Goal: Information Seeking & Learning: Learn about a topic

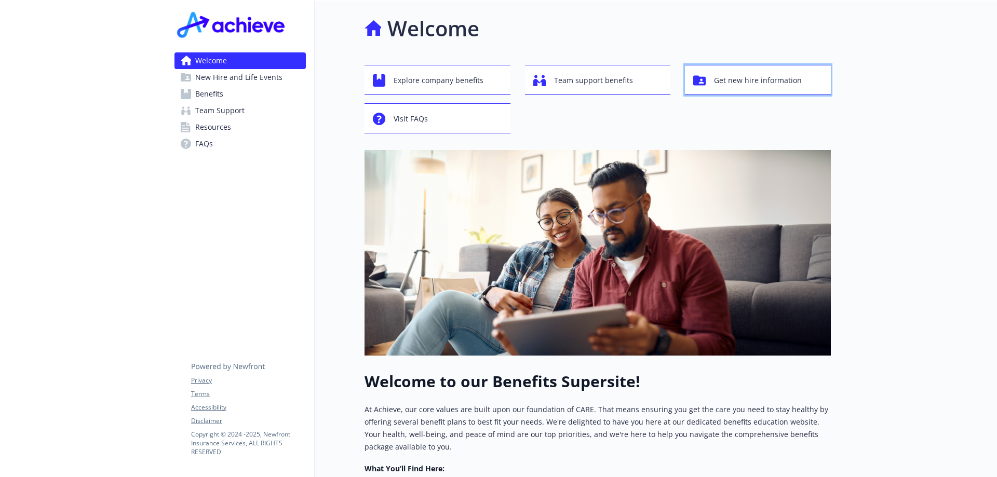
click at [749, 81] on span "Get new hire information" at bounding box center [758, 81] width 88 height 20
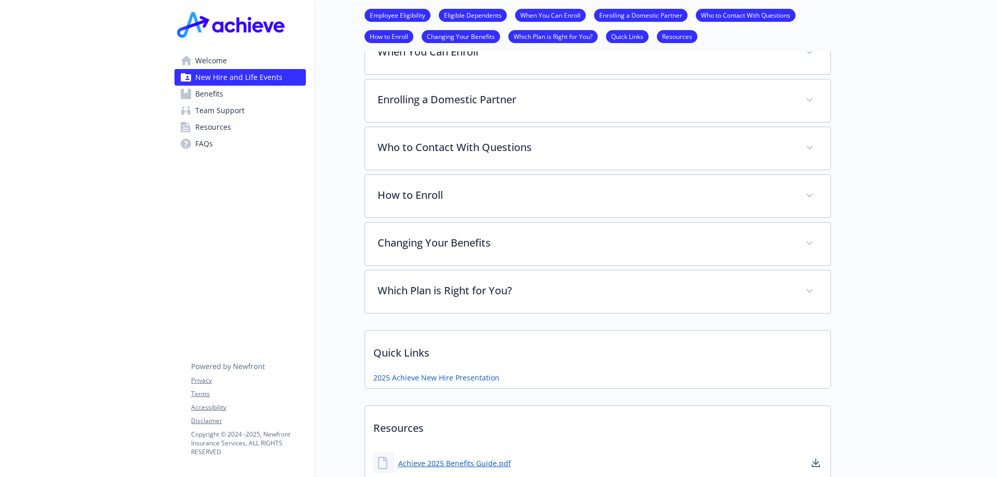
scroll to position [454, 0]
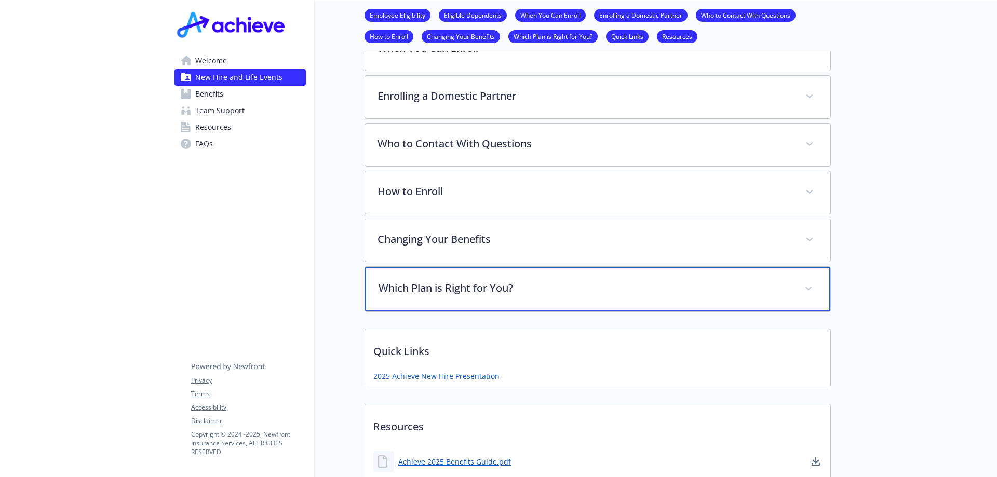
click at [626, 271] on div "Which Plan is Right for You?" at bounding box center [597, 289] width 465 height 45
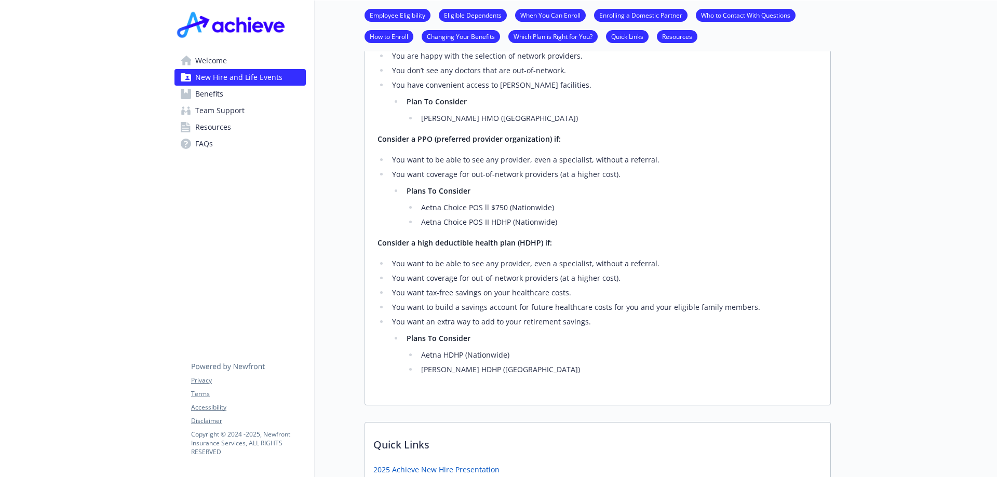
scroll to position [237, 0]
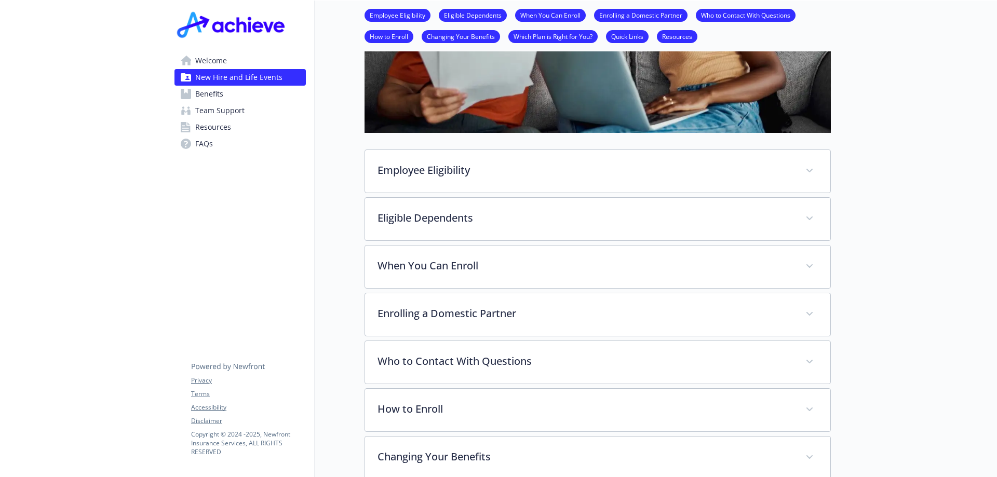
click at [217, 96] on span "Benefits" at bounding box center [209, 94] width 28 height 17
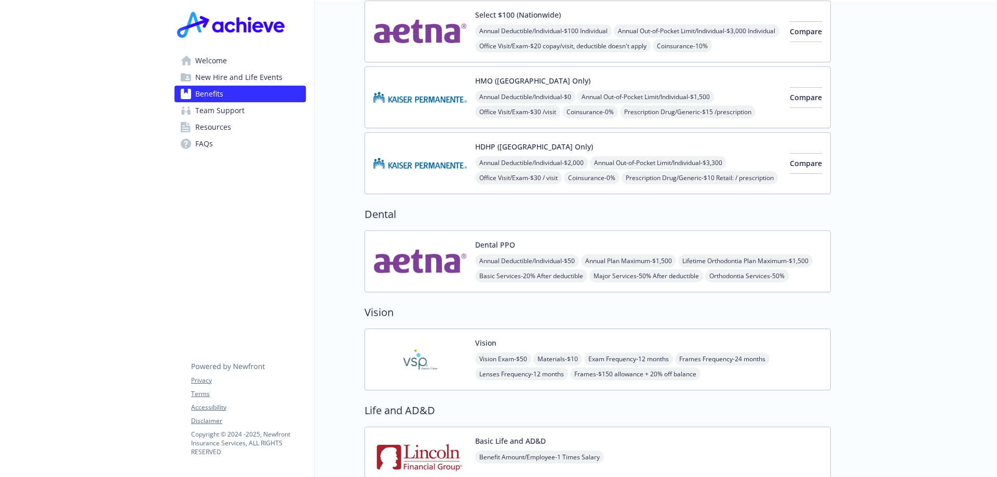
scroll to position [404, 0]
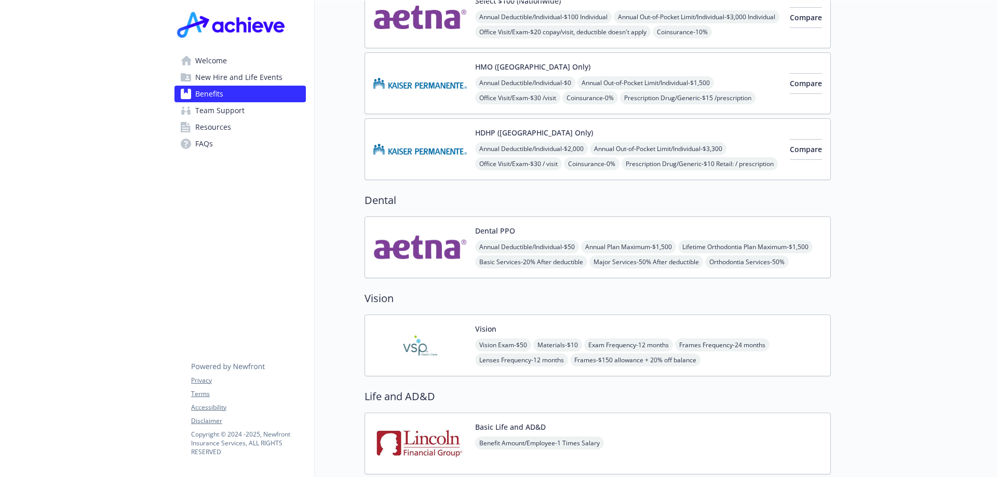
click at [495, 225] on button "Dental PPO" at bounding box center [495, 230] width 40 height 11
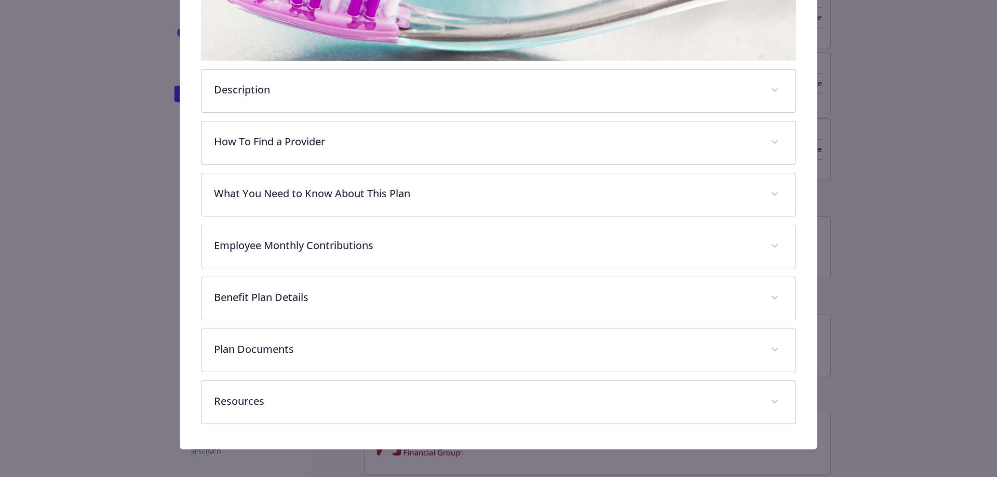
scroll to position [304, 0]
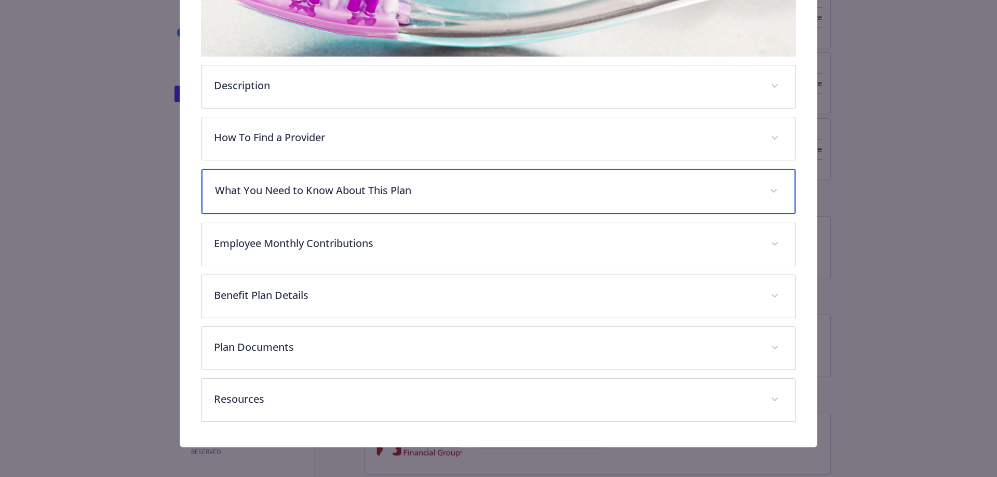
click at [330, 184] on p "What You Need to Know About This Plan" at bounding box center [486, 191] width 543 height 16
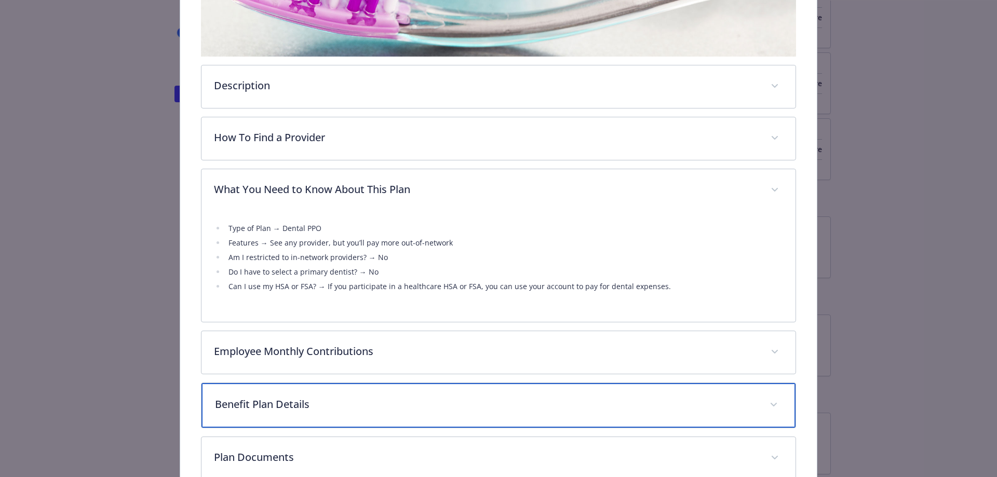
click at [307, 406] on p "Benefit Plan Details" at bounding box center [486, 405] width 543 height 16
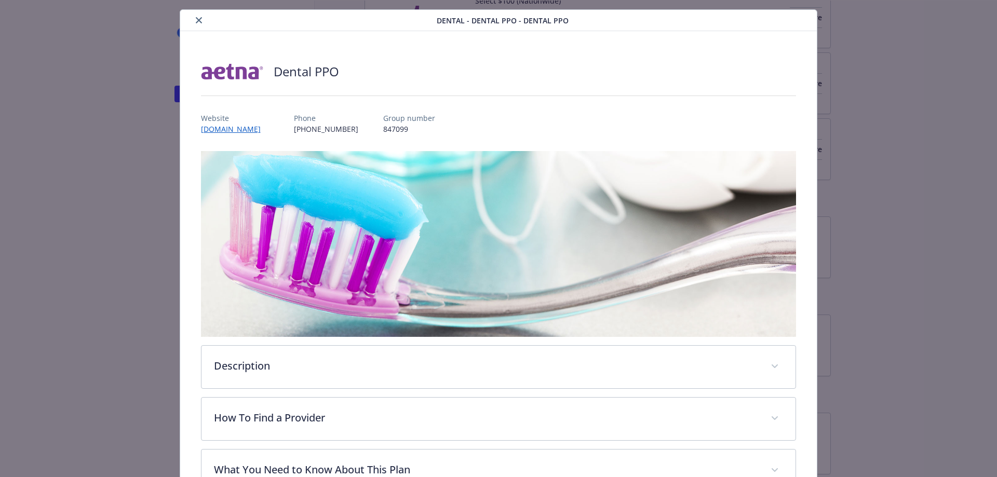
scroll to position [0, 0]
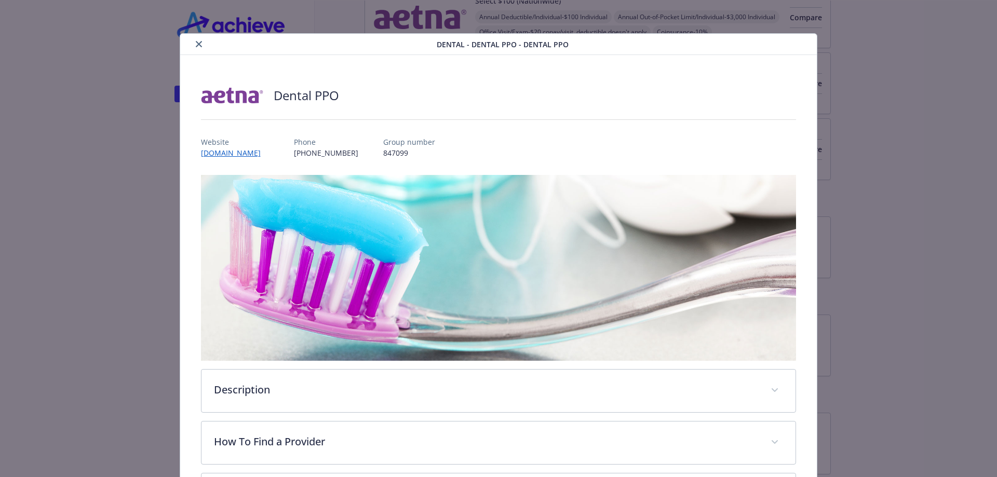
click at [196, 43] on icon "close" at bounding box center [199, 44] width 6 height 6
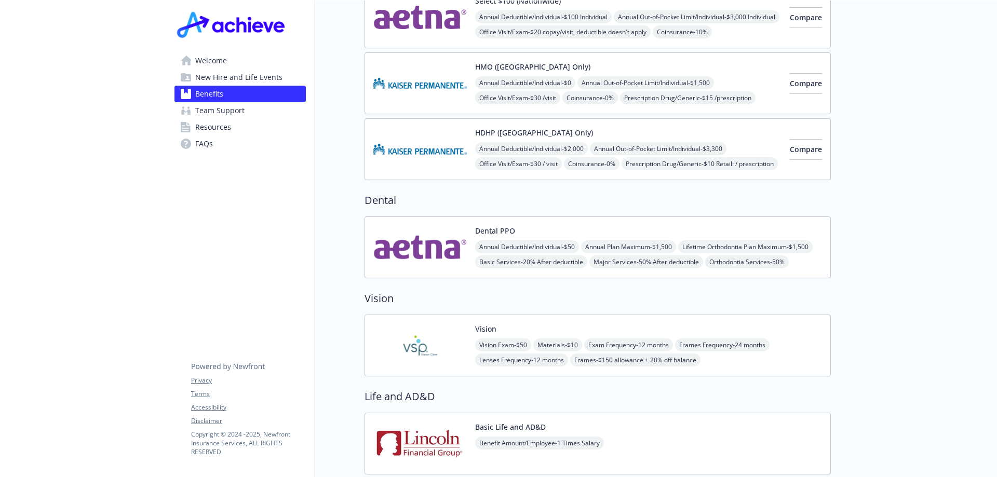
click at [459, 328] on img at bounding box center [419, 346] width 93 height 44
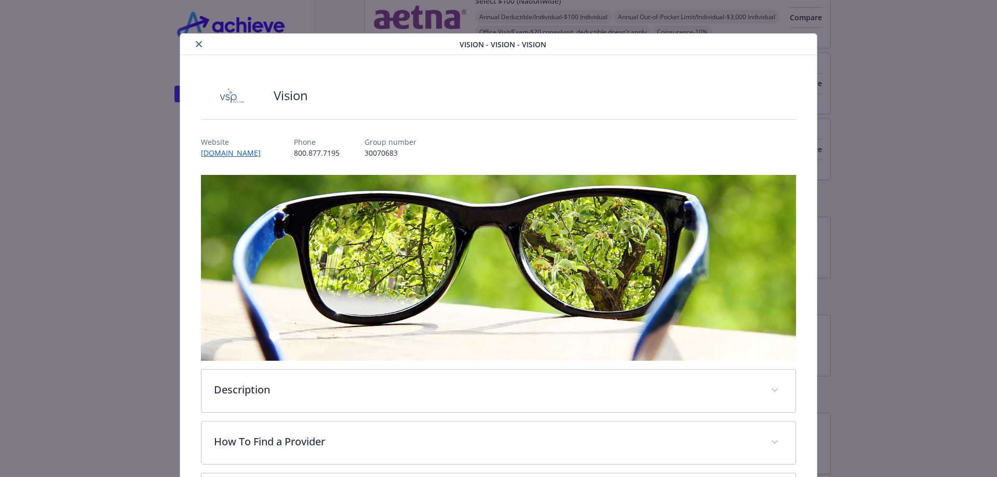
scroll to position [31, 0]
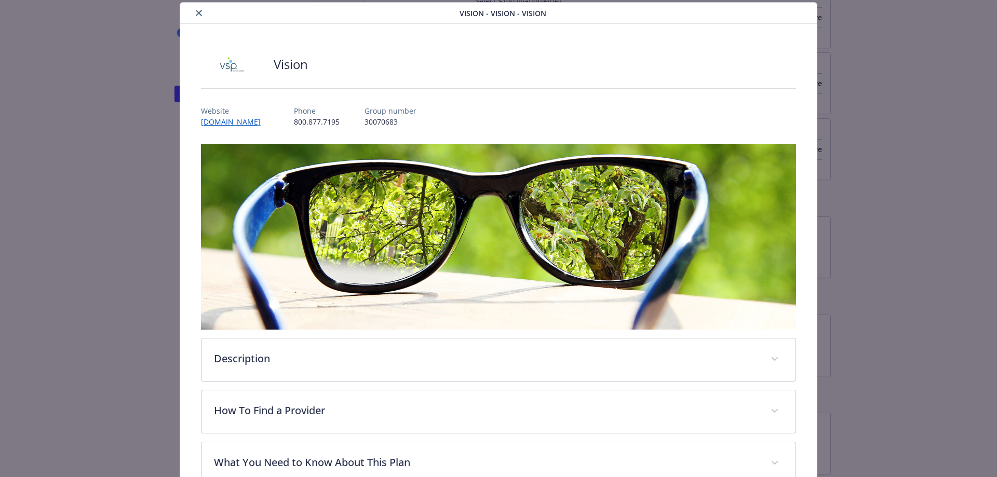
click at [790, 129] on div "Vision Website [DOMAIN_NAME] Phone [PHONE_NUMBER] Group number 30070683 Descrip…" at bounding box center [499, 371] width 596 height 645
click at [800, 126] on div "Vision Website [DOMAIN_NAME] Phone [PHONE_NUMBER] Group number 30070683 Descrip…" at bounding box center [498, 371] width 637 height 694
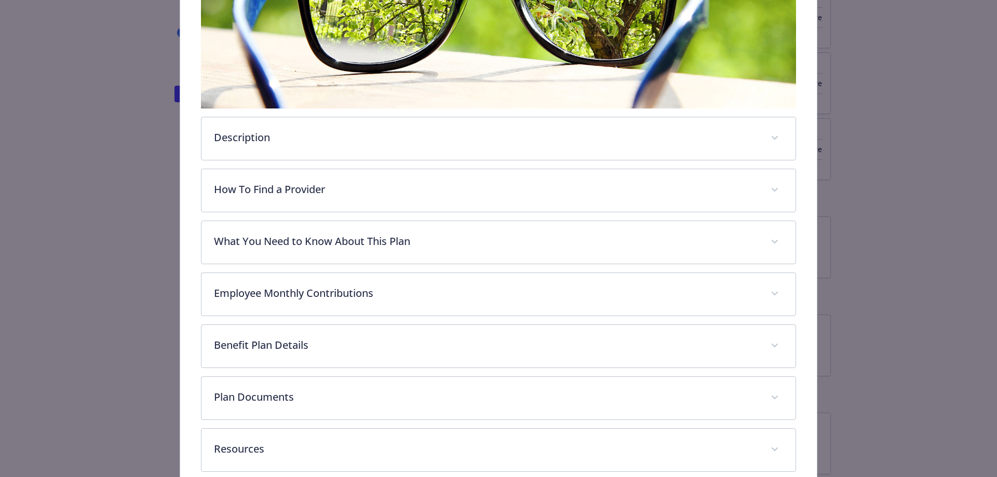
scroll to position [270, 0]
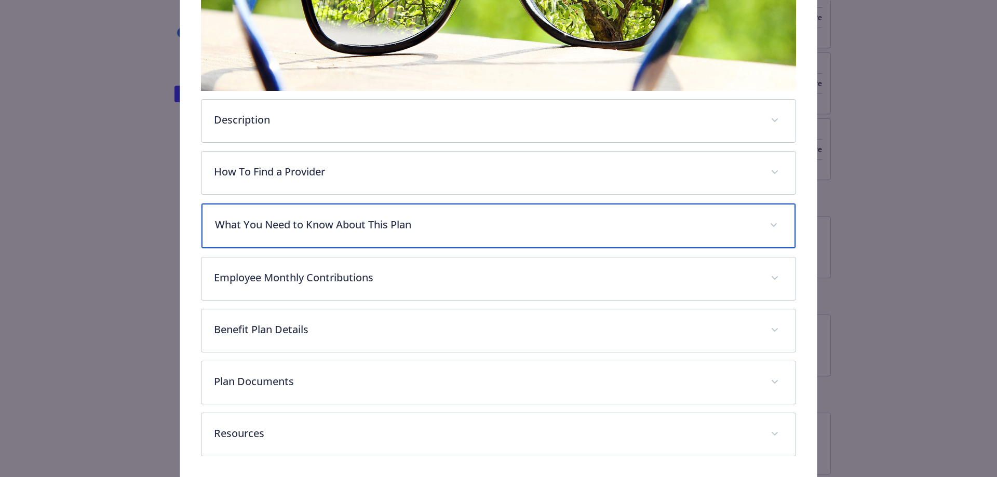
click at [360, 225] on p "What You Need to Know About This Plan" at bounding box center [486, 225] width 543 height 16
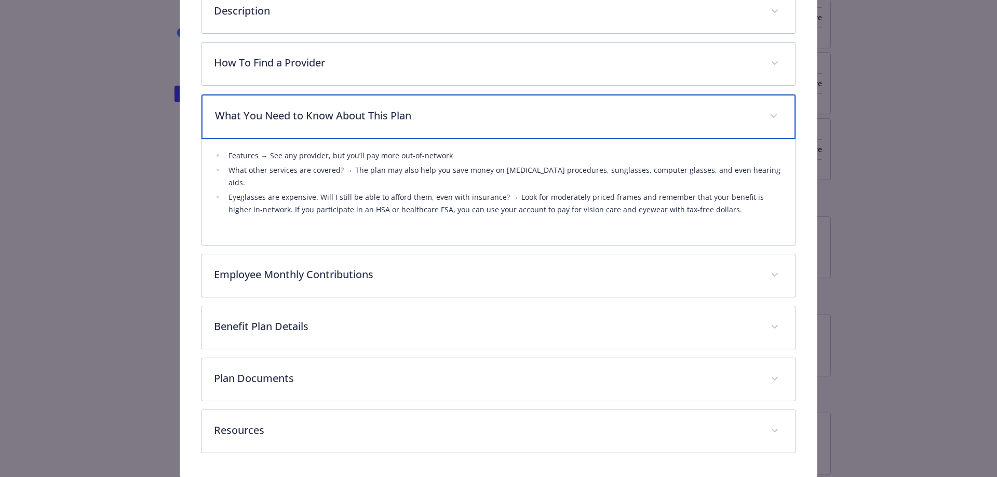
scroll to position [381, 0]
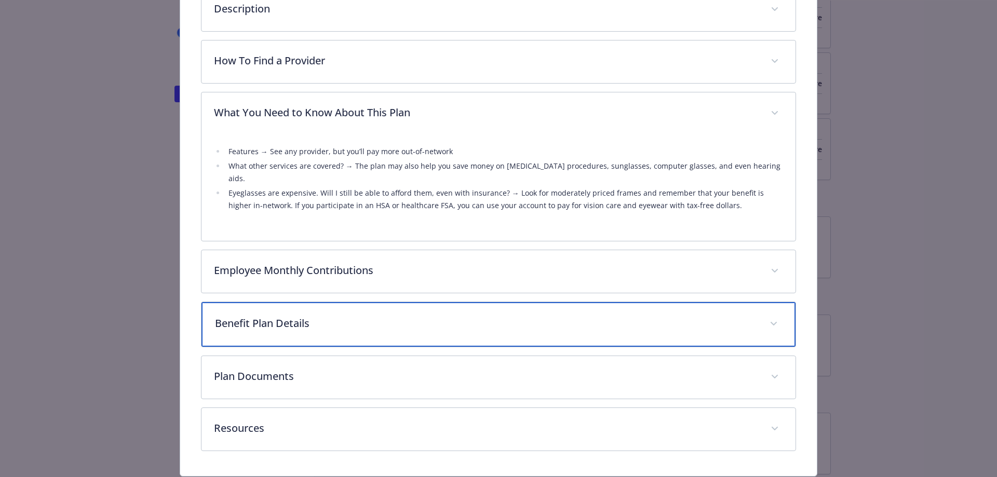
click at [349, 317] on p "Benefit Plan Details" at bounding box center [486, 324] width 543 height 16
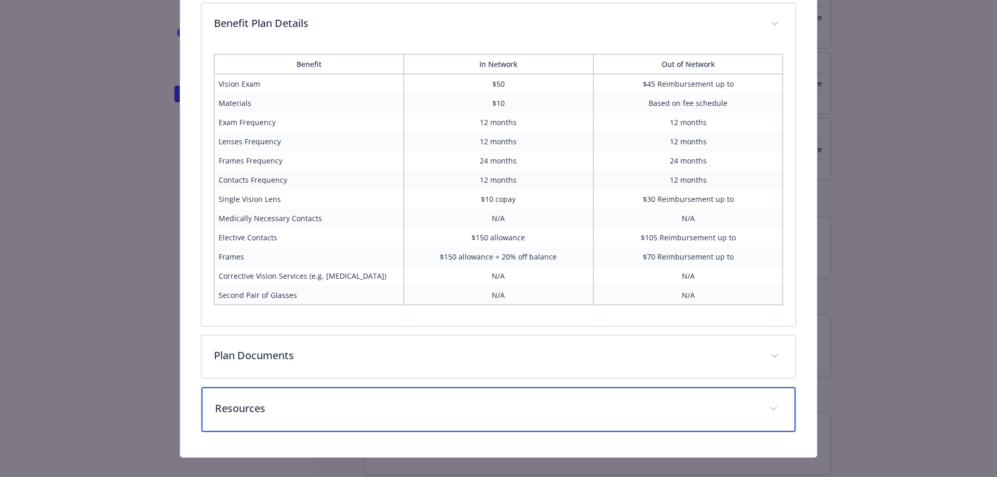
scroll to position [679, 0]
click at [758, 389] on div "Resources" at bounding box center [499, 411] width 595 height 45
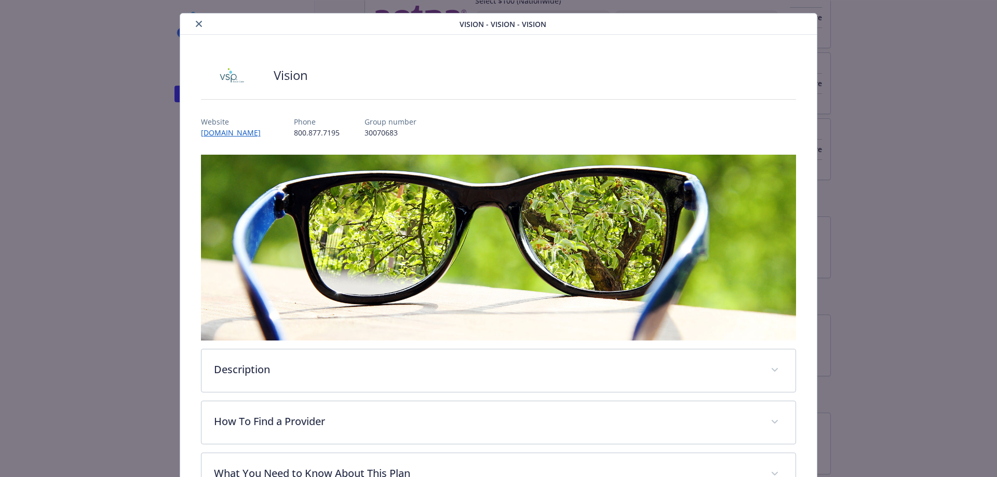
scroll to position [0, 0]
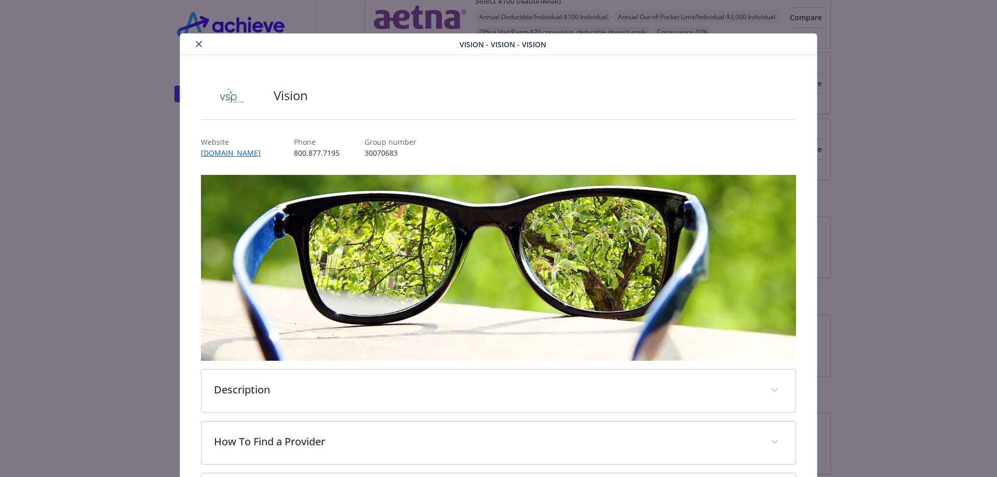
click at [196, 47] on icon "close" at bounding box center [199, 44] width 6 height 6
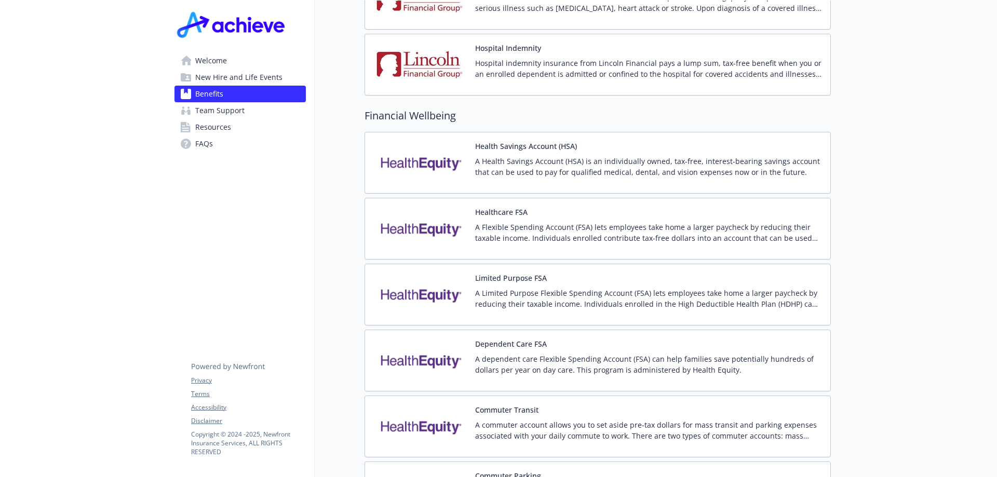
scroll to position [1381, 0]
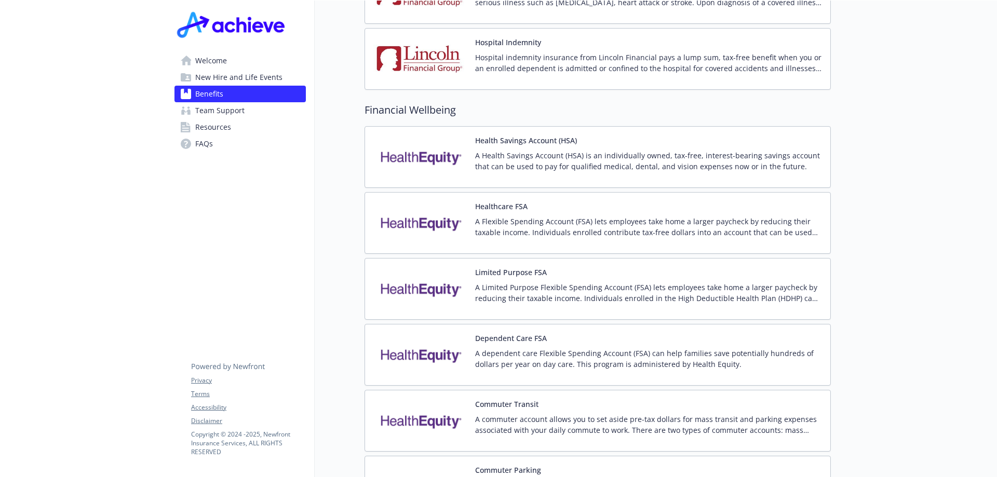
click at [516, 216] on p "A Flexible Spending Account (FSA) lets employees take home a larger paycheck by…" at bounding box center [648, 227] width 347 height 22
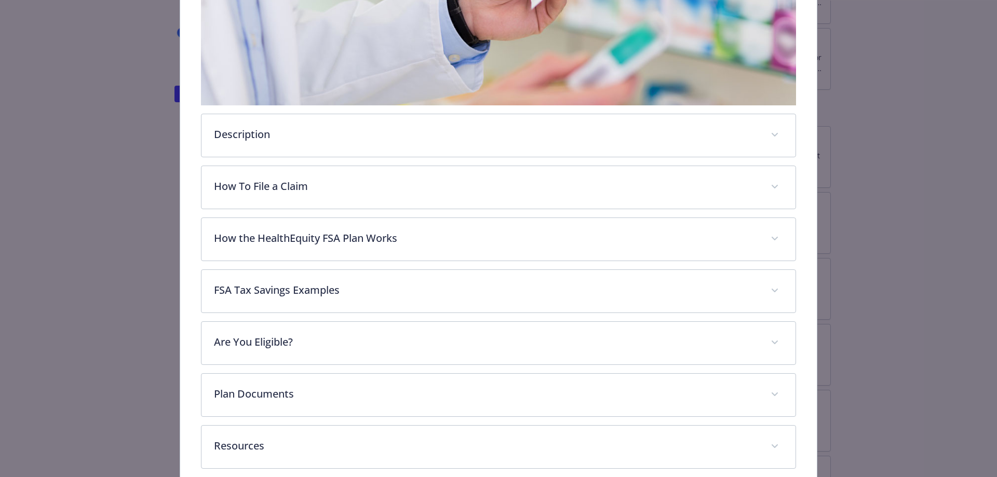
scroll to position [346, 0]
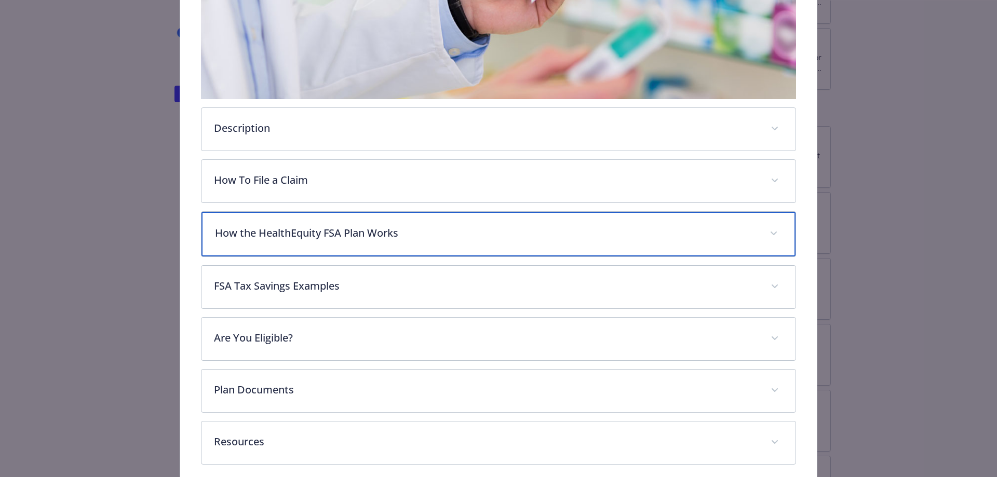
click at [485, 228] on p "How the HealthEquity FSA Plan Works" at bounding box center [486, 233] width 543 height 16
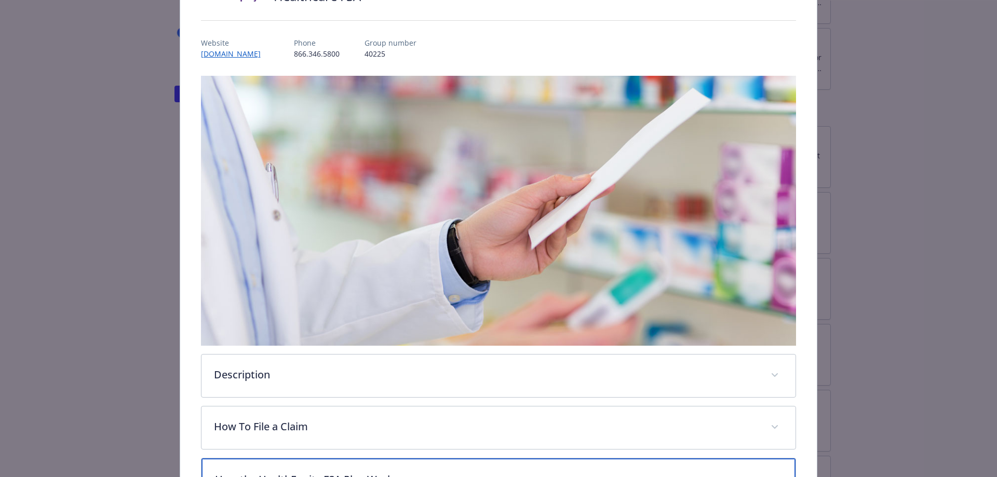
scroll to position [0, 0]
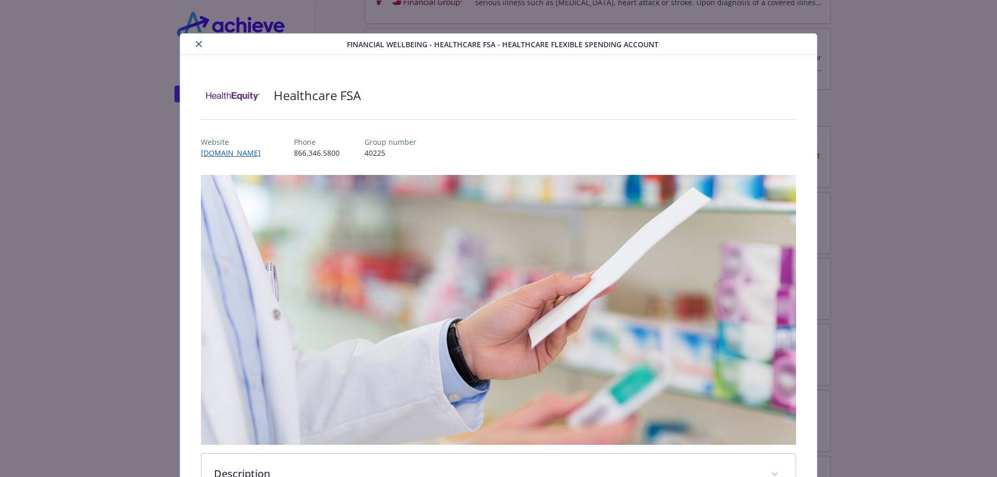
click at [197, 45] on icon "close" at bounding box center [199, 44] width 6 height 6
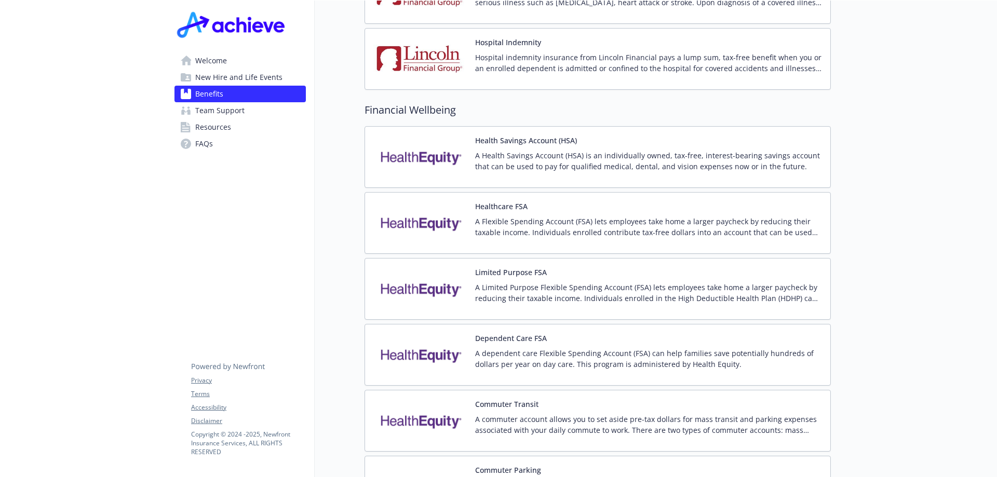
click at [504, 216] on p "A Flexible Spending Account (FSA) lets employees take home a larger paycheck by…" at bounding box center [648, 227] width 347 height 22
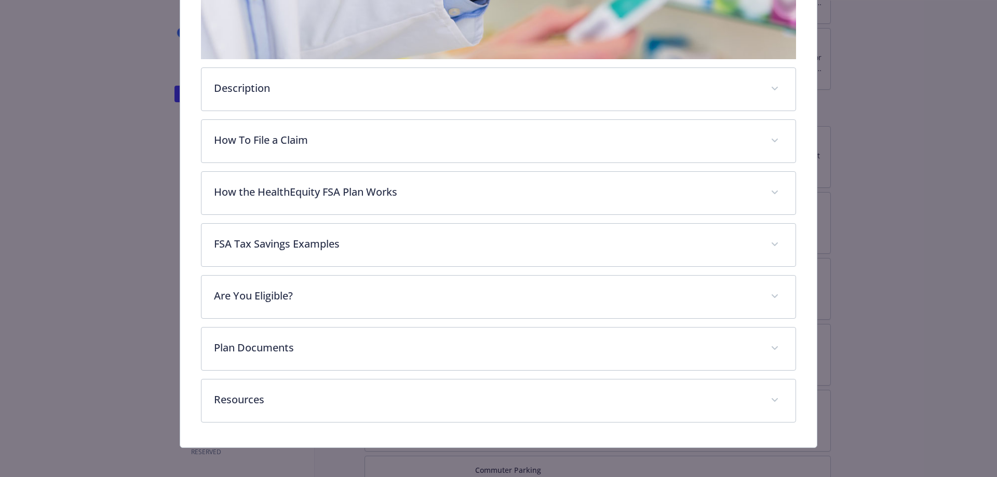
scroll to position [388, 0]
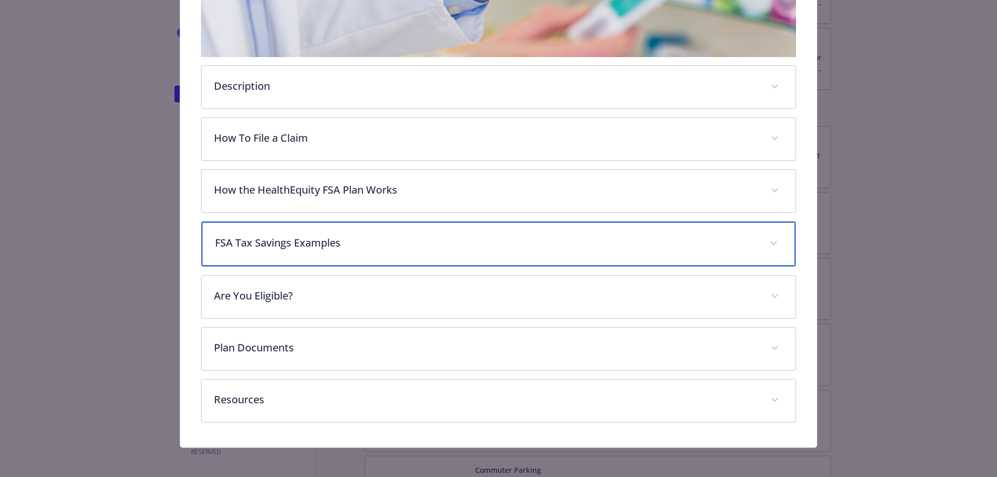
click at [434, 250] on div "FSA Tax Savings Examples" at bounding box center [499, 244] width 595 height 45
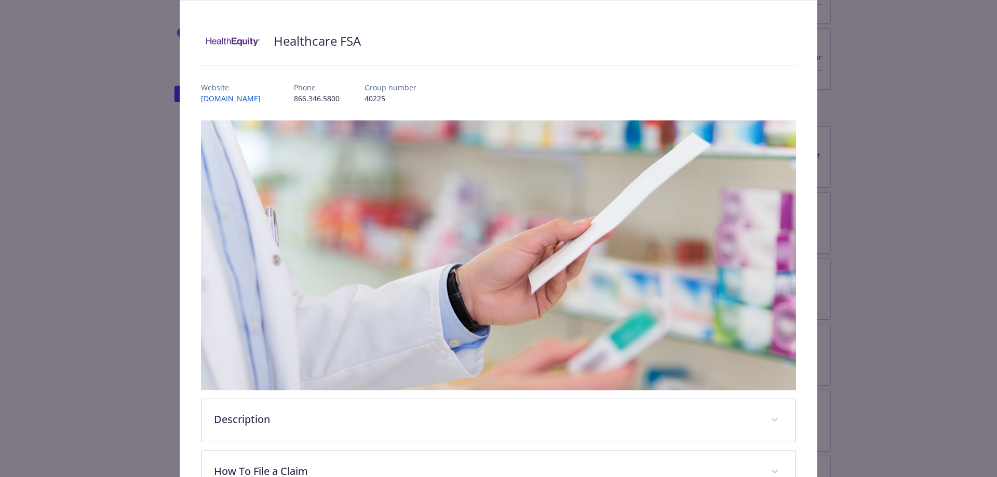
scroll to position [0, 0]
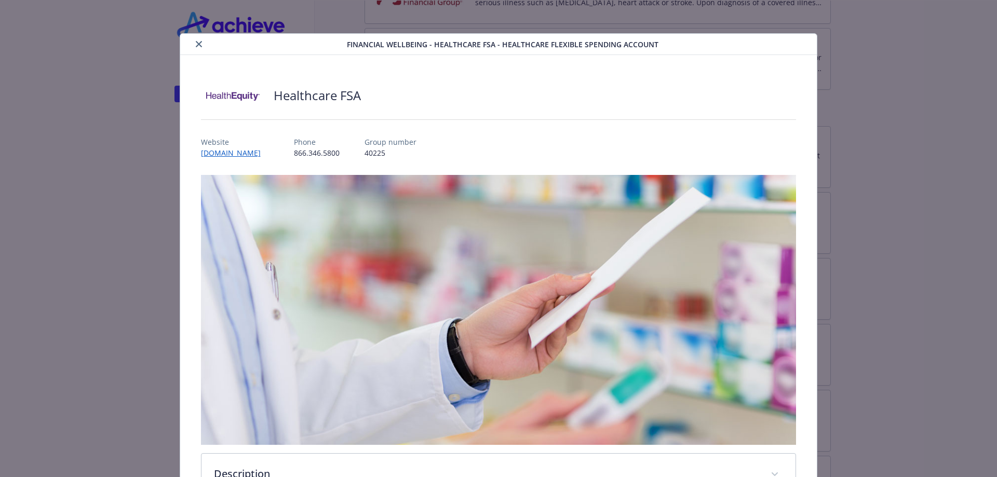
click at [196, 44] on icon "close" at bounding box center [199, 44] width 6 height 6
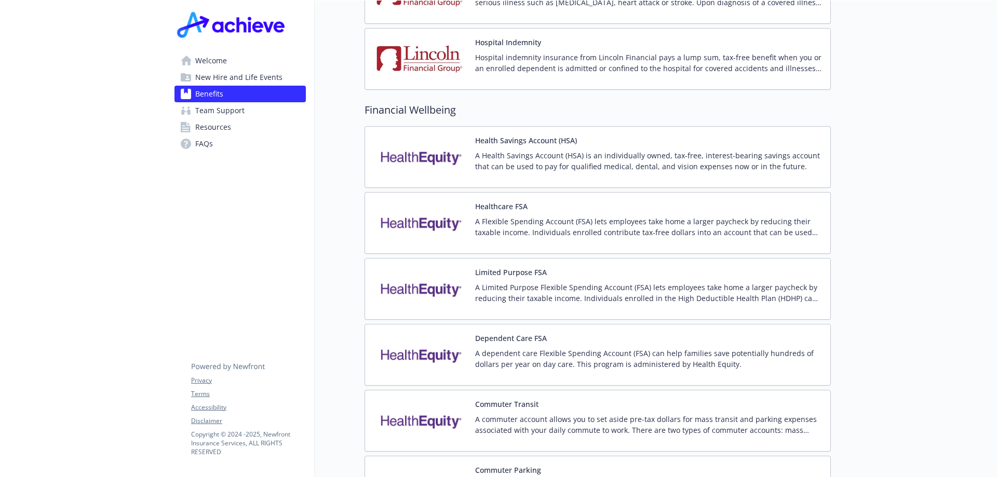
click at [533, 150] on p "A Health Savings Account (HSA) is an individually owned, tax-free, interest-bea…" at bounding box center [648, 161] width 347 height 22
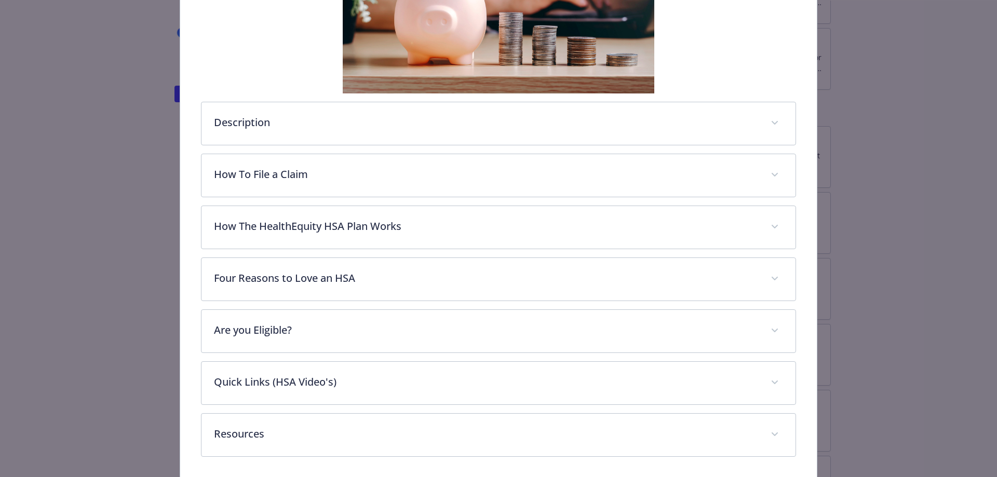
scroll to position [292, 0]
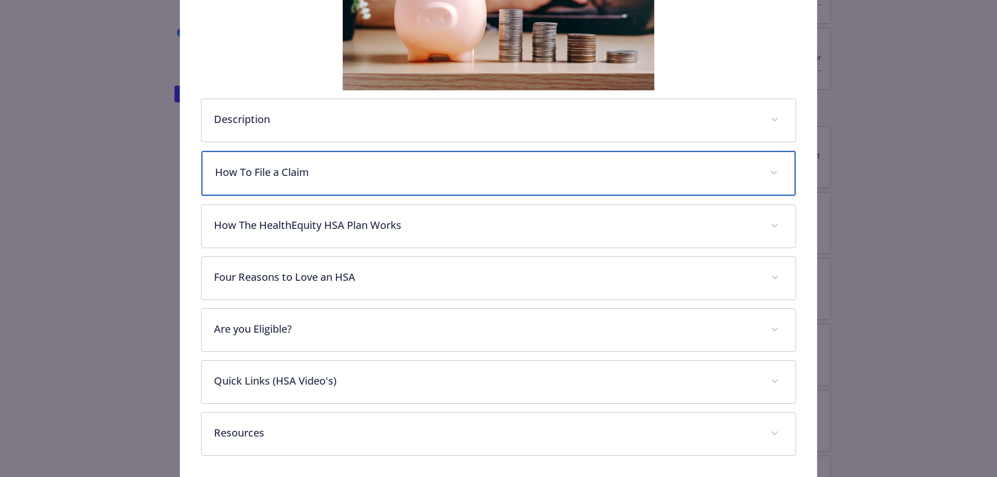
click at [332, 176] on p "How To File a Claim" at bounding box center [486, 173] width 543 height 16
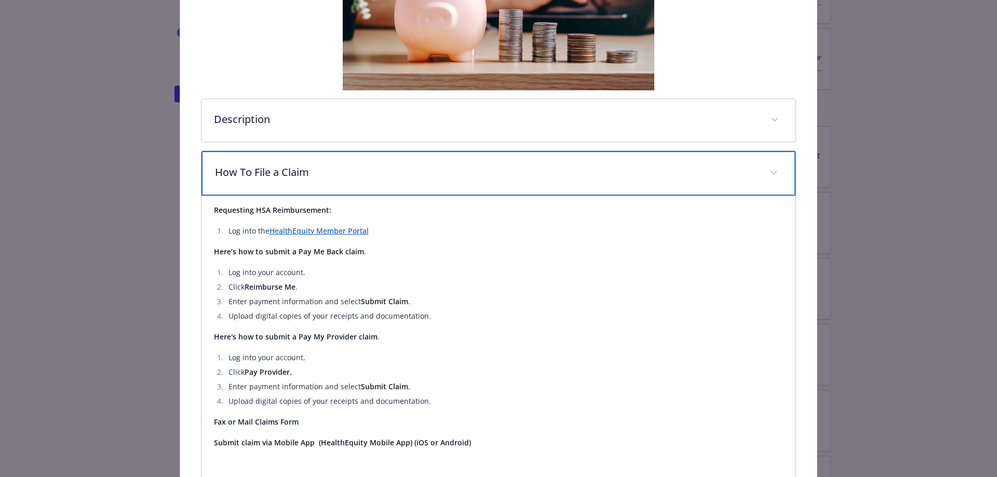
scroll to position [0, 0]
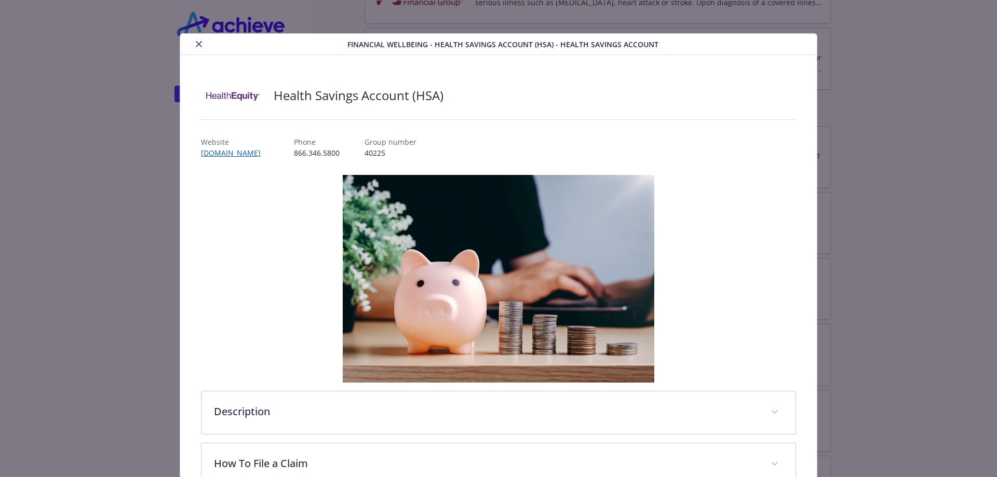
click at [196, 44] on icon "close" at bounding box center [199, 44] width 6 height 6
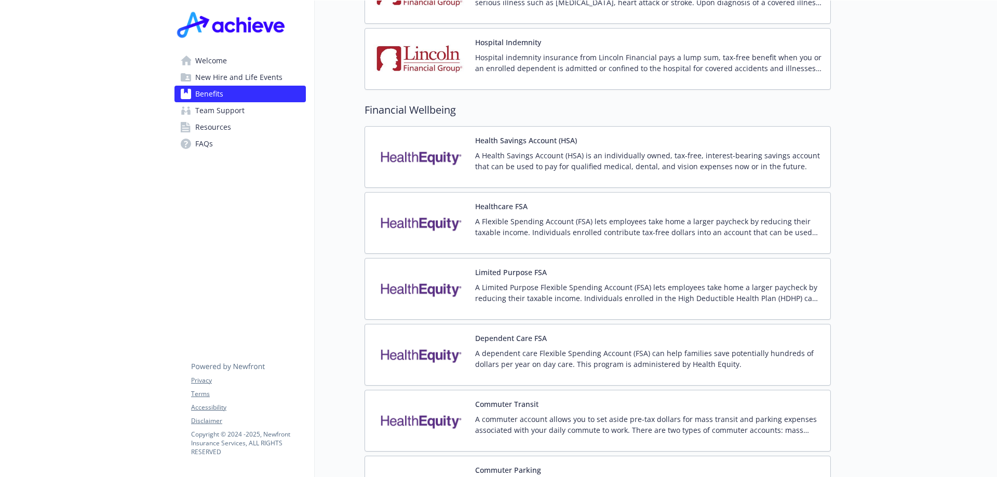
click at [504, 135] on button "Health Savings Account (HSA)" at bounding box center [526, 140] width 102 height 11
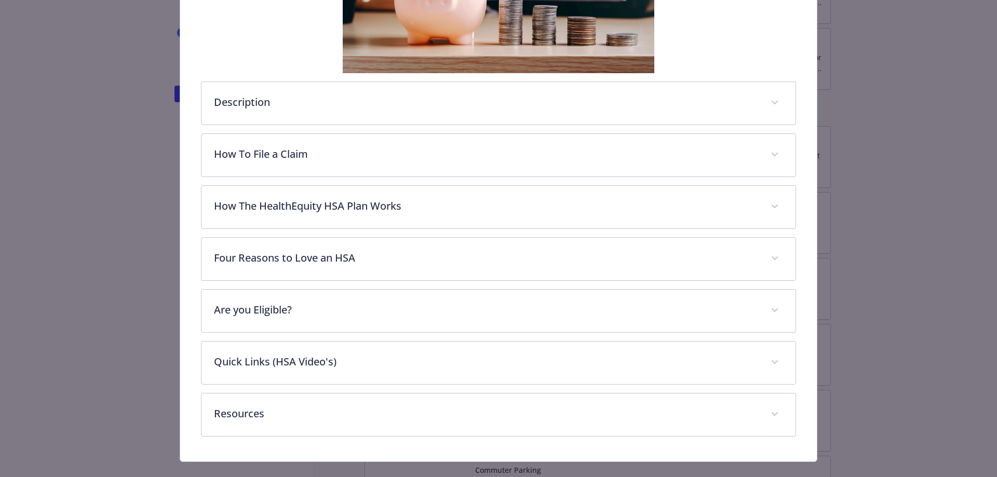
scroll to position [319, 0]
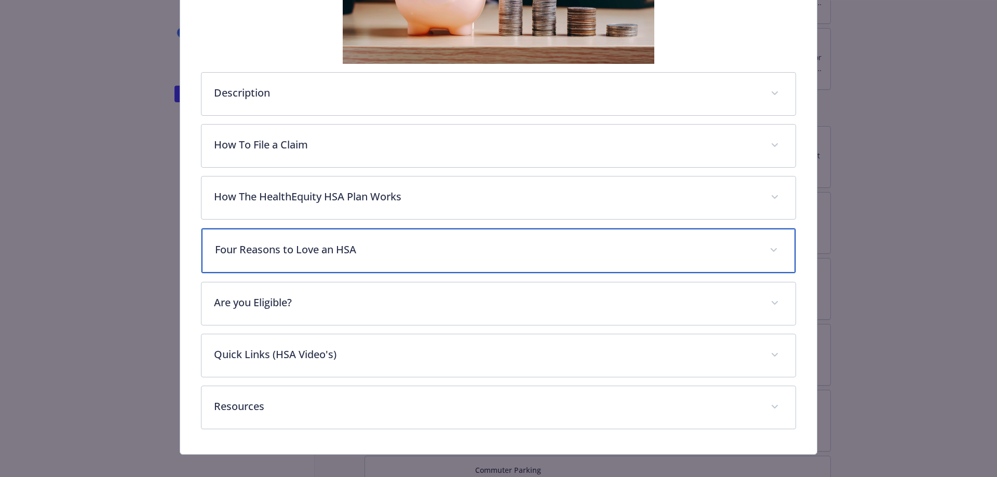
click at [418, 245] on p "Four Reasons to Love an HSA" at bounding box center [486, 250] width 543 height 16
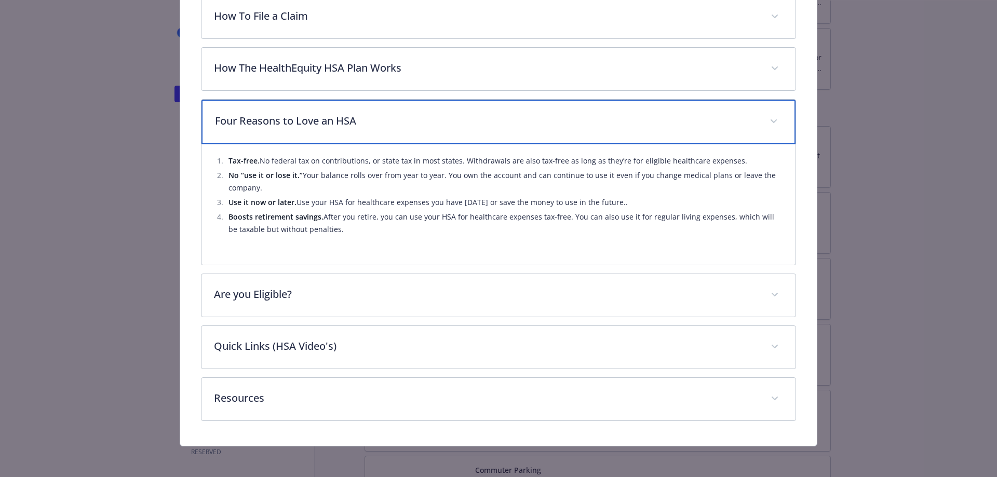
scroll to position [450, 0]
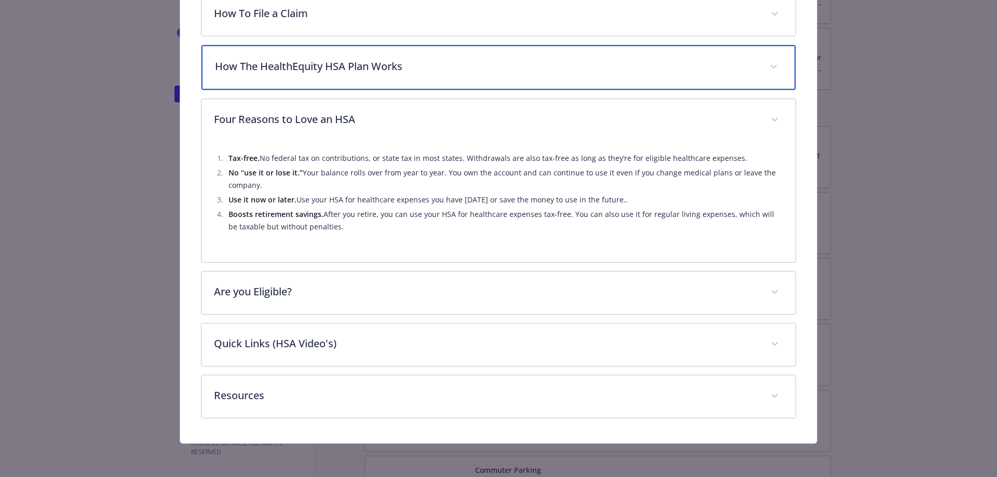
click at [478, 61] on p "How The HealthEquity HSA Plan Works" at bounding box center [486, 67] width 543 height 16
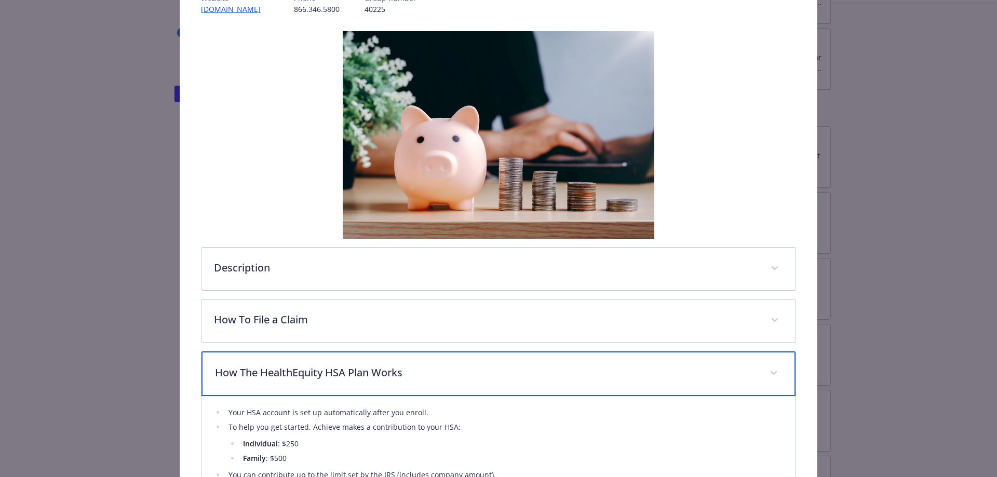
scroll to position [0, 0]
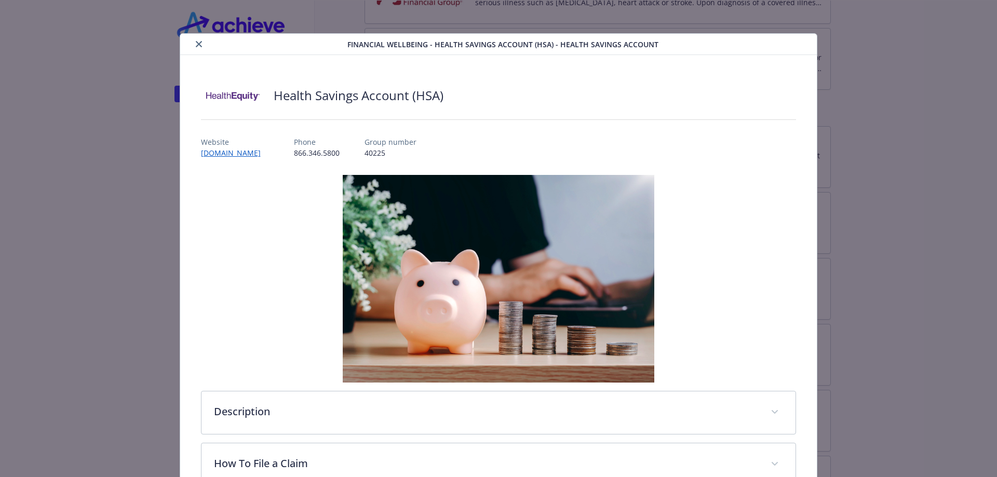
click at [196, 42] on icon "close" at bounding box center [199, 44] width 6 height 6
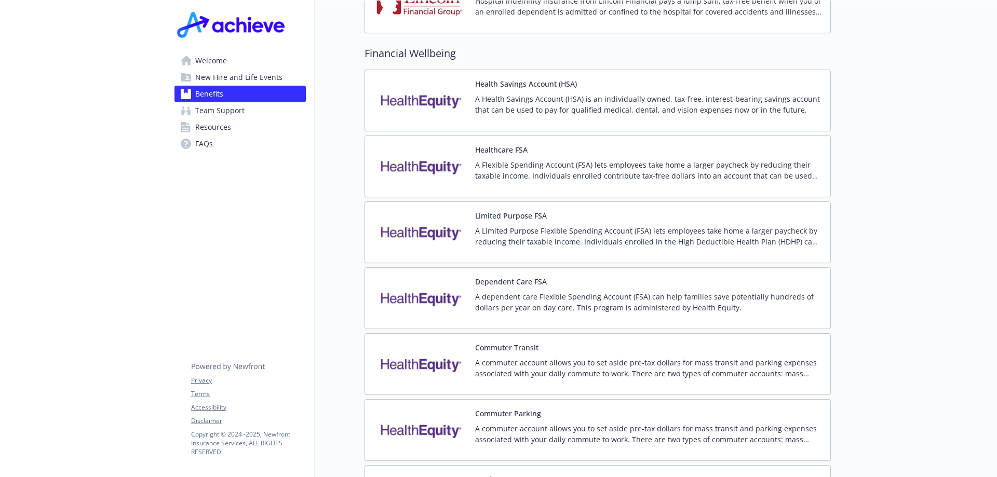
scroll to position [1443, 0]
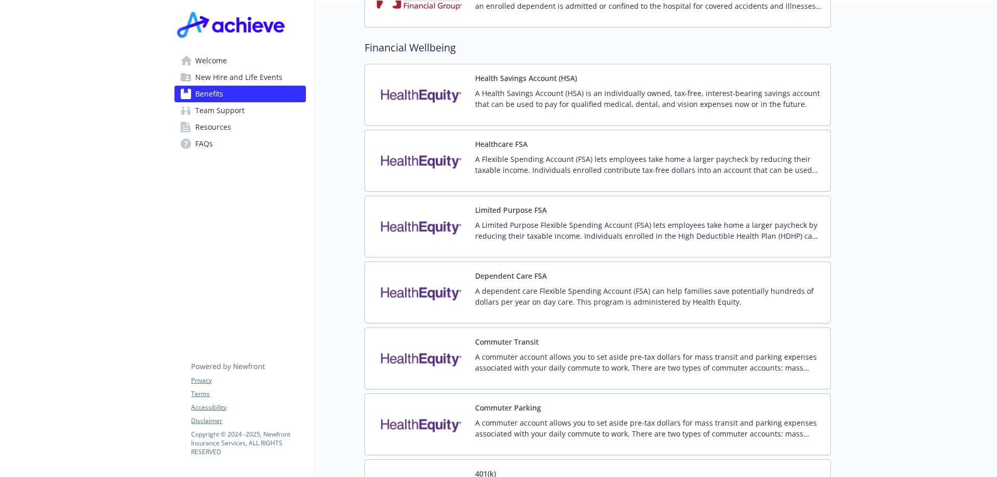
click at [520, 286] on p "A dependent care Flexible Spending Account (FSA) can help families save potenti…" at bounding box center [648, 297] width 347 height 22
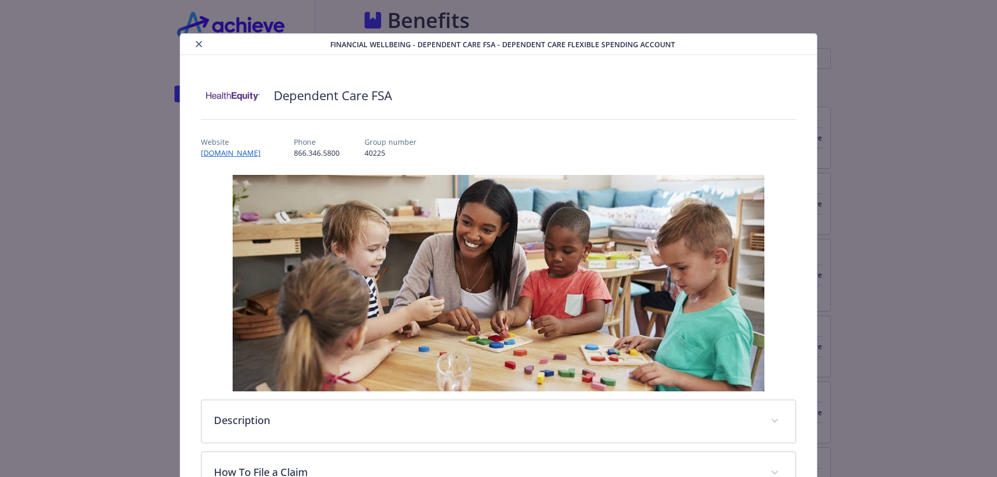
scroll to position [1443, 0]
click at [797, 200] on div "Dependent Care FSA Website [DOMAIN_NAME] Phone [PHONE_NUMBER] Group number 4022…" at bounding box center [498, 365] width 637 height 621
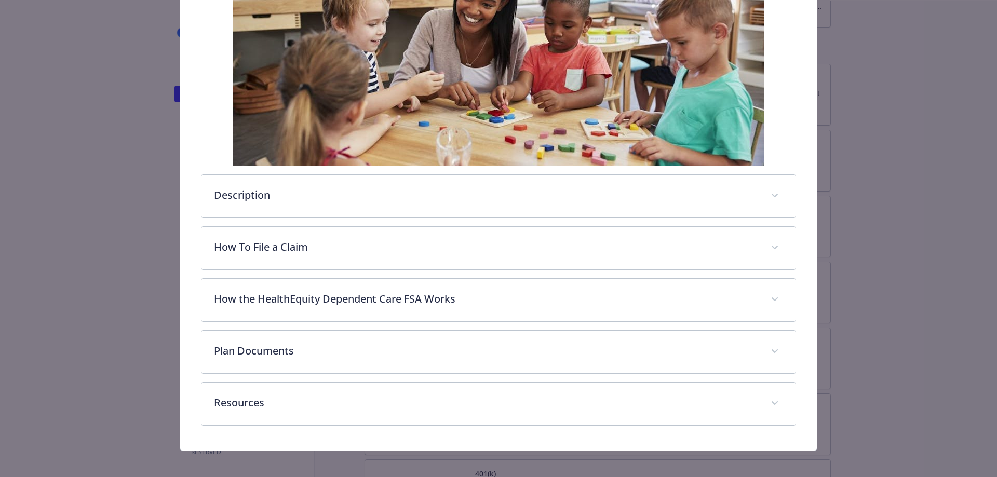
scroll to position [233, 0]
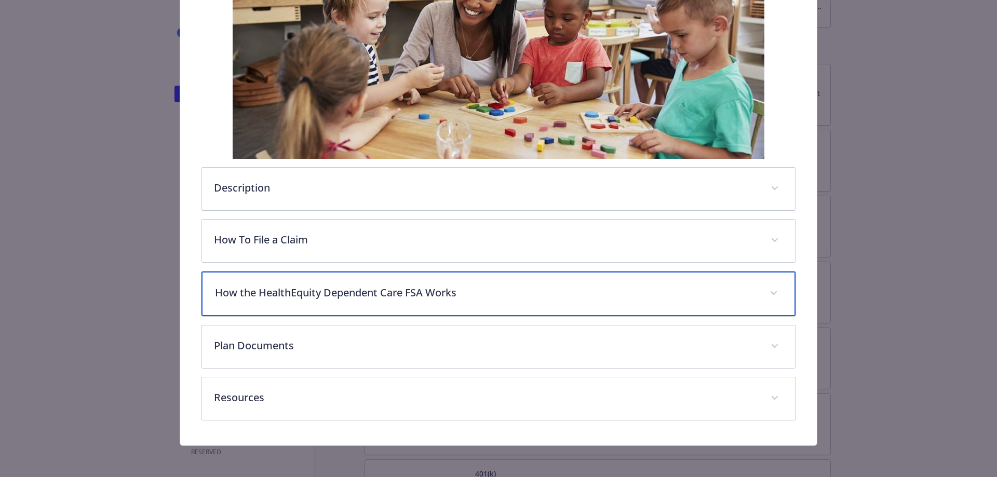
click at [399, 293] on p "How the HealthEquity Dependent Care FSA Works" at bounding box center [486, 293] width 543 height 16
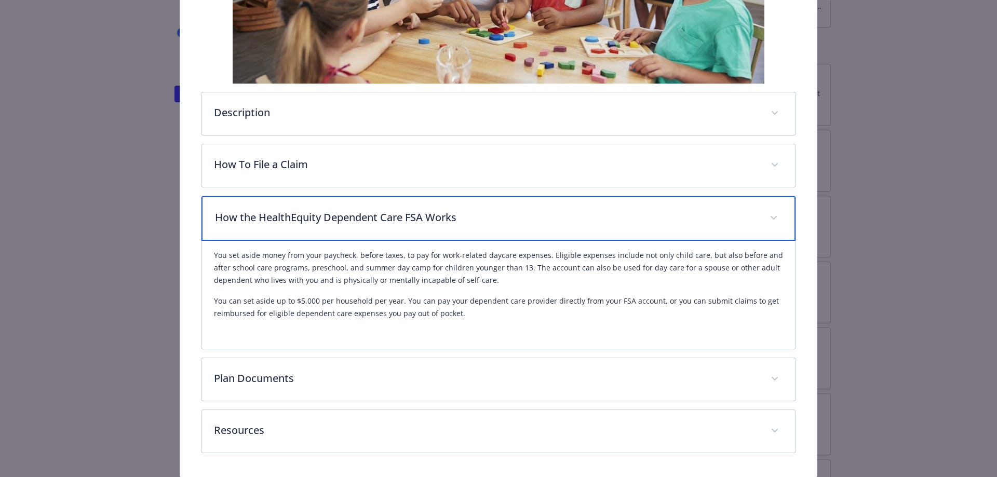
scroll to position [303, 0]
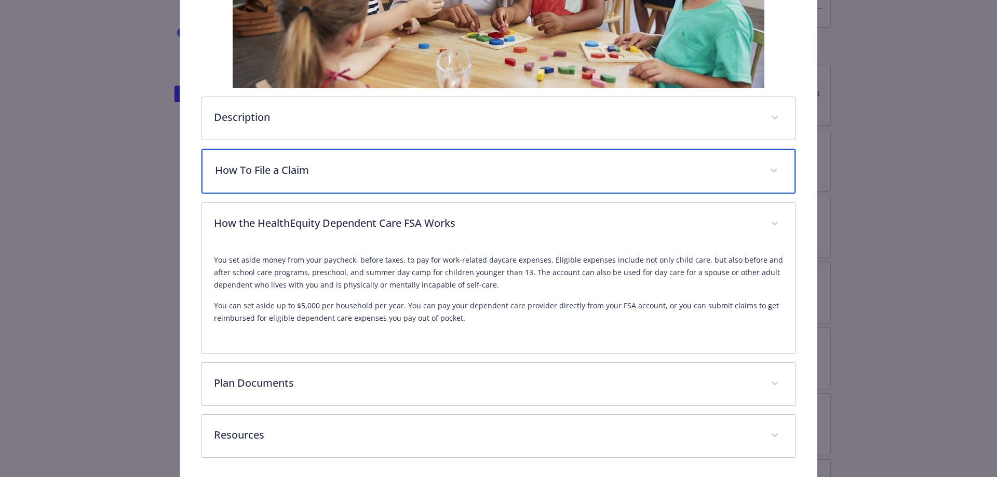
click at [432, 161] on div "How To File a Claim" at bounding box center [499, 171] width 595 height 45
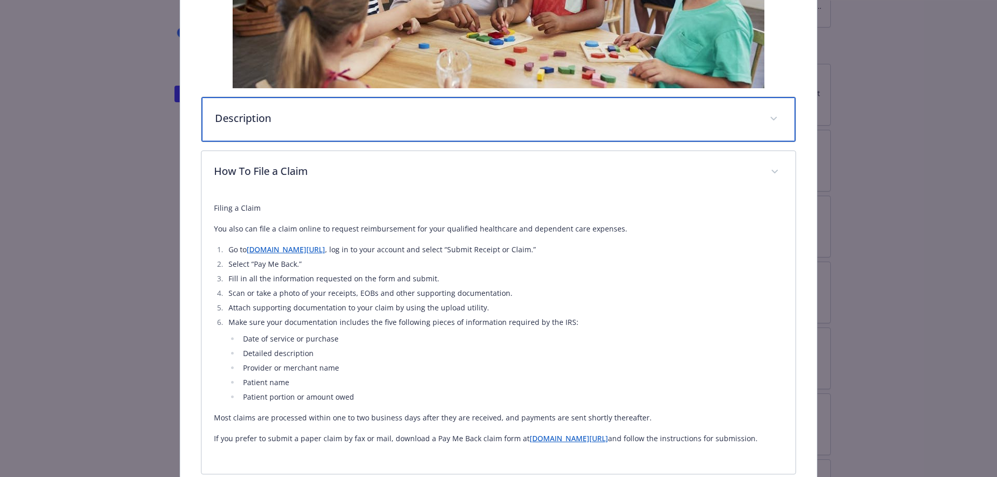
click at [635, 124] on p "Description" at bounding box center [486, 119] width 543 height 16
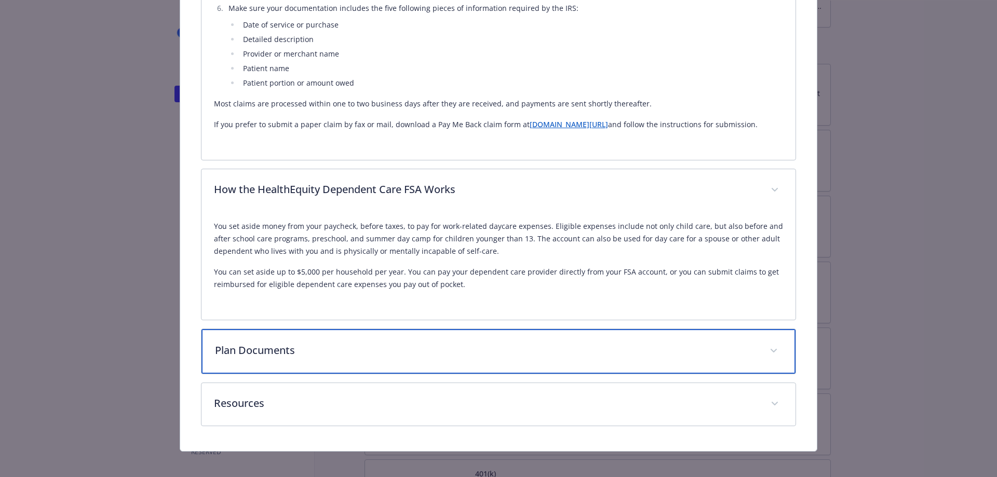
scroll to position [676, 0]
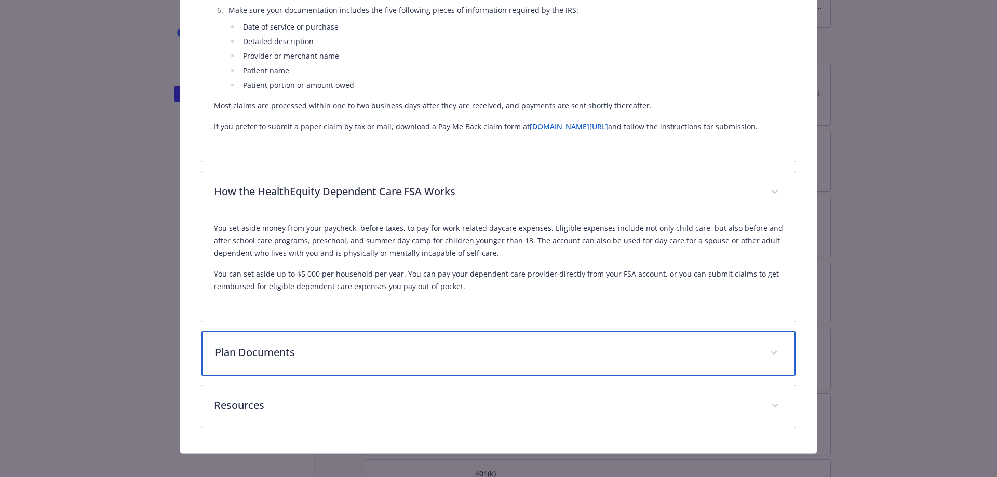
click at [740, 375] on div "Plan Documents" at bounding box center [499, 353] width 595 height 45
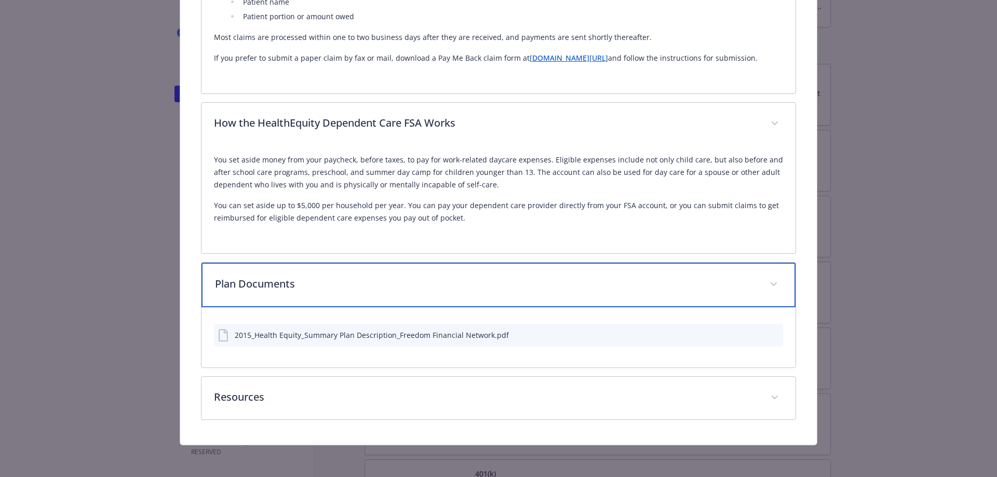
scroll to position [758, 0]
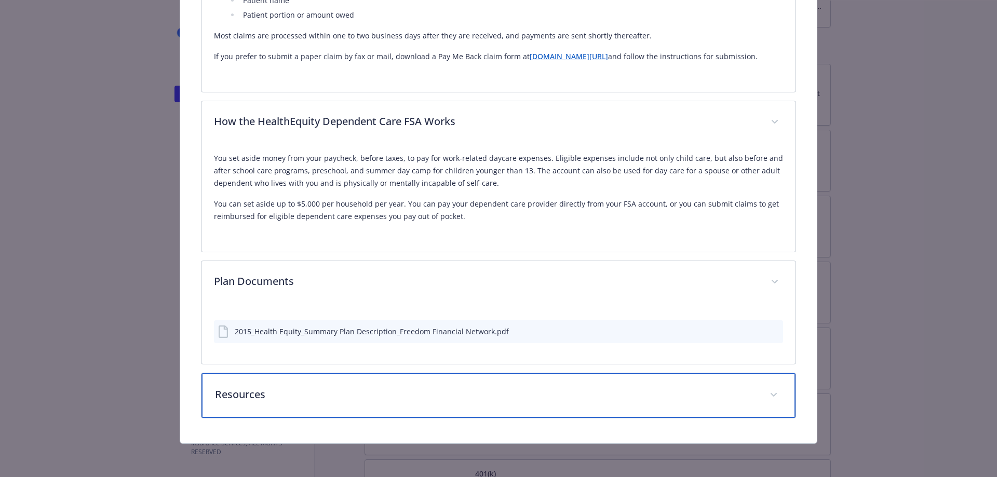
click at [712, 403] on div "Resources" at bounding box center [499, 395] width 595 height 45
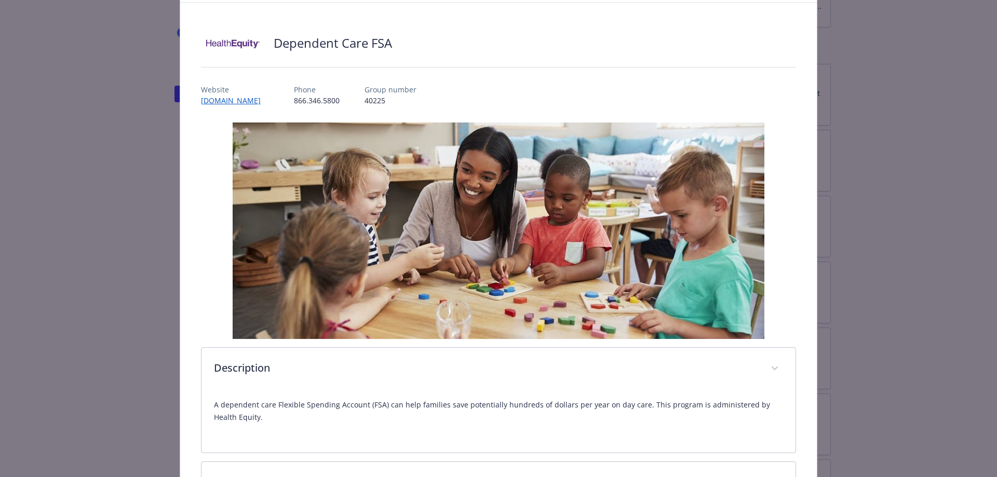
scroll to position [0, 0]
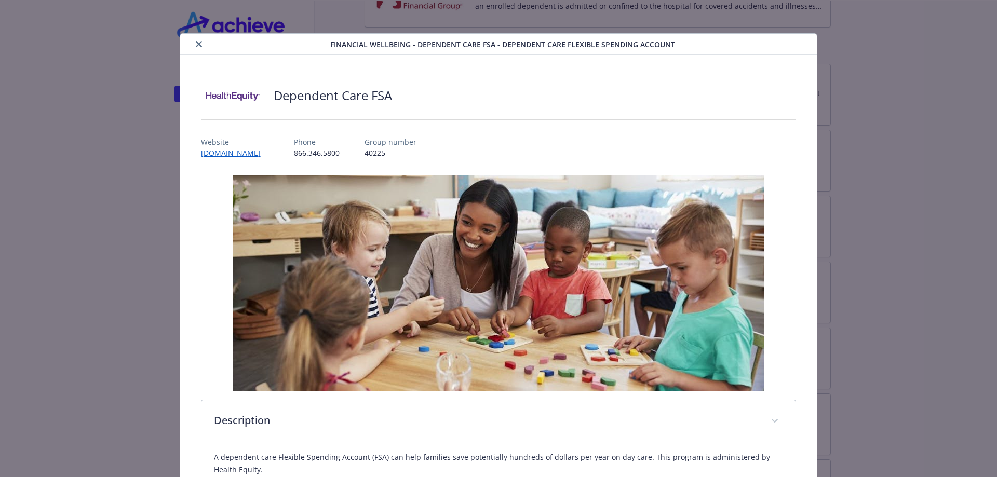
click at [200, 45] on button "close" at bounding box center [199, 44] width 12 height 12
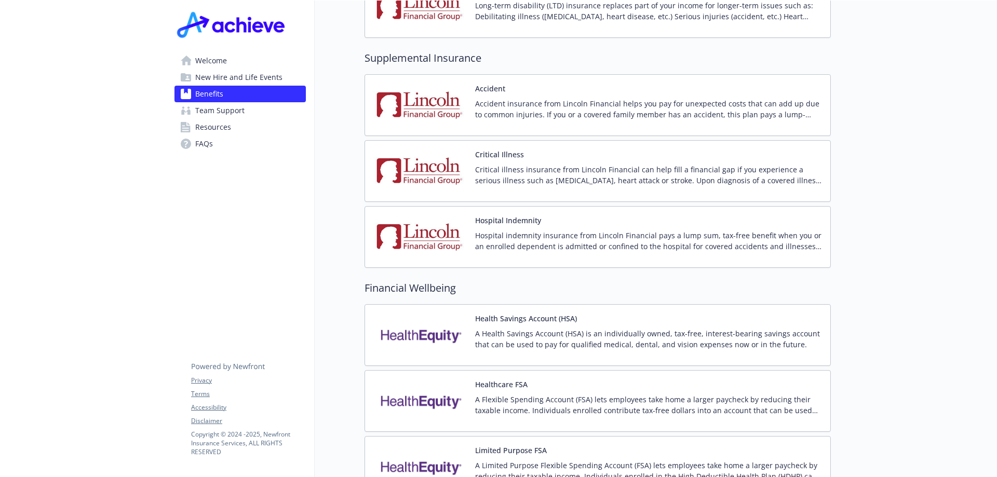
scroll to position [1197, 0]
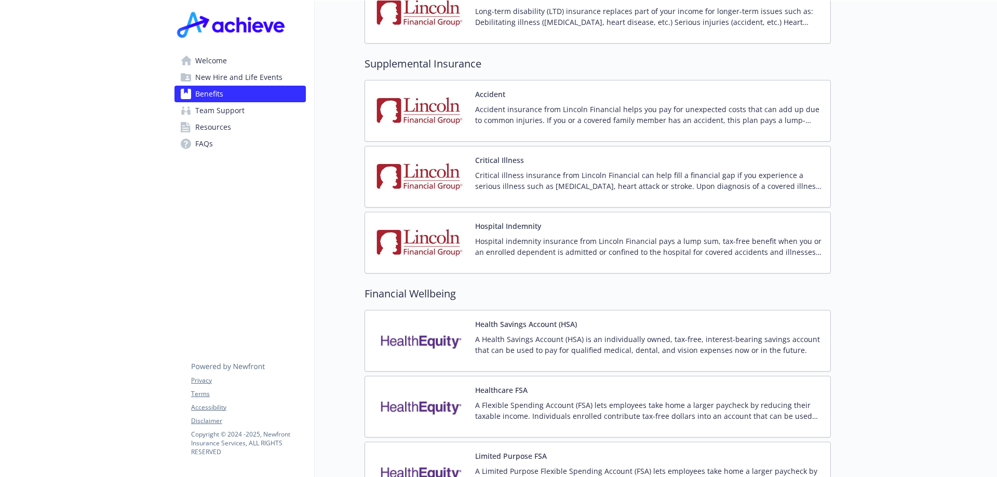
click at [517, 155] on button "Critical Illness" at bounding box center [499, 160] width 49 height 11
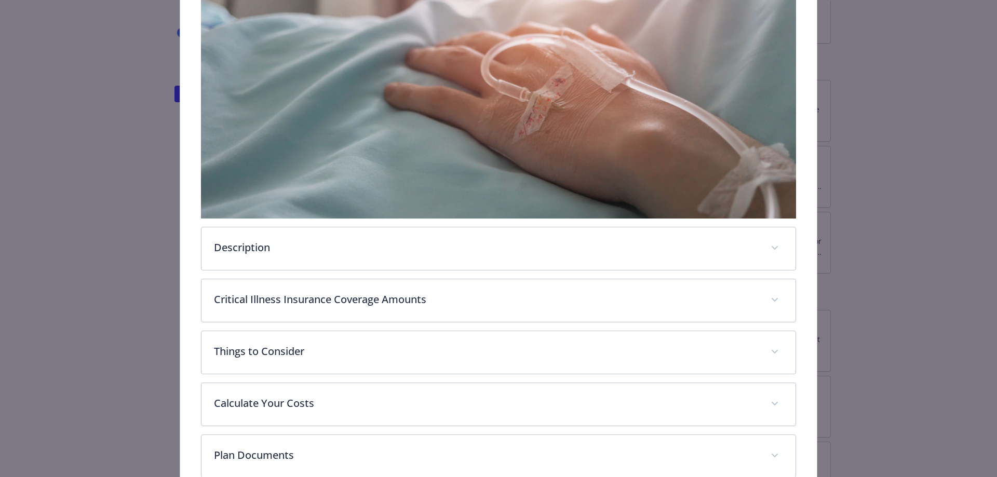
scroll to position [214, 0]
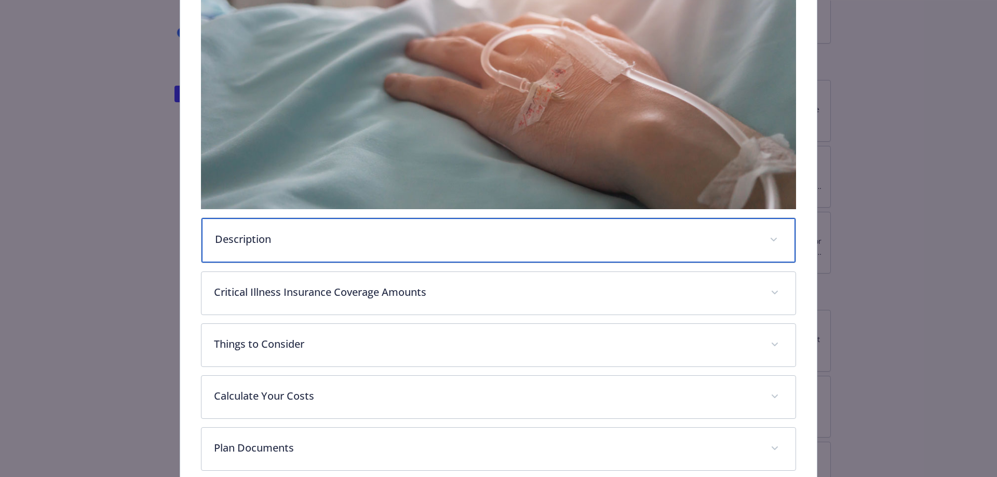
click at [513, 240] on p "Description" at bounding box center [486, 240] width 543 height 16
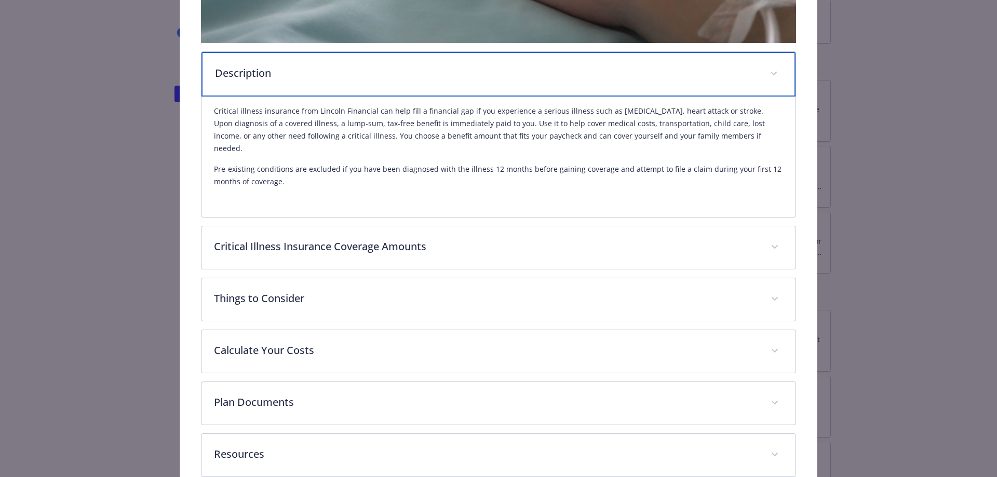
scroll to position [384, 0]
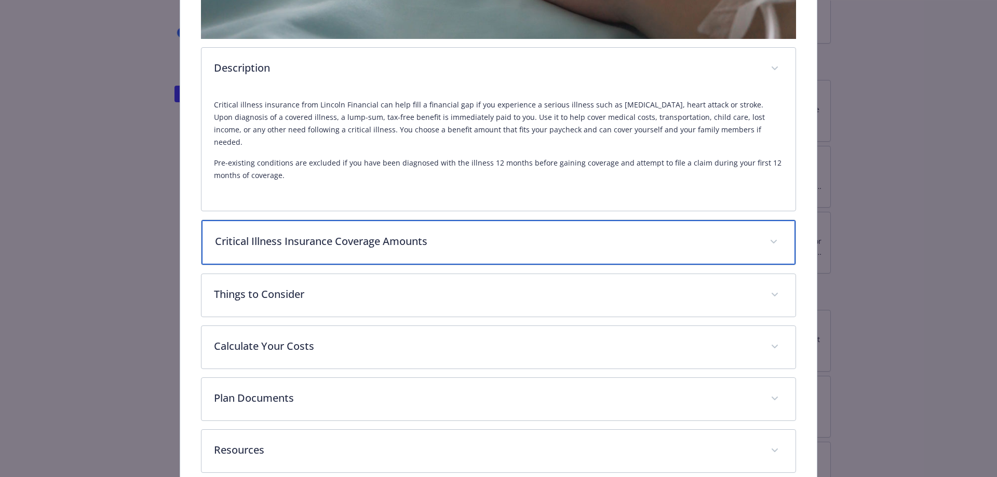
click at [465, 238] on div "Critical Illness Insurance Coverage Amounts" at bounding box center [499, 242] width 595 height 45
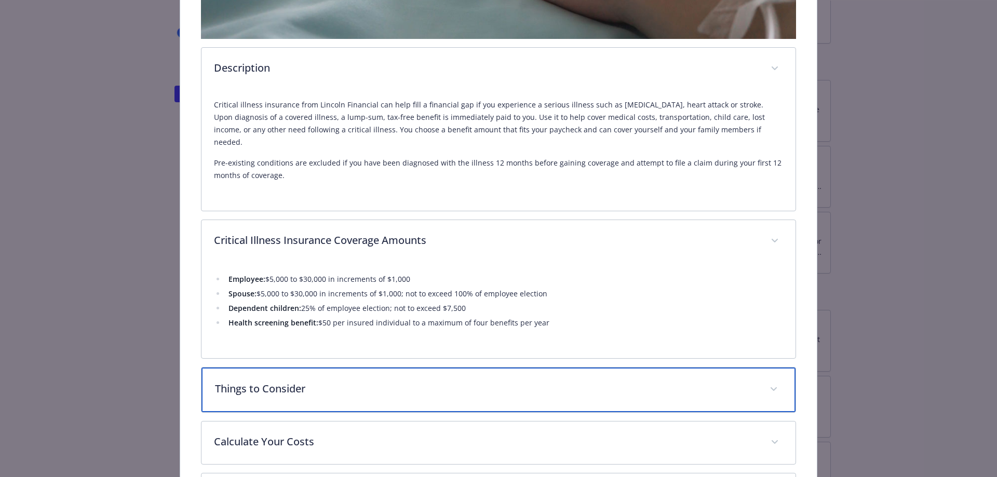
click at [650, 386] on div "Things to Consider" at bounding box center [499, 390] width 595 height 45
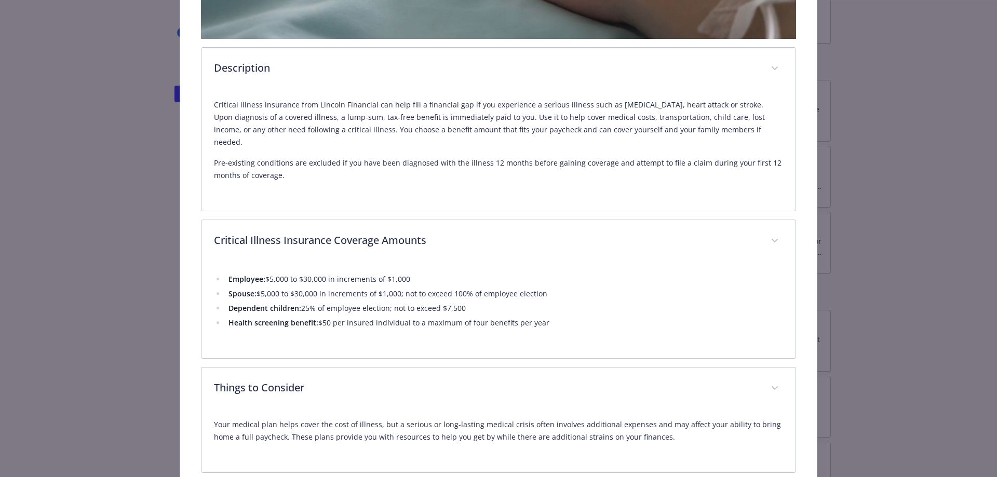
drag, startPoint x: 988, startPoint y: 284, endPoint x: 979, endPoint y: 324, distance: 40.6
click at [979, 324] on div "Supplemental Insurance - Critical Illness - Critical Illness Critical Illness W…" at bounding box center [498, 238] width 997 height 477
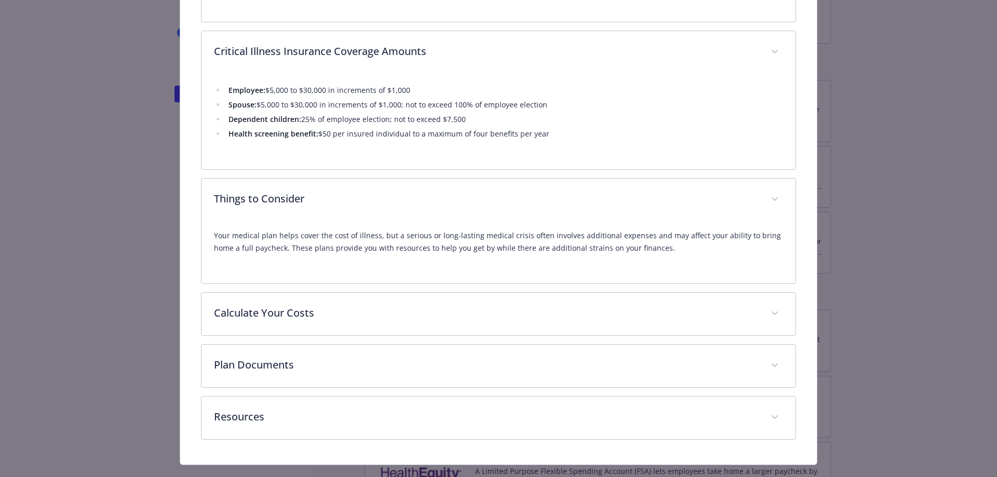
scroll to position [575, 0]
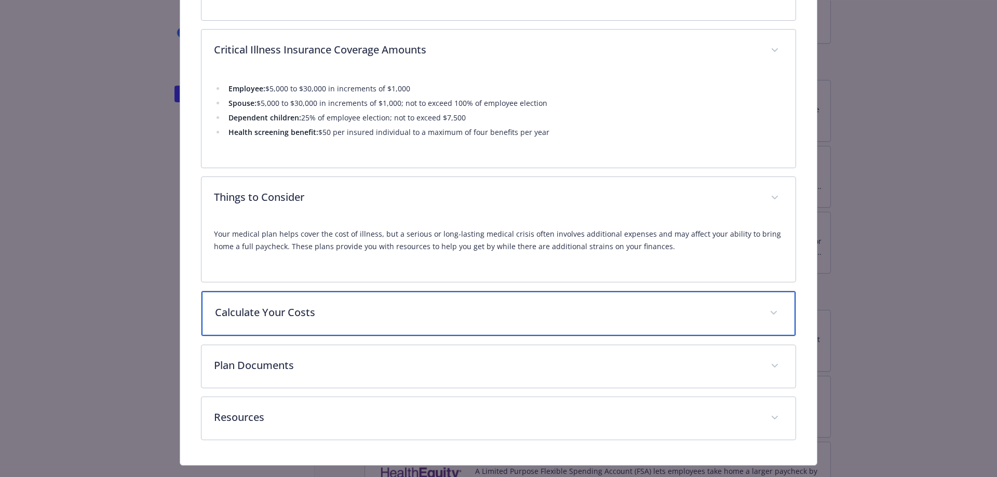
click at [371, 305] on p "Calculate Your Costs" at bounding box center [486, 313] width 543 height 16
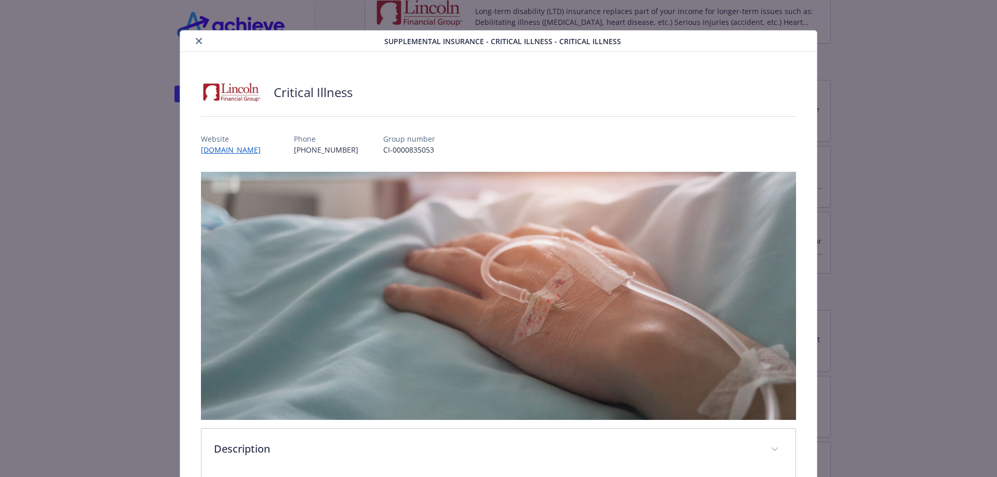
scroll to position [0, 0]
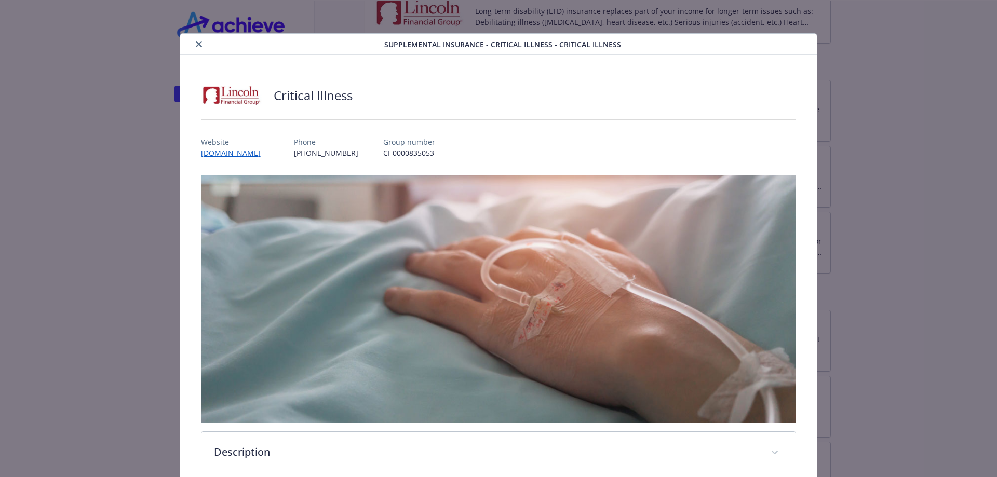
click at [197, 45] on icon "close" at bounding box center [199, 44] width 6 height 6
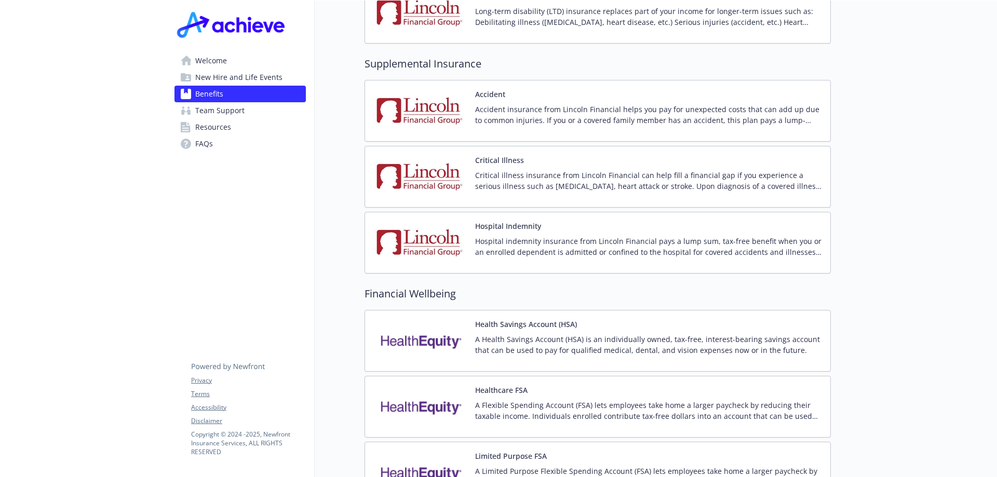
click at [534, 236] on p "Hospital indemnity insurance from Lincoln Financial pays a lump sum, tax-free b…" at bounding box center [648, 247] width 347 height 22
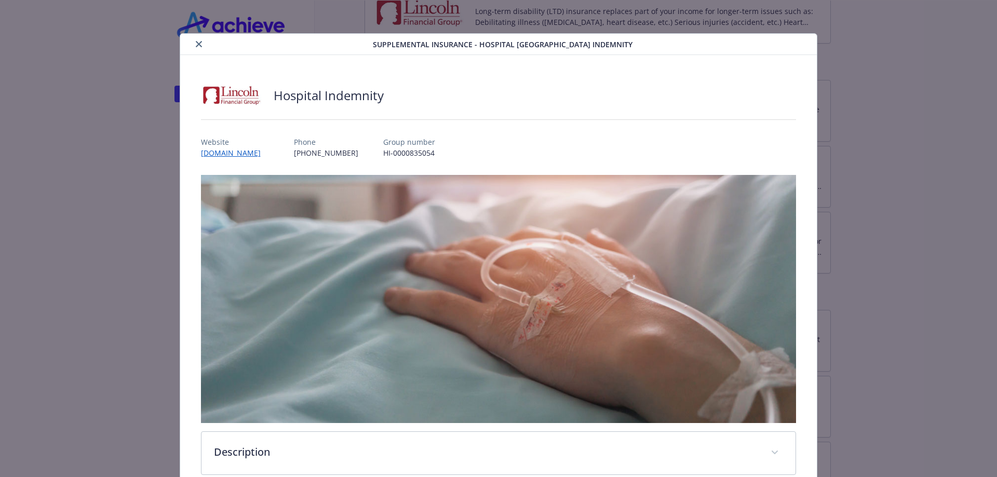
scroll to position [31, 0]
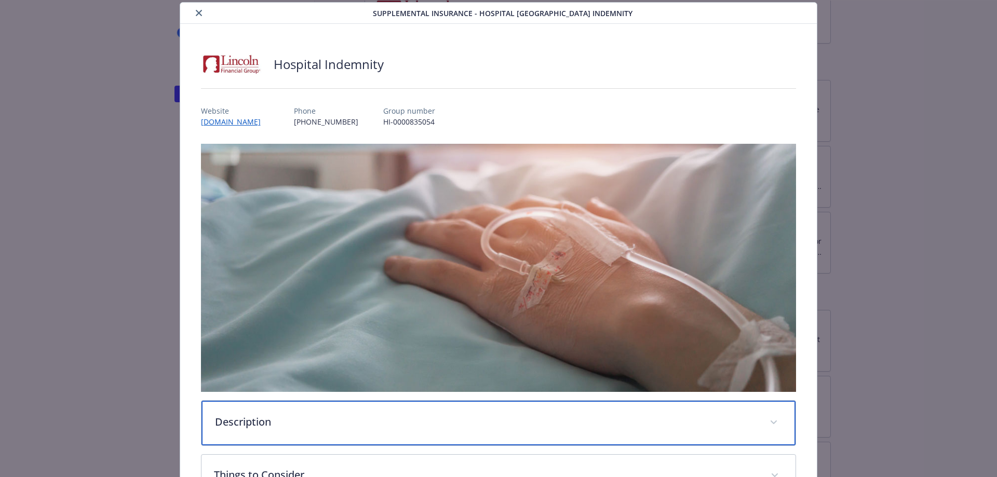
click at [381, 411] on div "Description" at bounding box center [499, 423] width 595 height 45
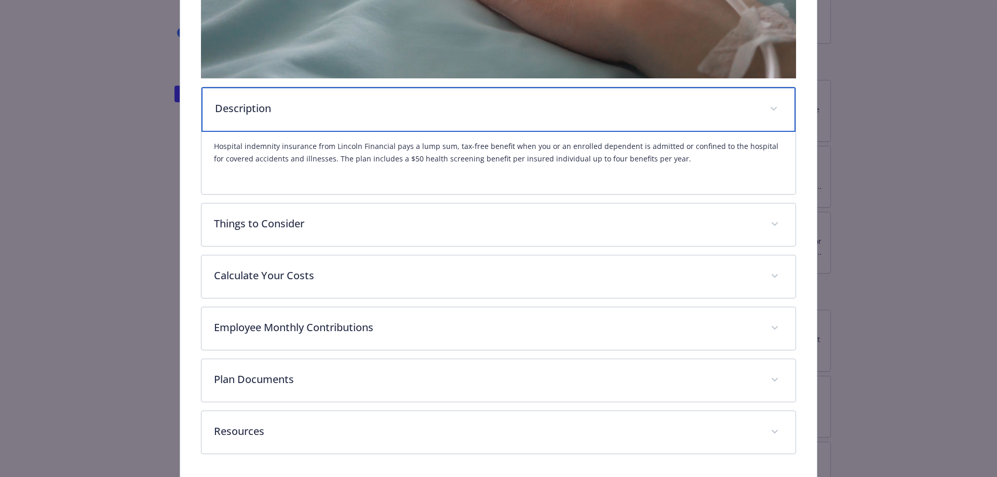
scroll to position [350, 0]
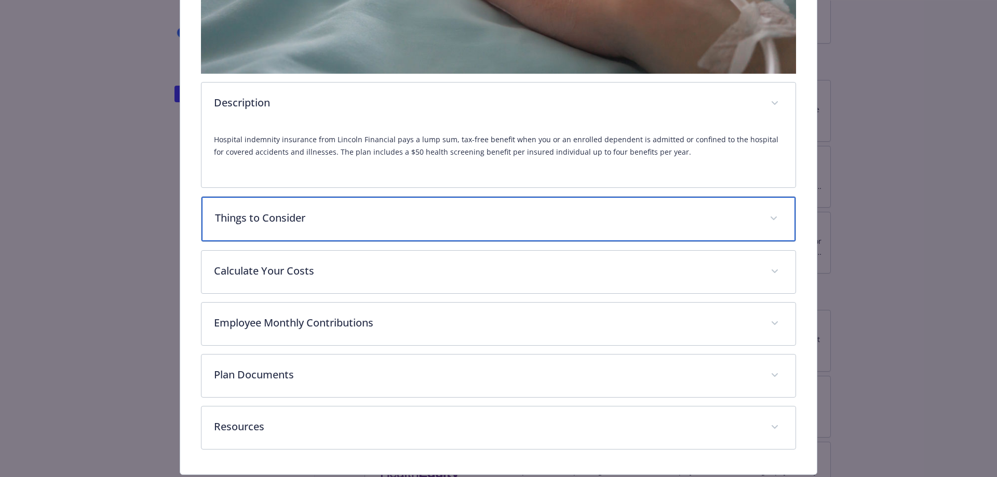
click at [665, 223] on p "Things to Consider" at bounding box center [486, 218] width 543 height 16
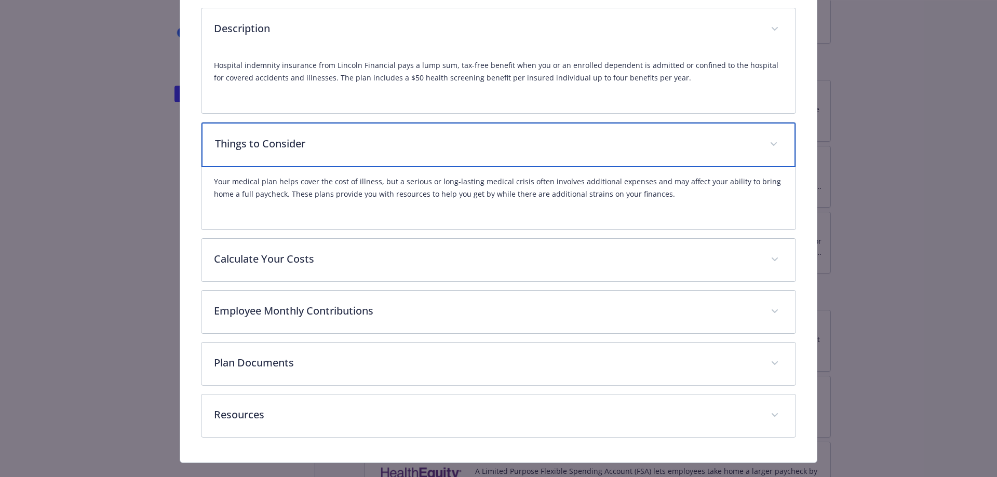
scroll to position [441, 0]
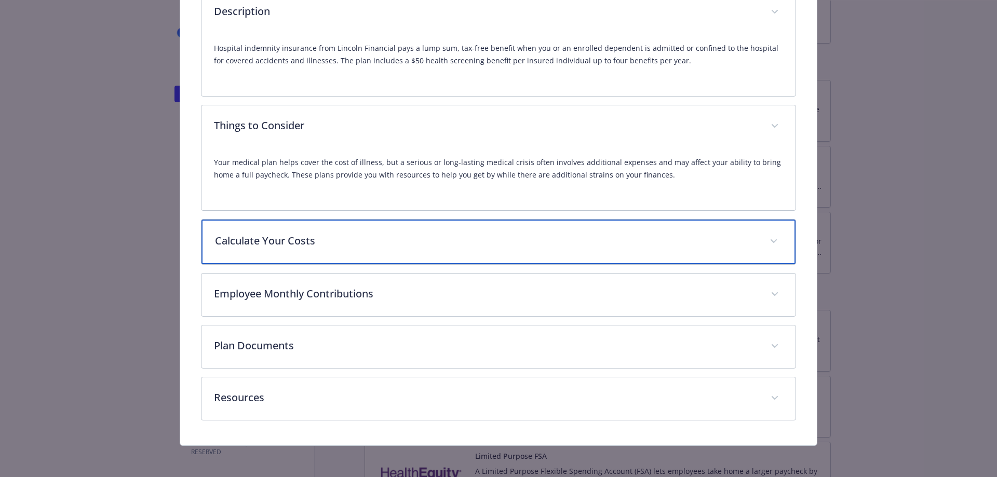
click at [448, 241] on p "Calculate Your Costs" at bounding box center [486, 241] width 543 height 16
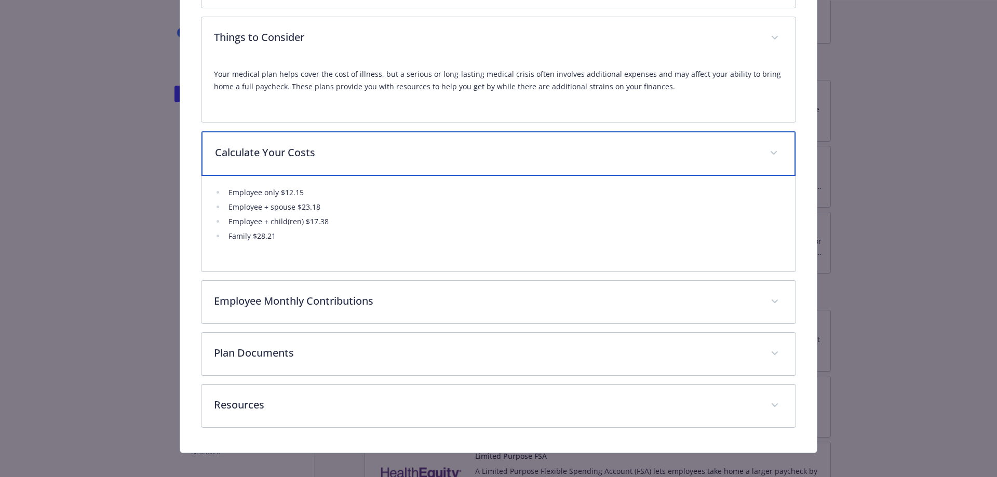
scroll to position [537, 0]
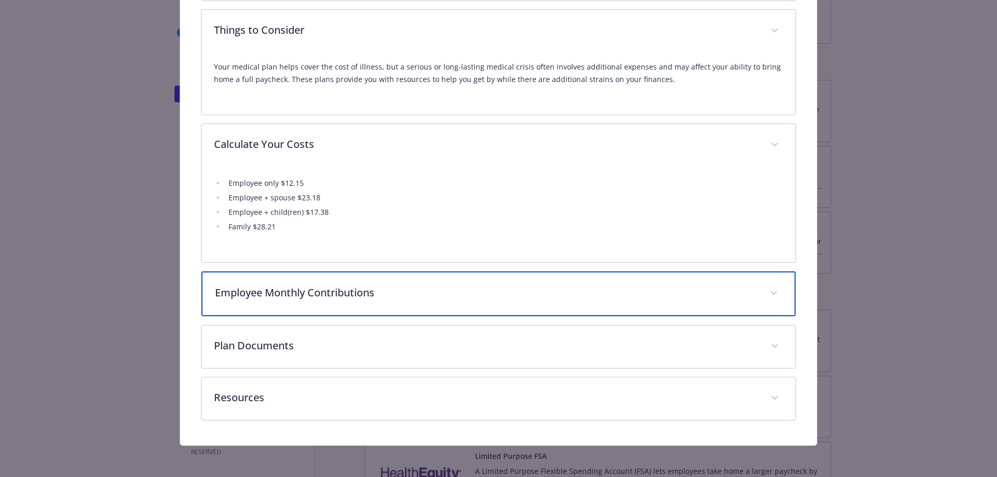
click at [383, 293] on p "Employee Monthly Contributions" at bounding box center [486, 293] width 543 height 16
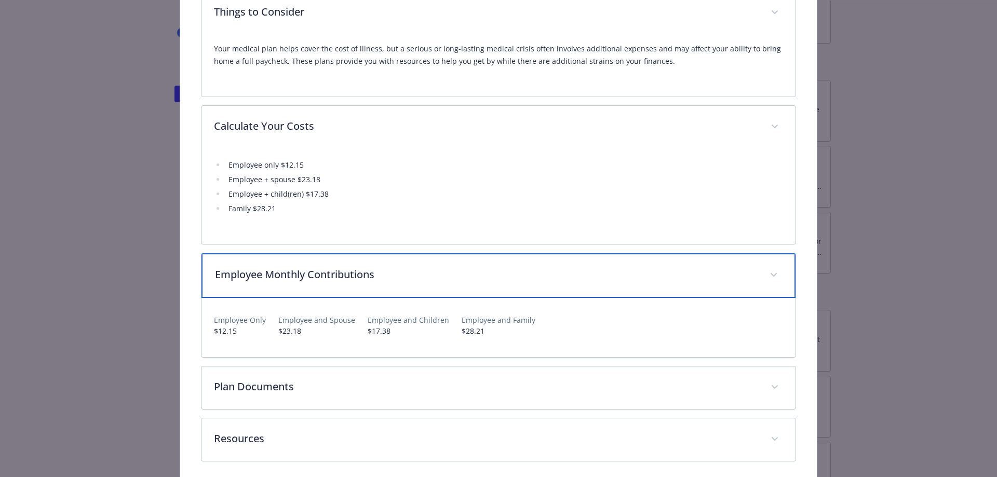
scroll to position [596, 0]
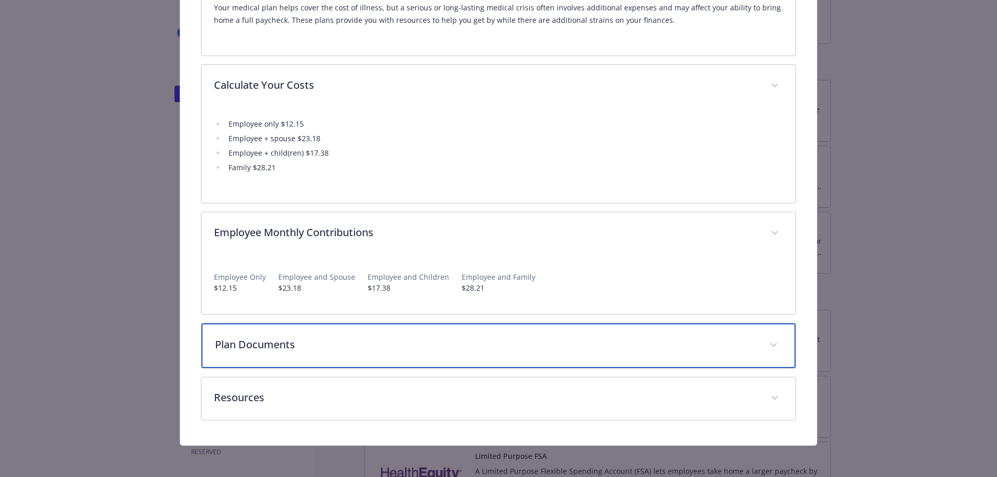
click at [495, 344] on p "Plan Documents" at bounding box center [486, 345] width 543 height 16
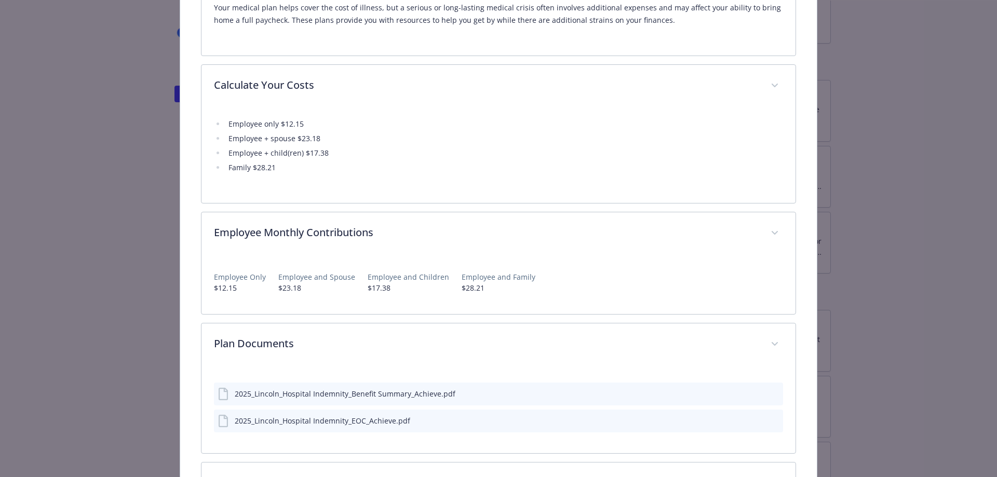
click at [769, 420] on icon "preview file" at bounding box center [773, 420] width 9 height 7
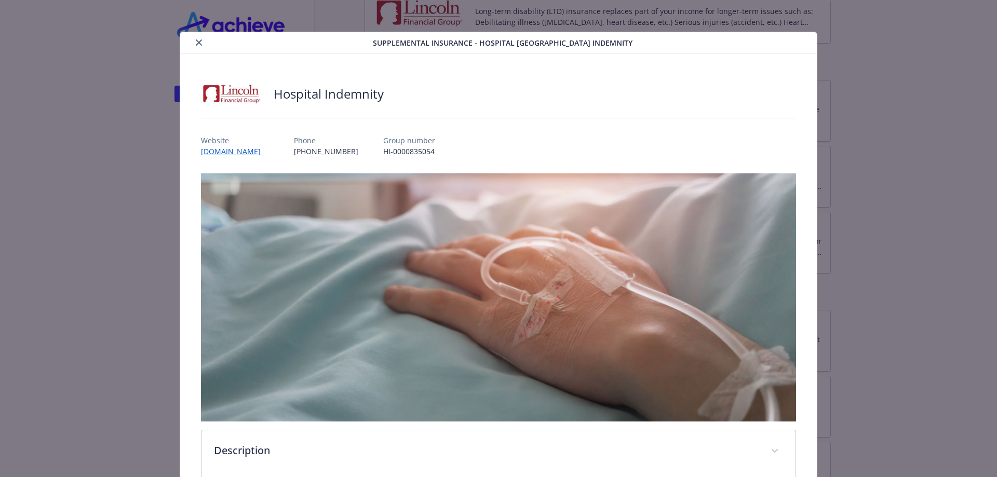
scroll to position [0, 0]
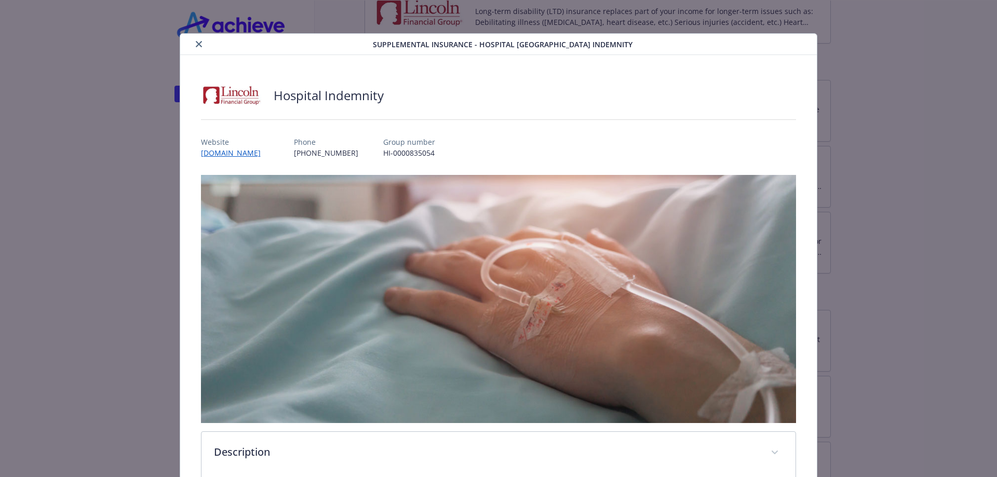
click at [196, 44] on icon "close" at bounding box center [199, 44] width 6 height 6
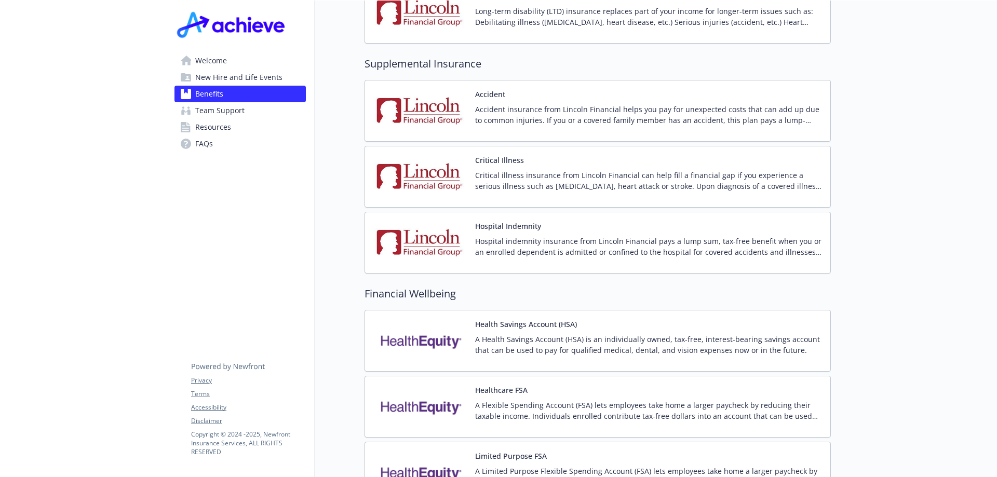
click at [542, 104] on p "Accident insurance from Lincoln Financial helps you pay for unexpected costs th…" at bounding box center [648, 115] width 347 height 22
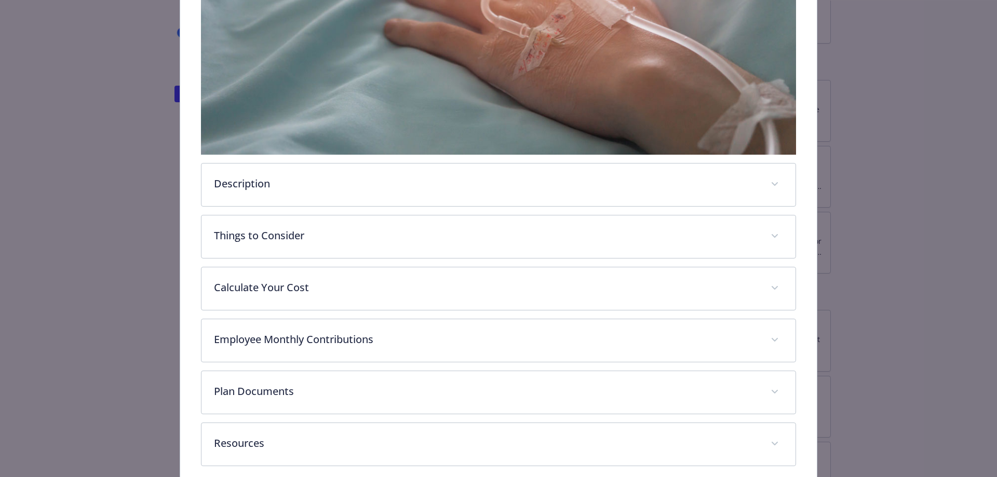
scroll to position [269, 0]
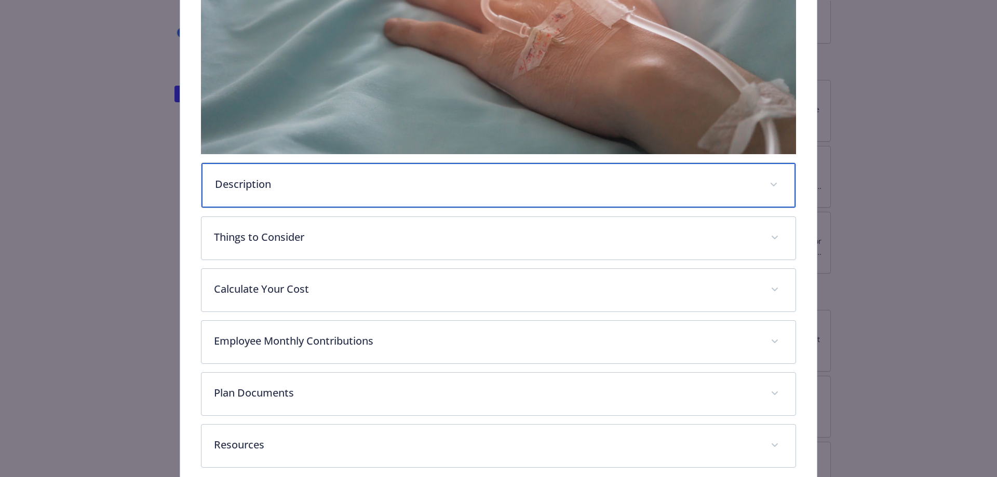
click at [581, 177] on p "Description" at bounding box center [486, 185] width 543 height 16
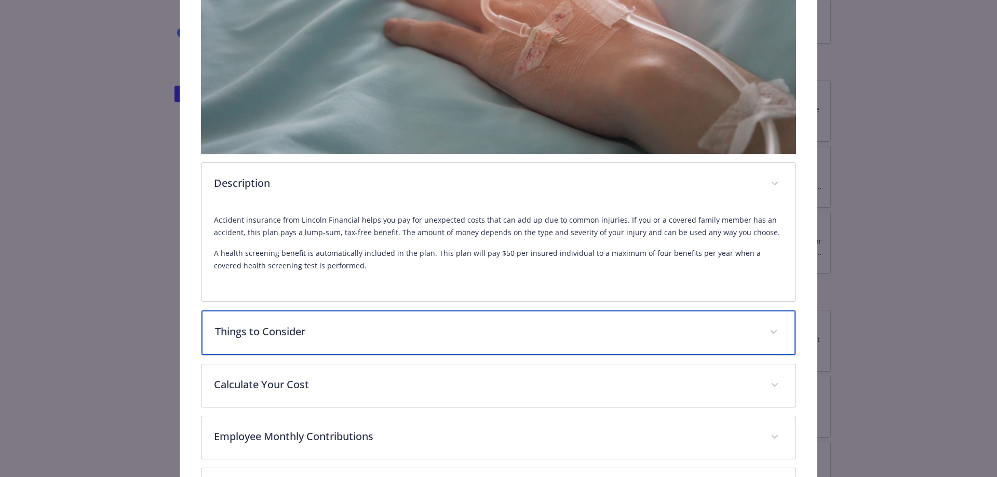
click at [274, 340] on p "Things to Consider" at bounding box center [486, 332] width 543 height 16
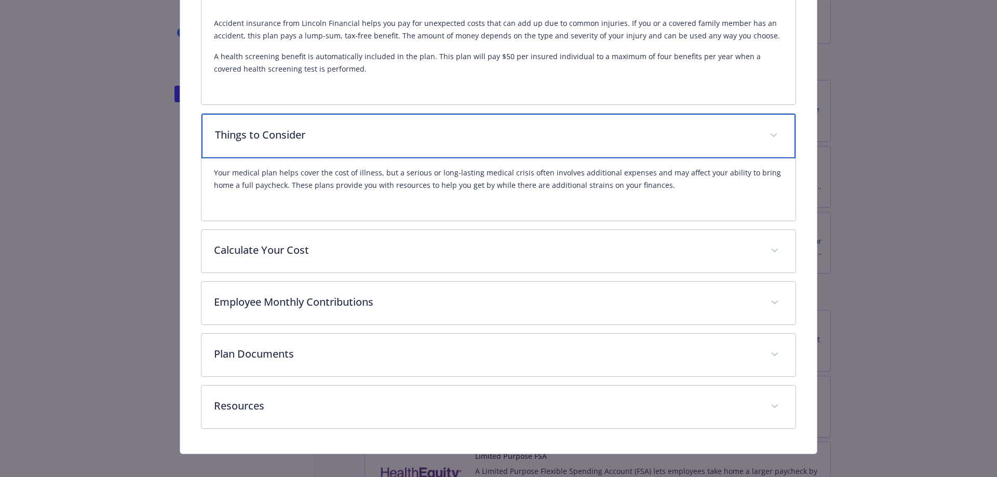
scroll to position [469, 0]
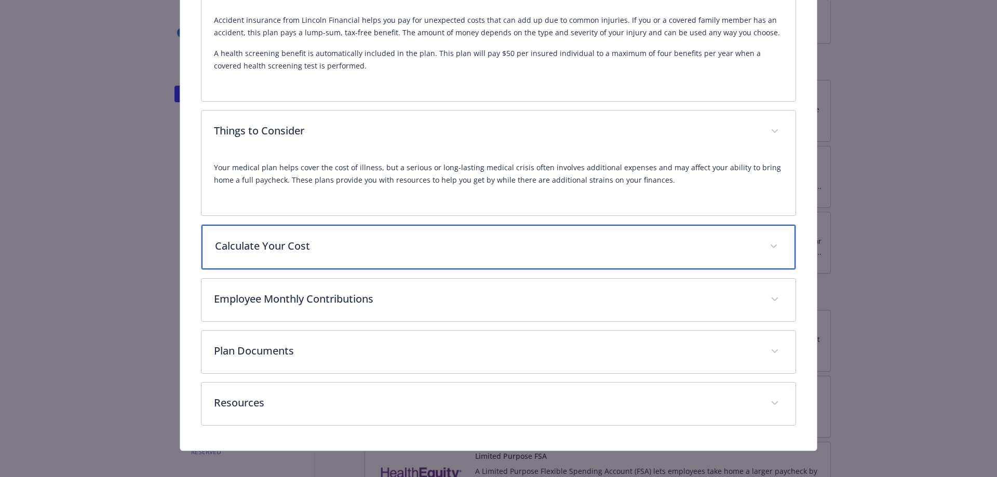
click at [373, 254] on p "Calculate Your Cost" at bounding box center [486, 246] width 543 height 16
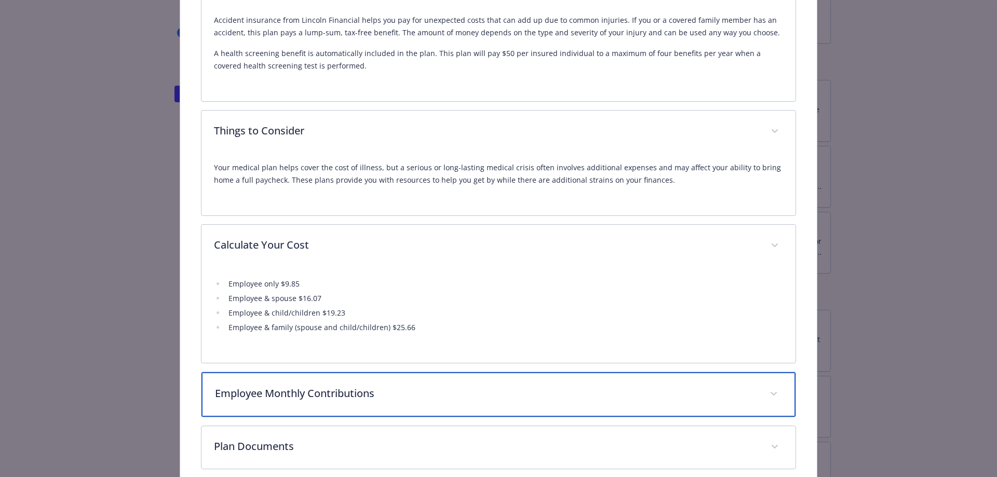
click at [511, 415] on div "Employee Monthly Contributions" at bounding box center [499, 394] width 595 height 45
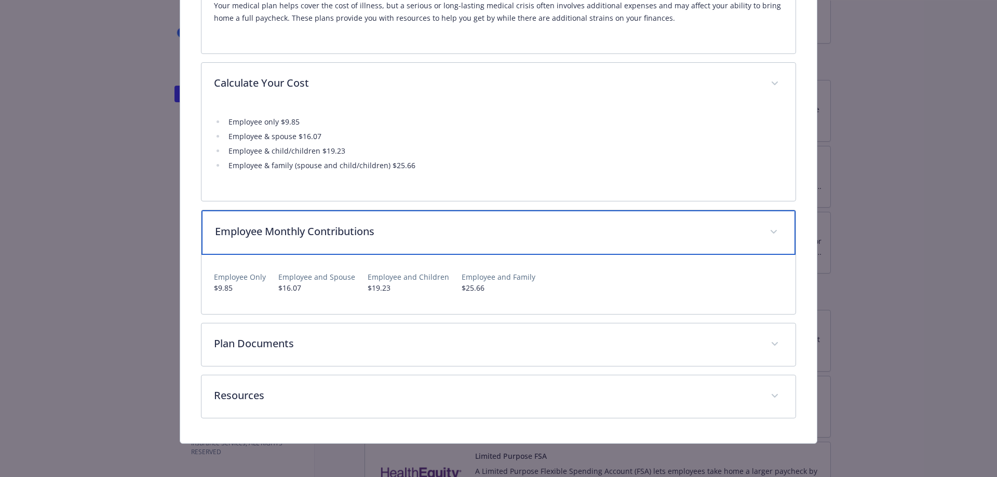
scroll to position [641, 0]
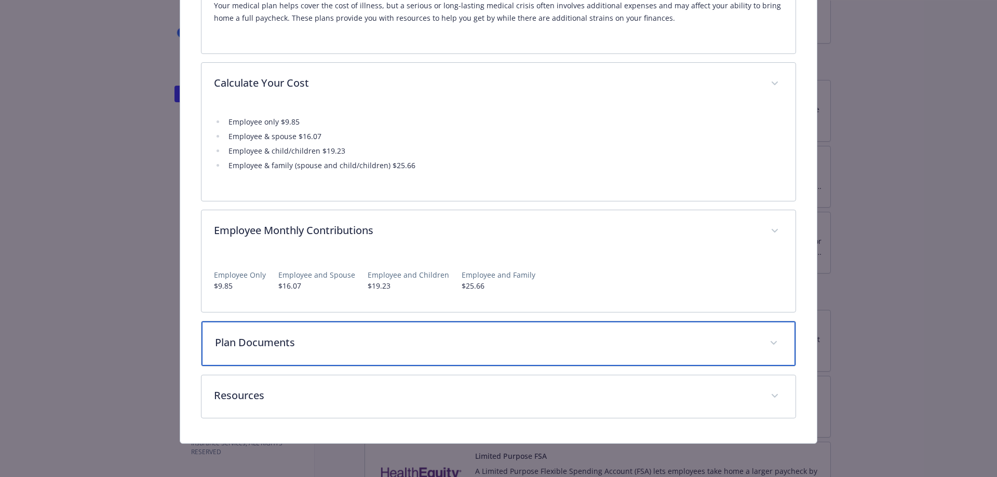
click at [413, 350] on p "Plan Documents" at bounding box center [486, 343] width 543 height 16
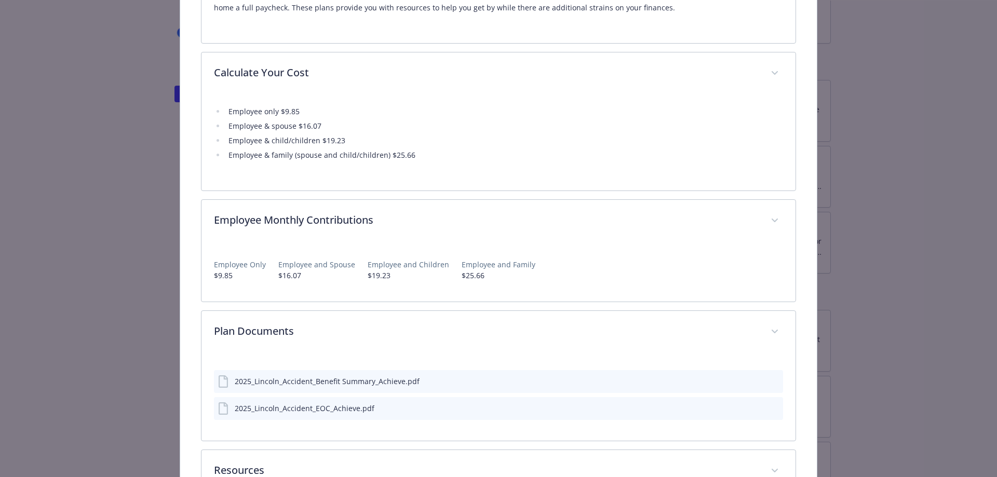
click at [769, 412] on icon "preview file" at bounding box center [773, 408] width 9 height 7
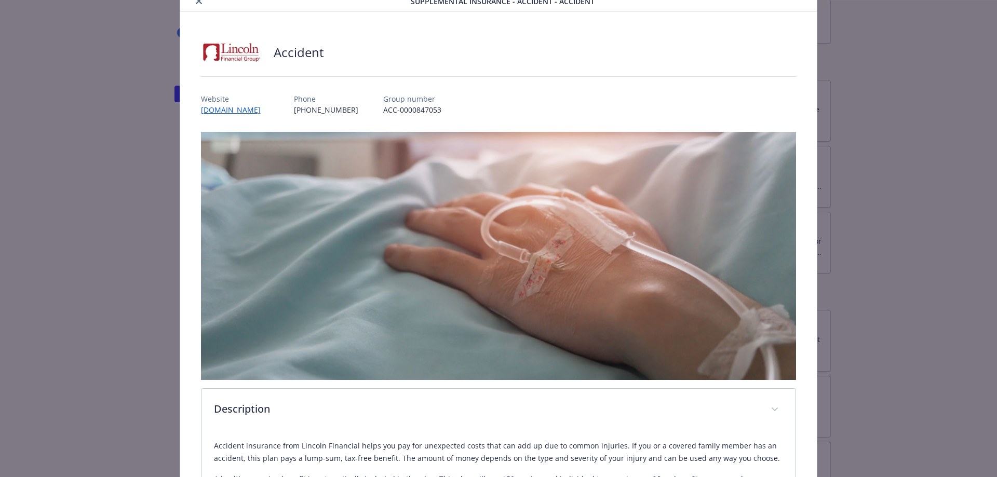
scroll to position [0, 0]
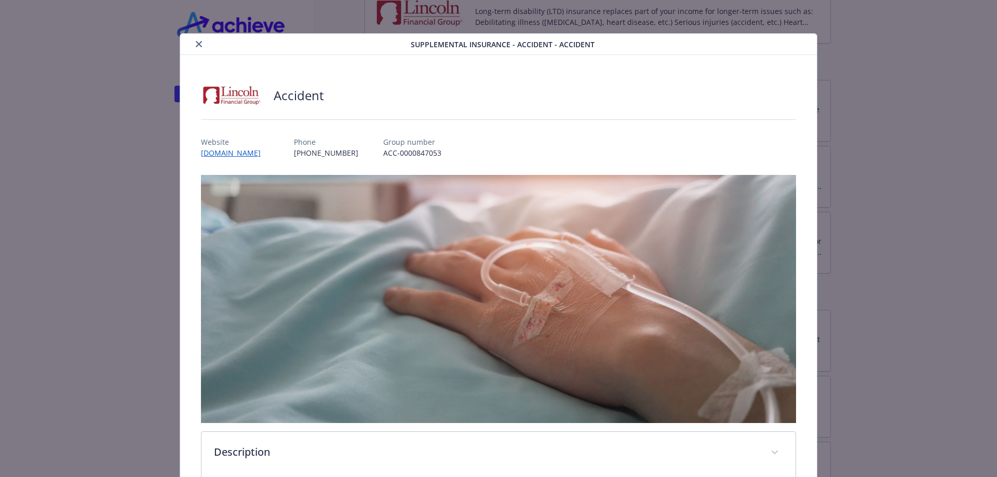
click at [197, 44] on icon "close" at bounding box center [199, 44] width 6 height 6
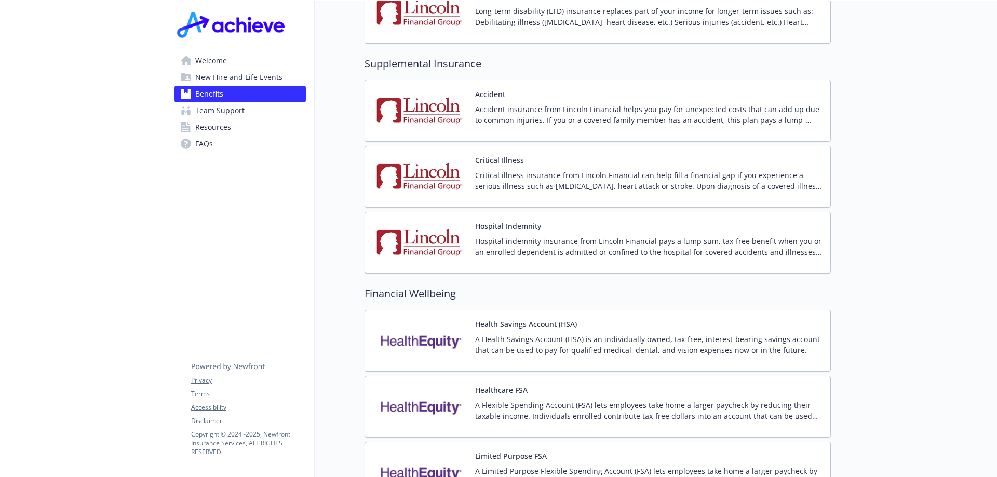
click at [538, 310] on div "Health Savings Account (HSA) A Health Savings Account (HSA) is an individually …" at bounding box center [598, 341] width 466 height 62
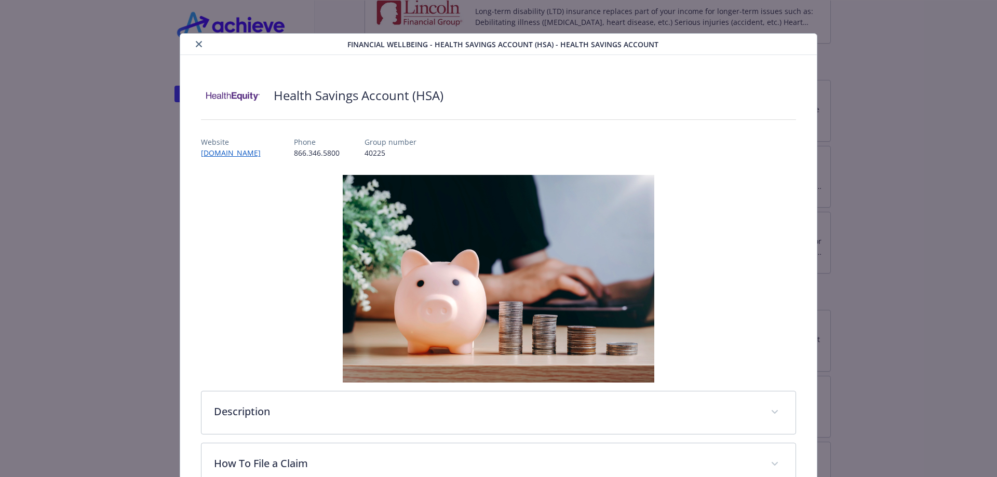
scroll to position [31, 0]
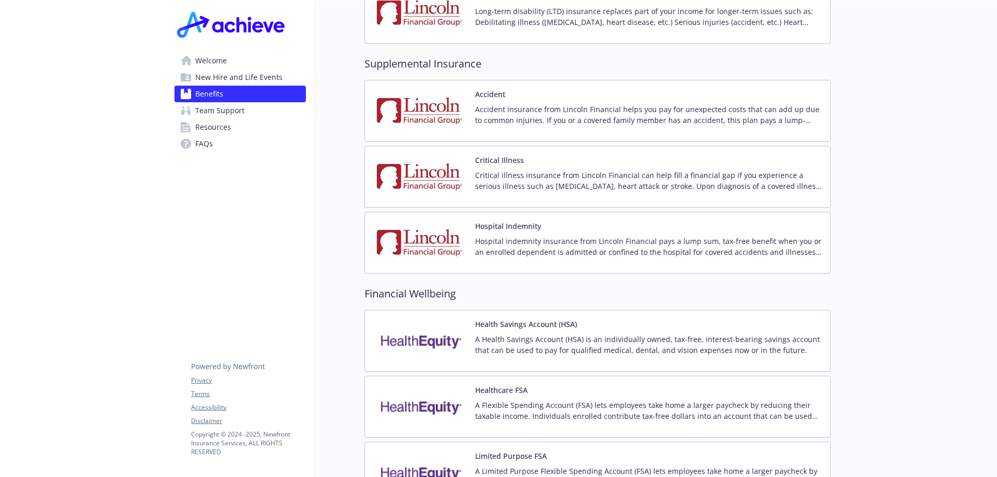
click at [502, 319] on button "Health Savings Account (HSA)" at bounding box center [526, 324] width 102 height 11
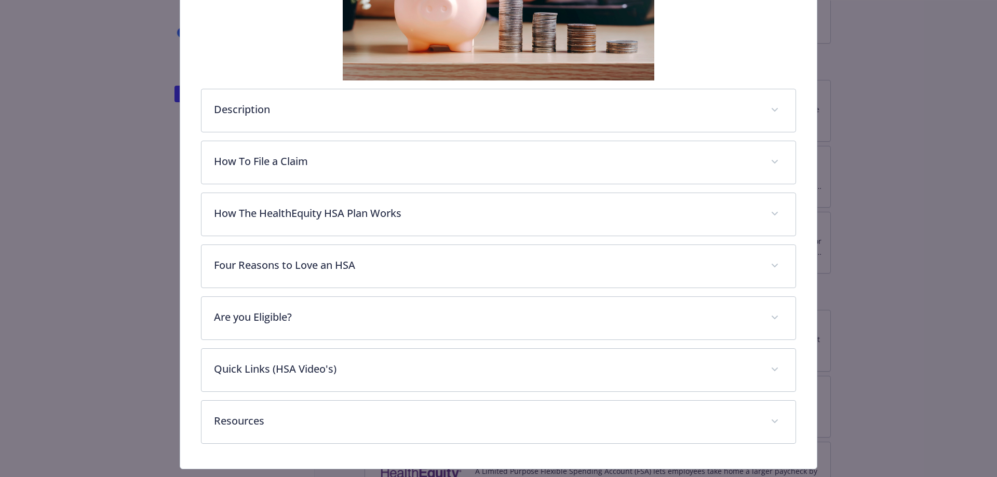
scroll to position [328, 0]
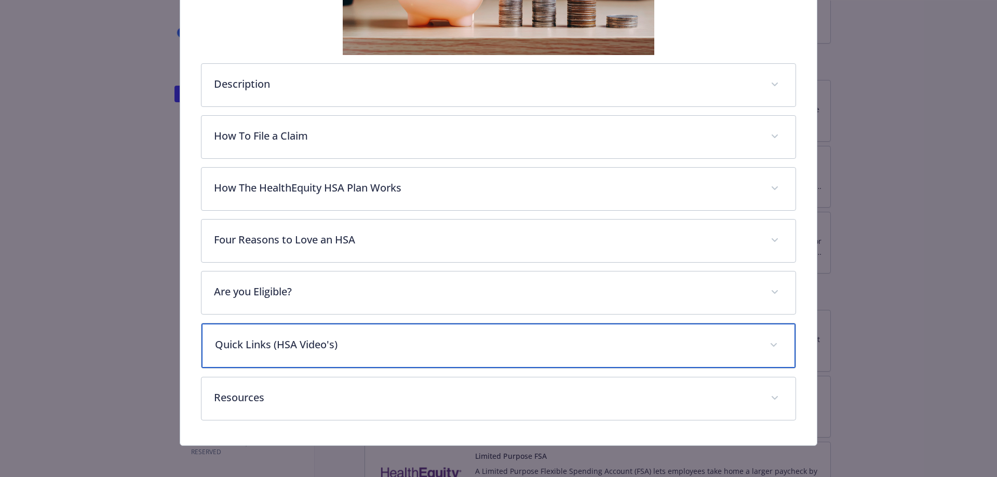
click at [312, 347] on p "Quick Links (HSA Video's)" at bounding box center [486, 345] width 543 height 16
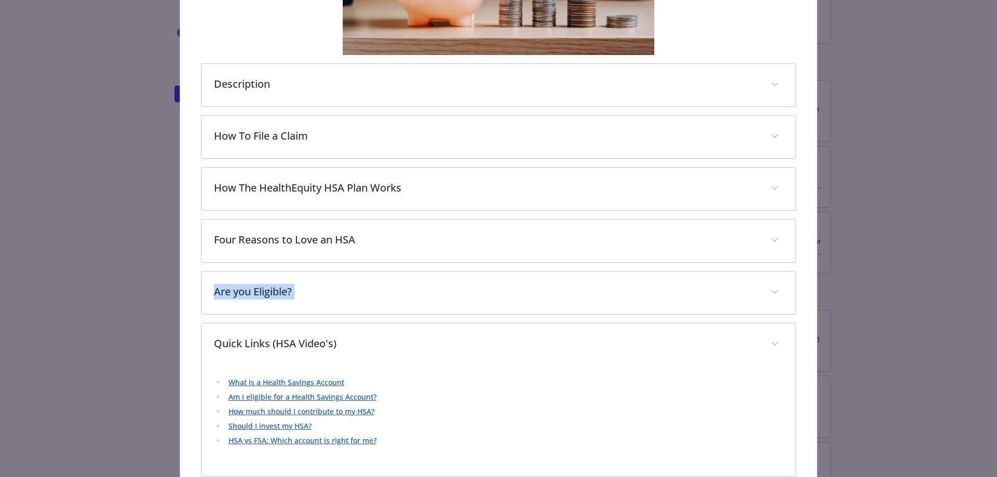
drag, startPoint x: 989, startPoint y: 255, endPoint x: 980, endPoint y: 273, distance: 20.2
click at [980, 273] on div "Financial Wellbeing - Health Savings Account (HSA) - Health Savings Account Hea…" at bounding box center [498, 238] width 997 height 477
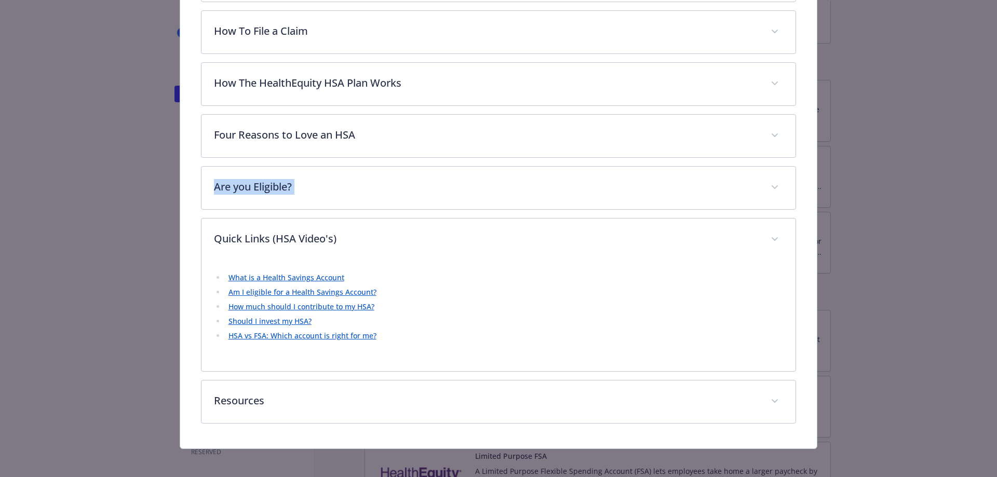
scroll to position [436, 0]
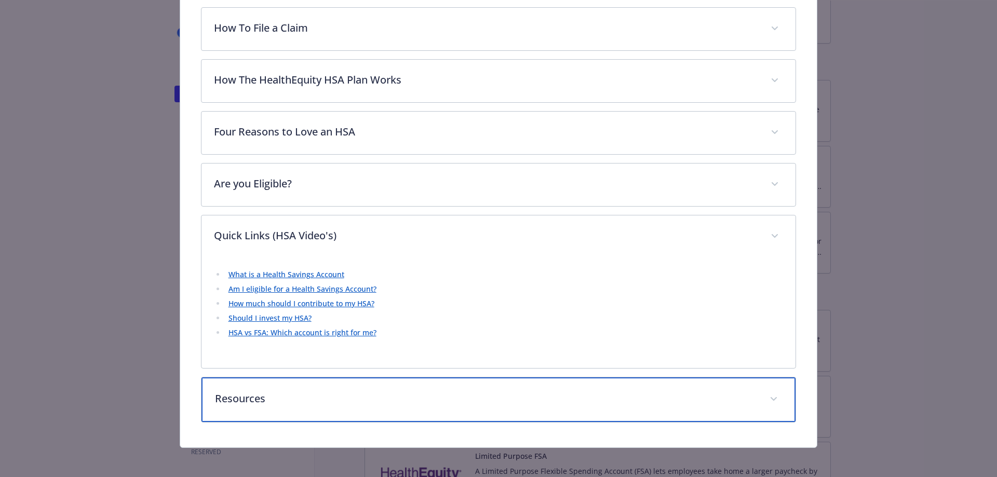
click at [297, 405] on p "Resources" at bounding box center [486, 399] width 543 height 16
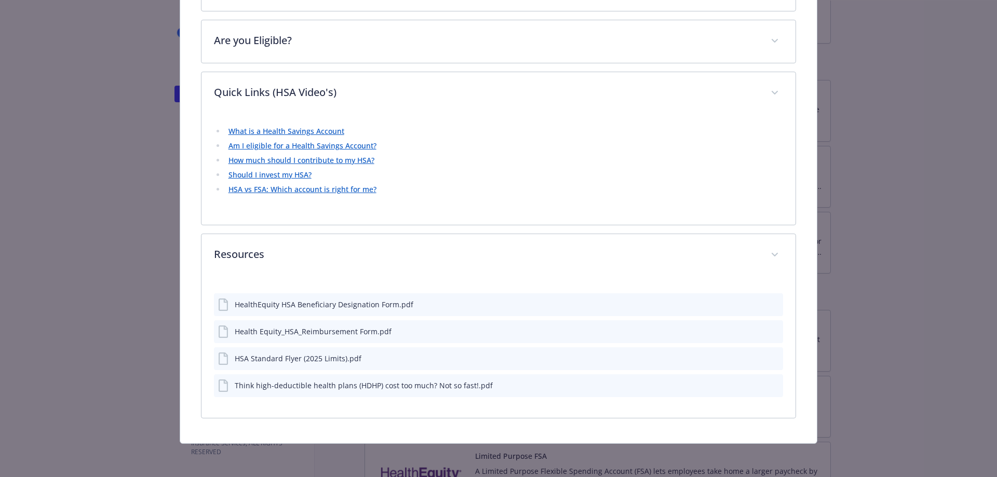
scroll to position [579, 0]
click at [771, 360] on icon "preview file" at bounding box center [773, 357] width 9 height 7
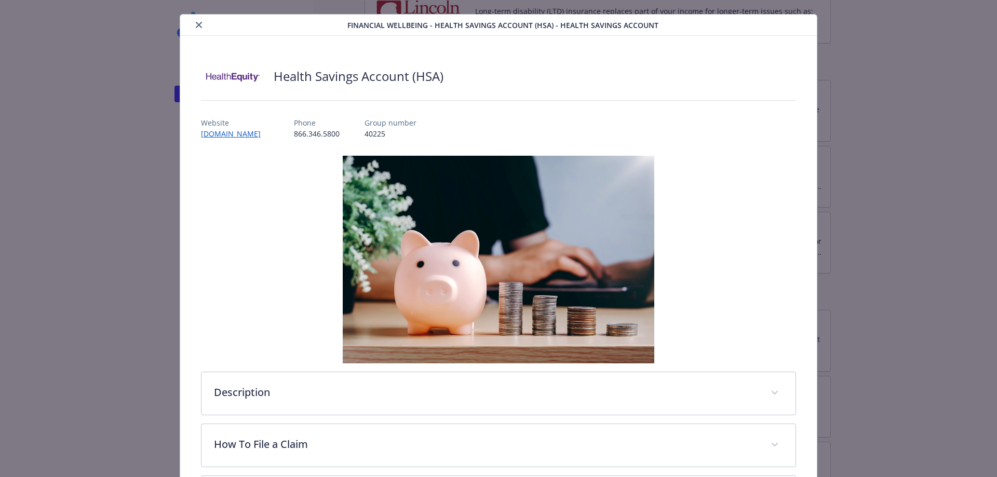
scroll to position [0, 0]
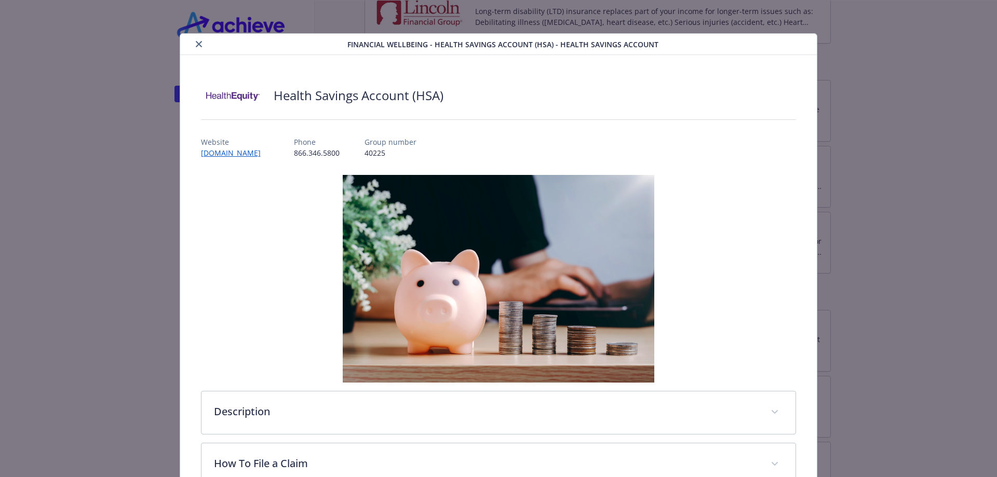
click at [196, 43] on icon "close" at bounding box center [199, 44] width 6 height 6
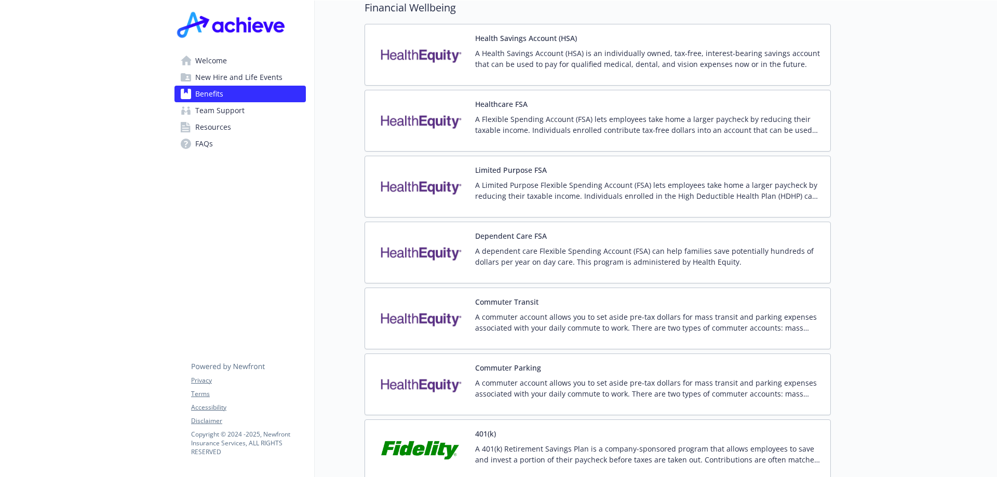
scroll to position [1486, 0]
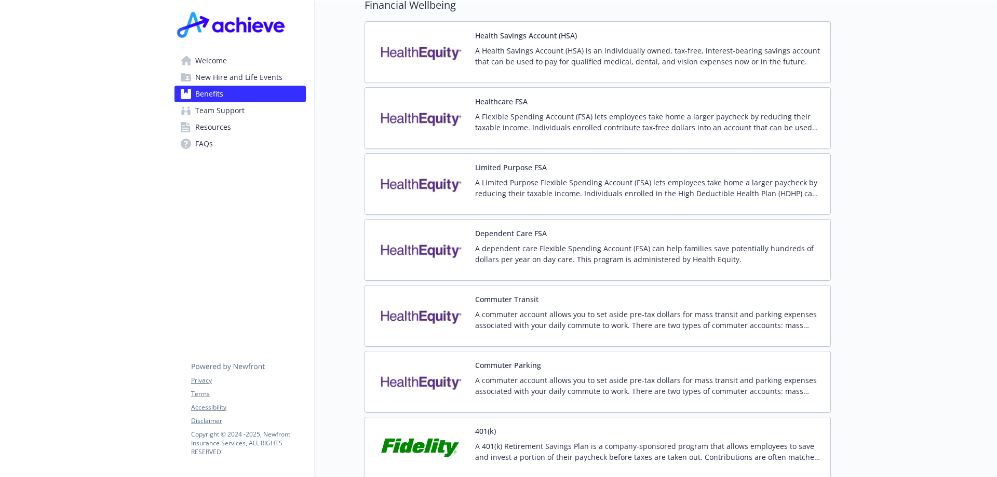
click at [532, 228] on button "Dependent Care FSA" at bounding box center [511, 233] width 72 height 11
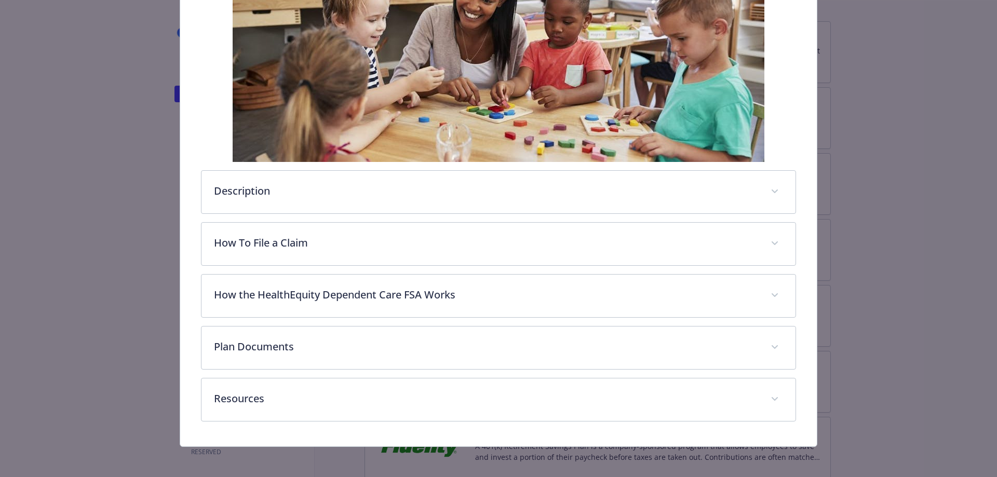
scroll to position [233, 0]
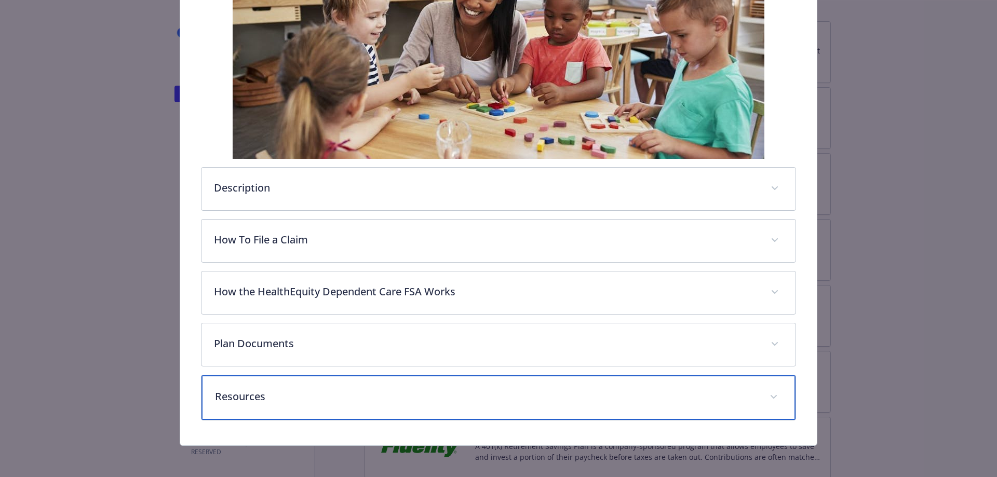
click at [573, 391] on p "Resources" at bounding box center [486, 397] width 543 height 16
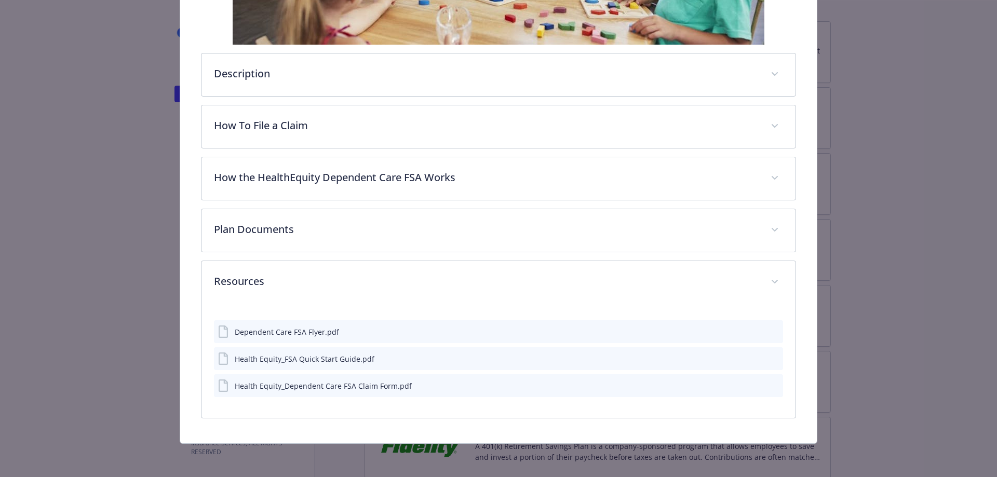
scroll to position [347, 0]
click at [770, 332] on icon "preview file" at bounding box center [773, 331] width 9 height 7
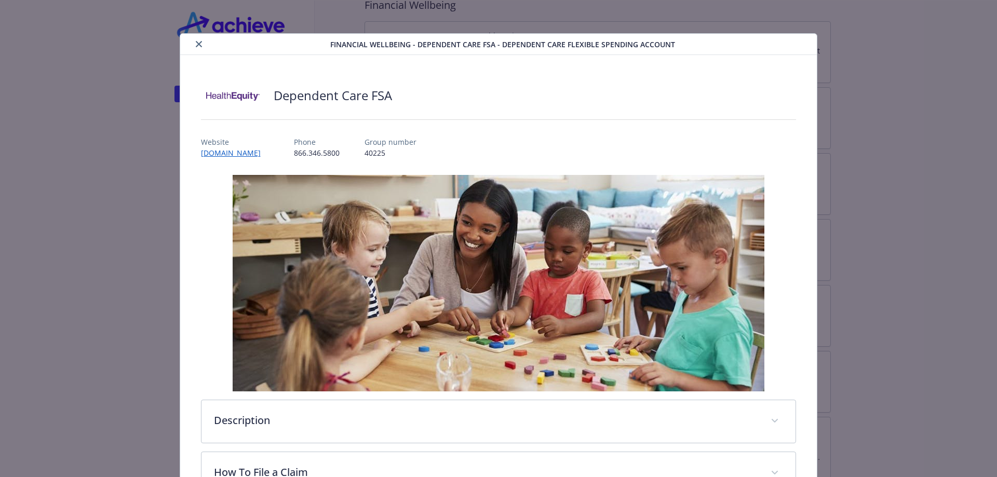
click at [198, 44] on icon "close" at bounding box center [199, 44] width 6 height 6
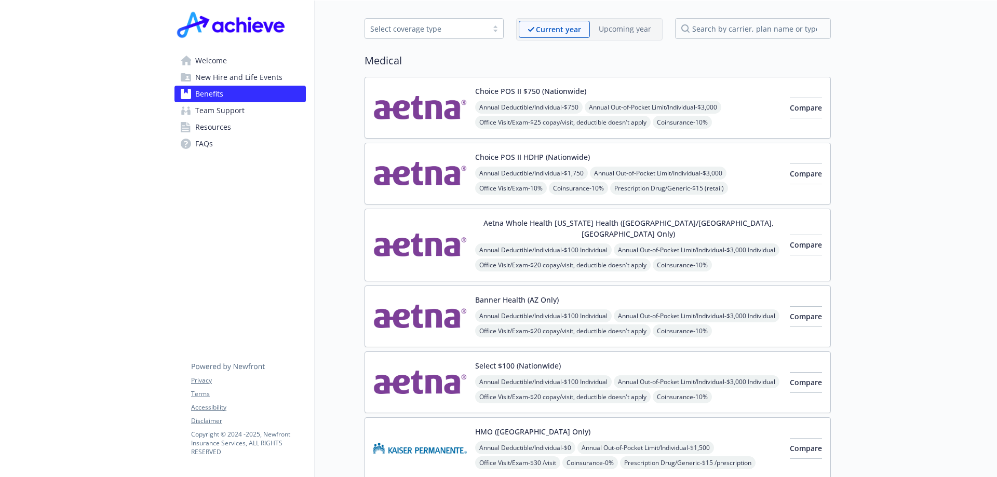
scroll to position [44, 0]
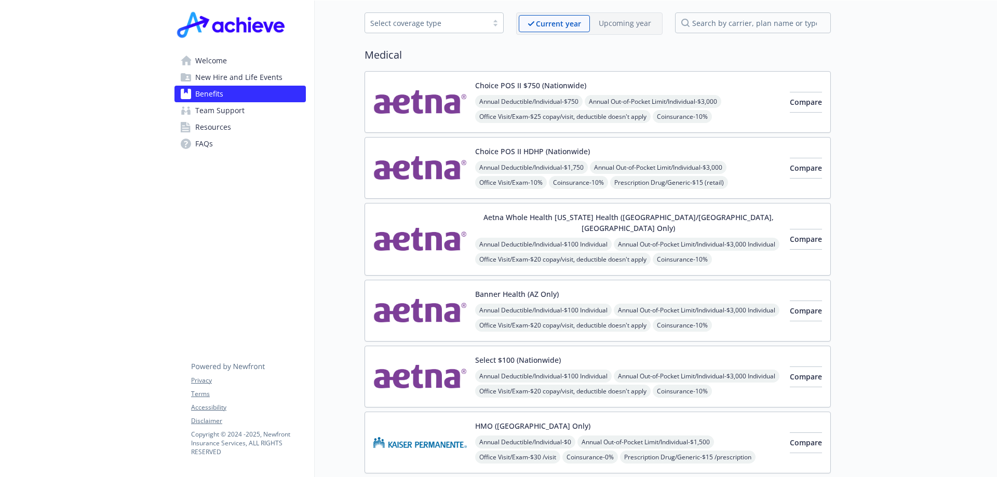
click at [485, 164] on span "Annual Deductible/Individual - $1,750" at bounding box center [531, 167] width 113 height 13
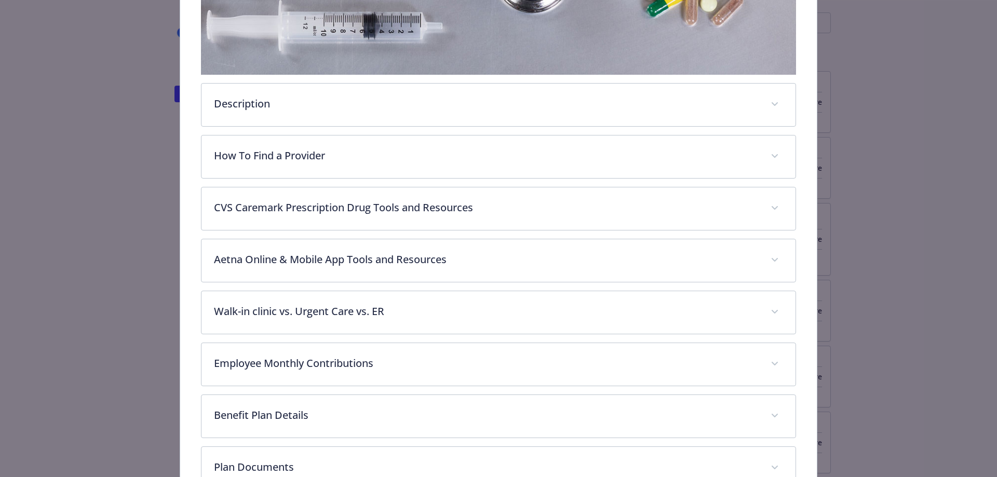
scroll to position [288, 0]
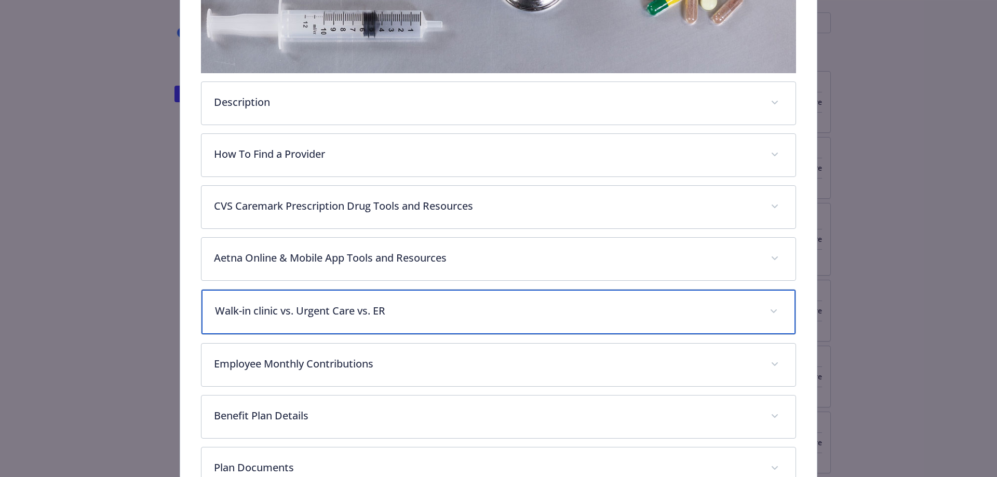
click at [362, 307] on p "Walk-in clinic vs. Urgent Care vs. ER" at bounding box center [486, 311] width 543 height 16
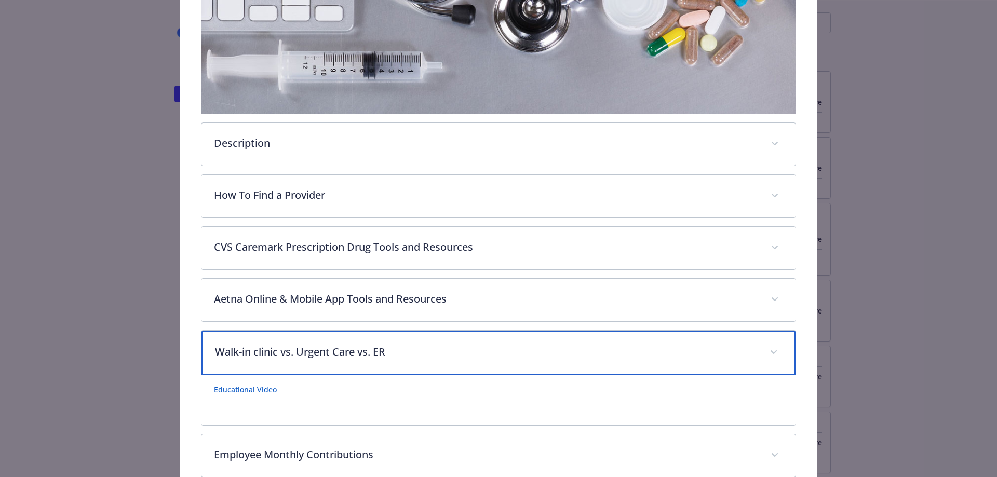
scroll to position [245, 0]
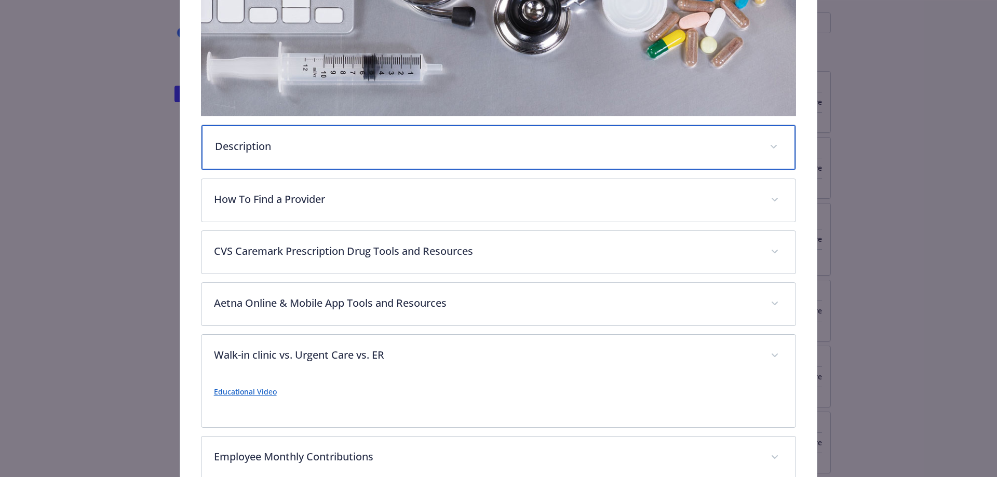
click at [502, 145] on p "Description" at bounding box center [486, 147] width 543 height 16
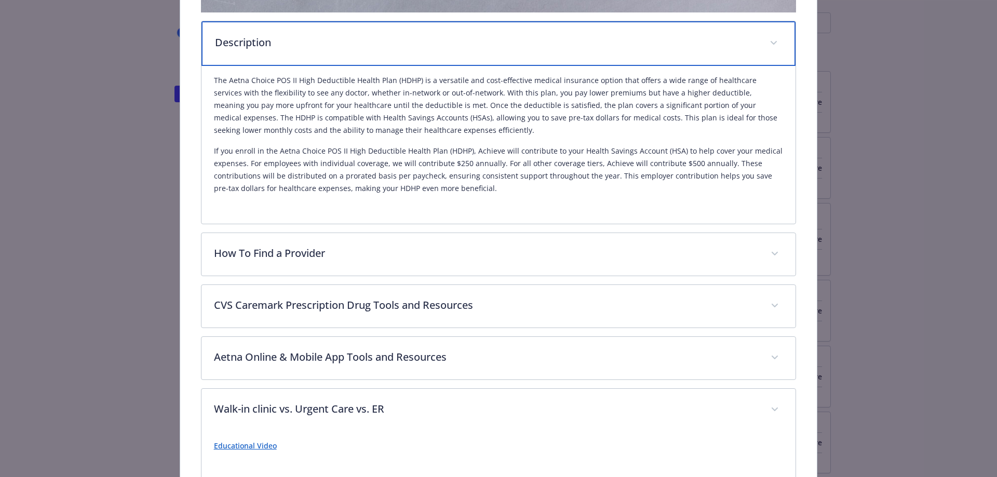
scroll to position [357, 0]
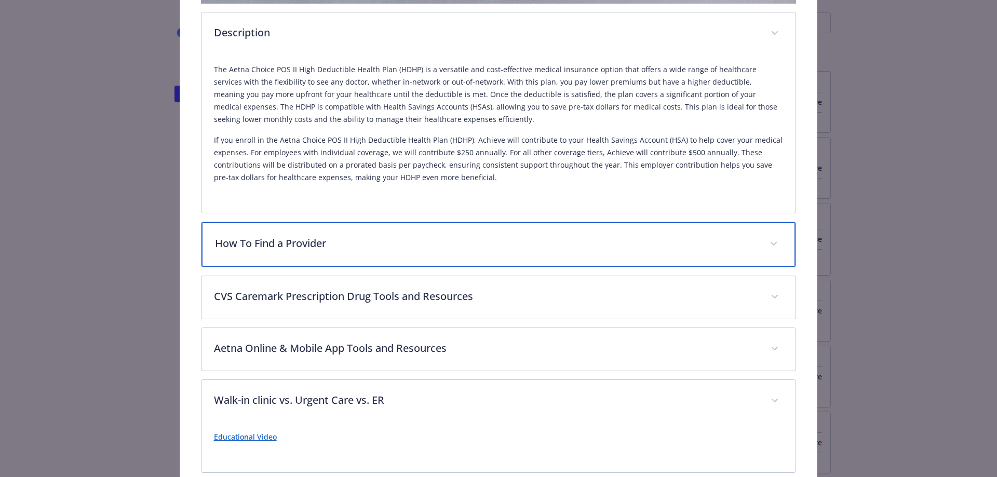
click at [618, 251] on div "How To Find a Provider" at bounding box center [499, 244] width 595 height 45
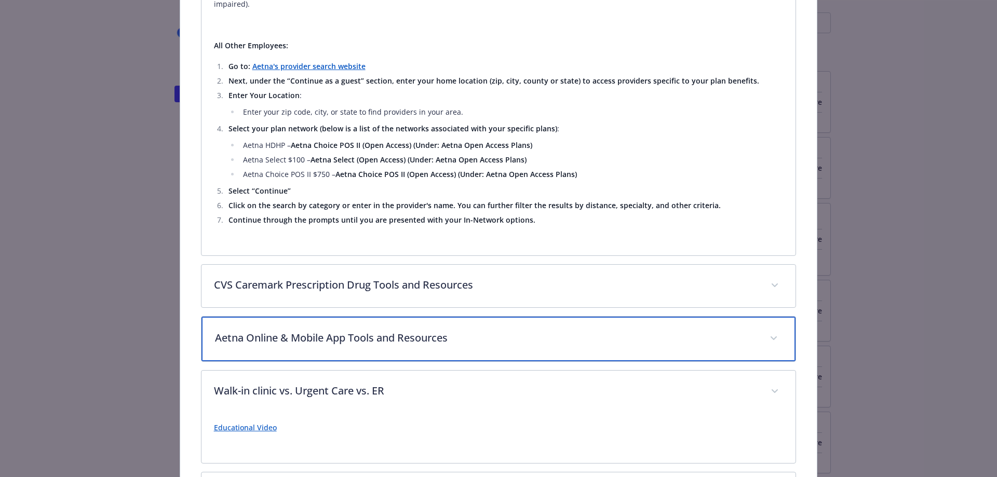
scroll to position [1420, 0]
click at [769, 337] on span "details for plan Medical - Choice POS II HDHP (Nationwide) - HDHP PPO" at bounding box center [774, 340] width 17 height 17
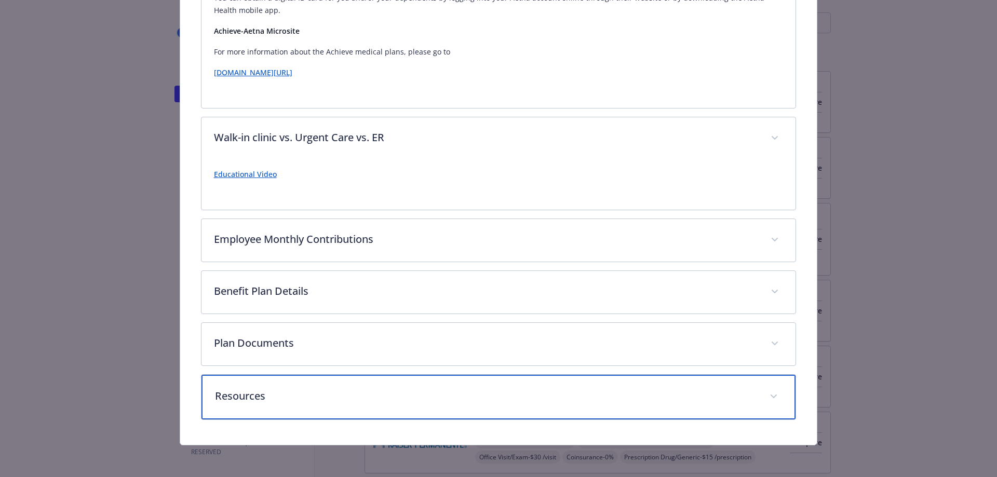
scroll to position [1925, 0]
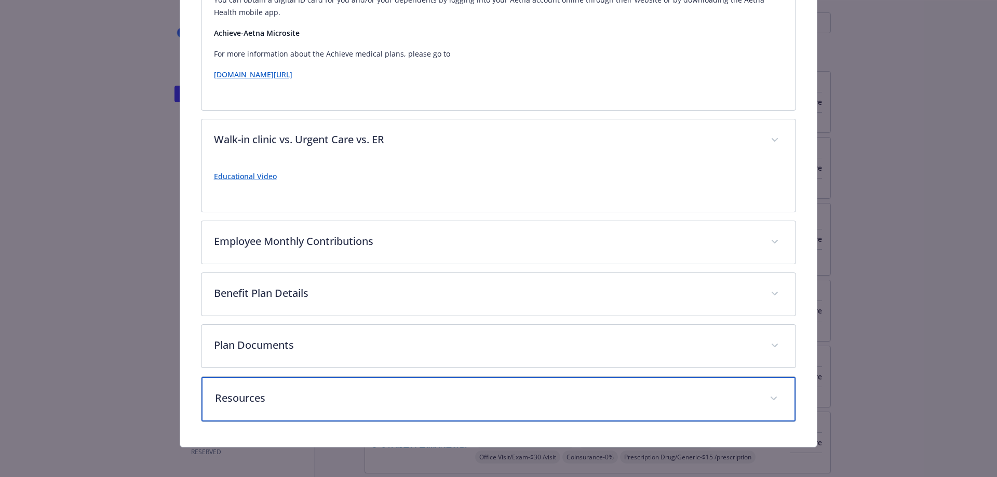
click at [315, 394] on p "Resources" at bounding box center [486, 399] width 543 height 16
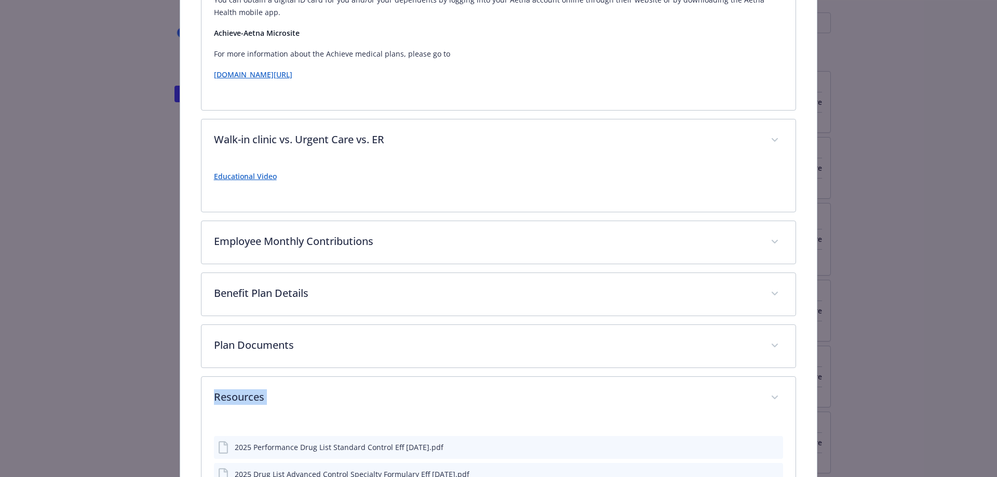
drag, startPoint x: 989, startPoint y: 351, endPoint x: 984, endPoint y: 382, distance: 32.1
click at [984, 382] on div "Medical - Choice POS II HDHP (Nationwide) - HDHP PPO Choice POS II HDHP (Nation…" at bounding box center [498, 238] width 997 height 477
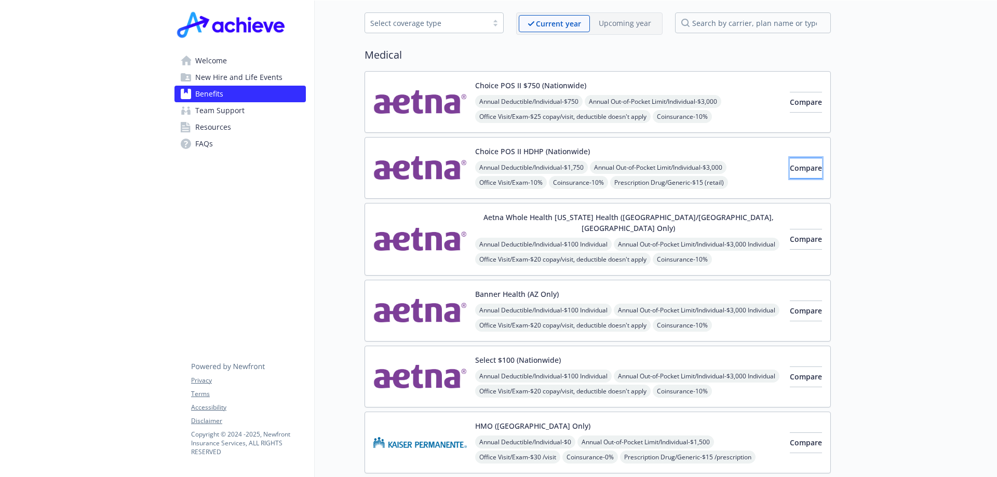
click at [803, 173] on button "Compare" at bounding box center [806, 168] width 32 height 21
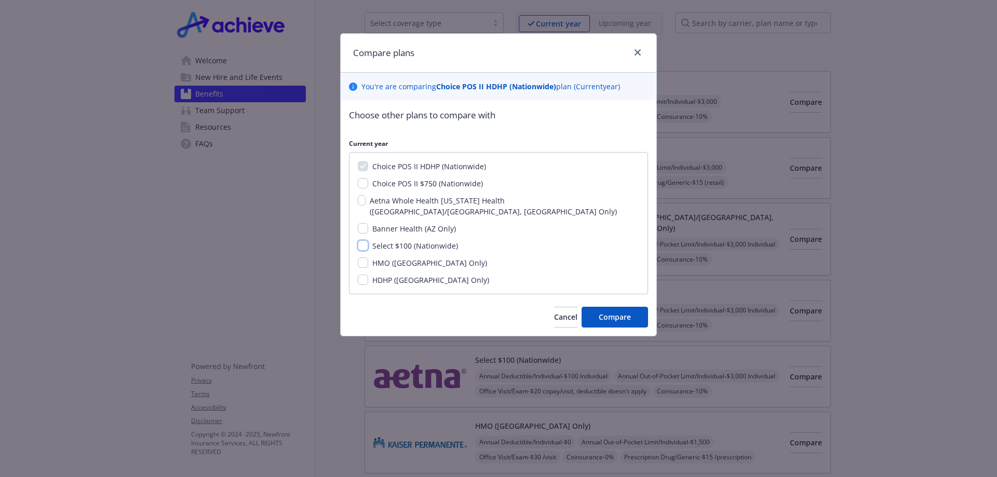
click at [365, 240] on input "Select $100 (Nationwide)" at bounding box center [363, 245] width 10 height 10
checkbox input "true"
click at [622, 312] on span "Compare" at bounding box center [615, 317] width 32 height 10
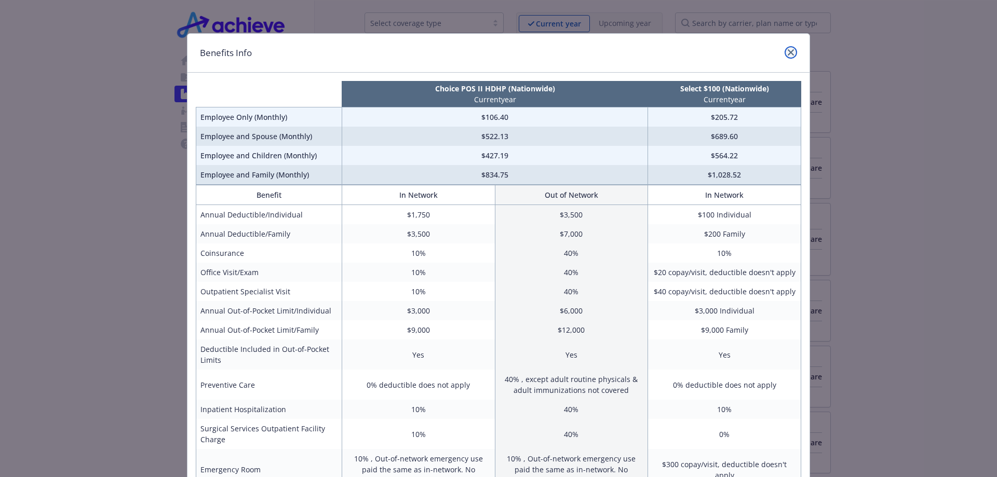
click at [788, 52] on icon "close" at bounding box center [791, 52] width 6 height 6
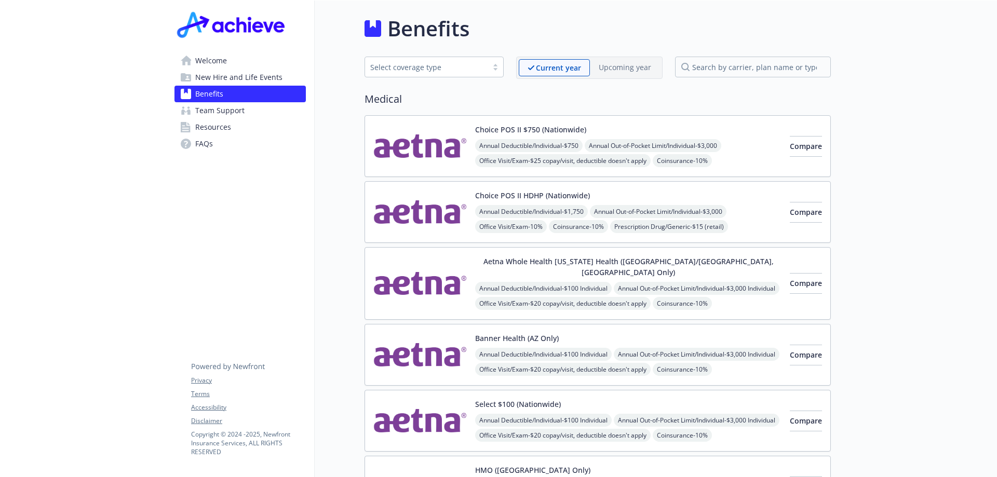
click at [551, 206] on span "Annual Deductible/Individual - $1,750" at bounding box center [531, 211] width 113 height 13
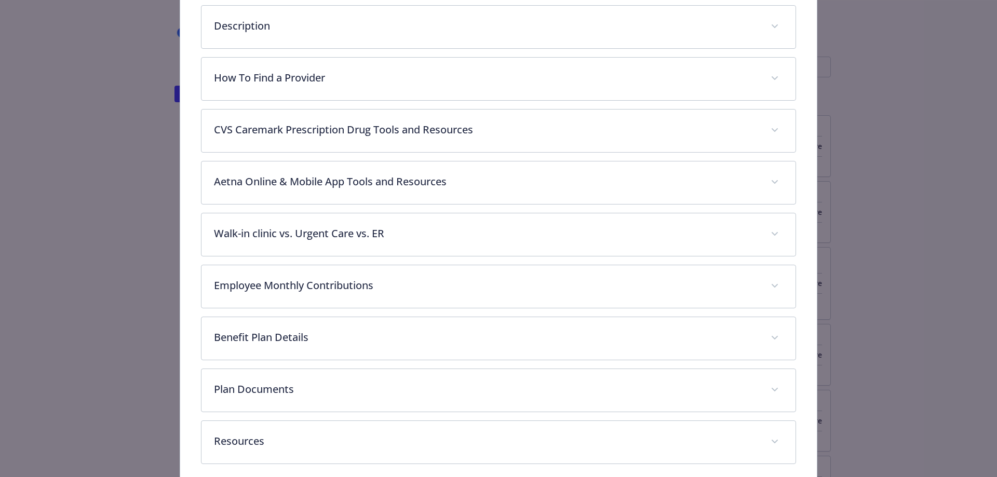
scroll to position [366, 0]
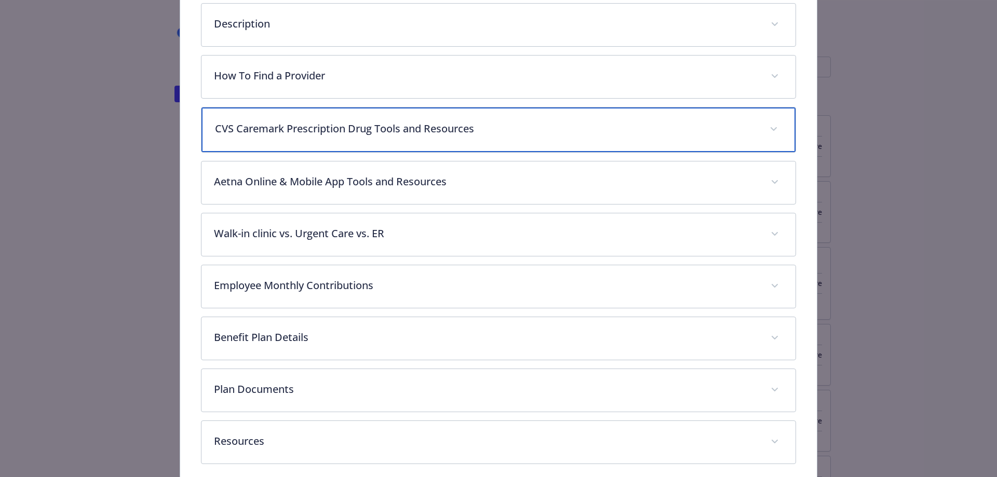
click at [378, 134] on p "CVS Caremark Prescription Drug Tools and Resources" at bounding box center [486, 129] width 543 height 16
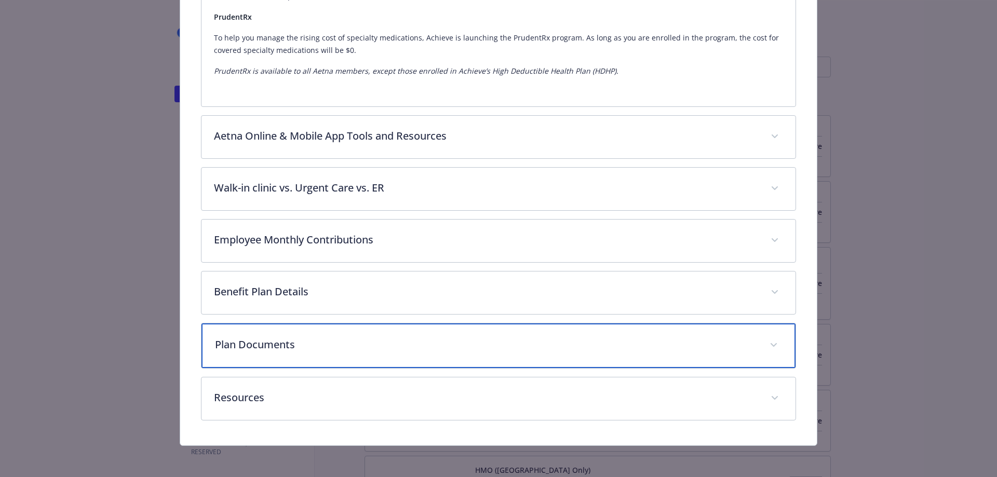
scroll to position [1222, 0]
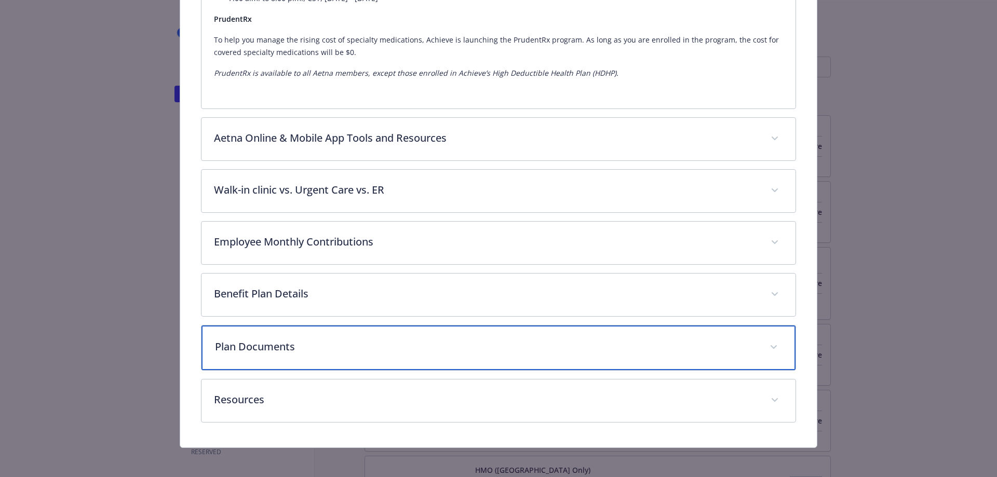
click at [472, 354] on div "Plan Documents" at bounding box center [499, 348] width 595 height 45
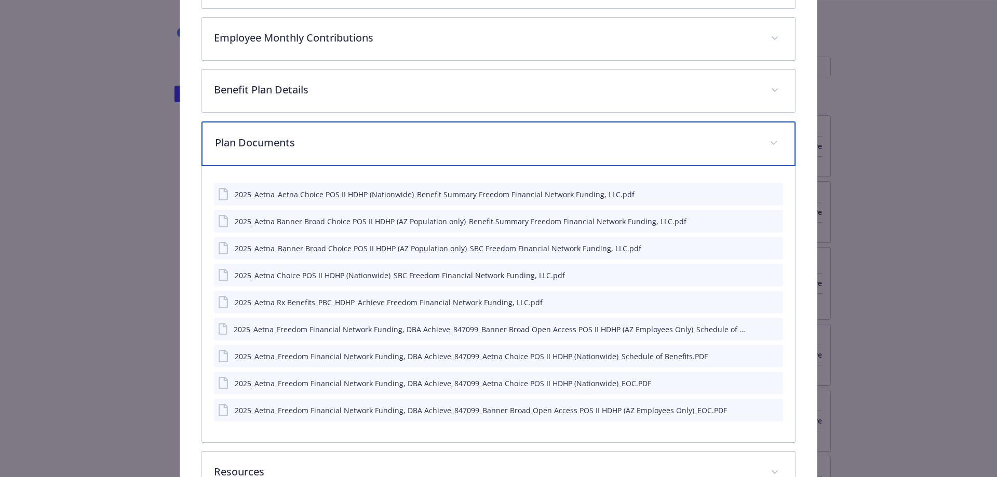
scroll to position [1449, 0]
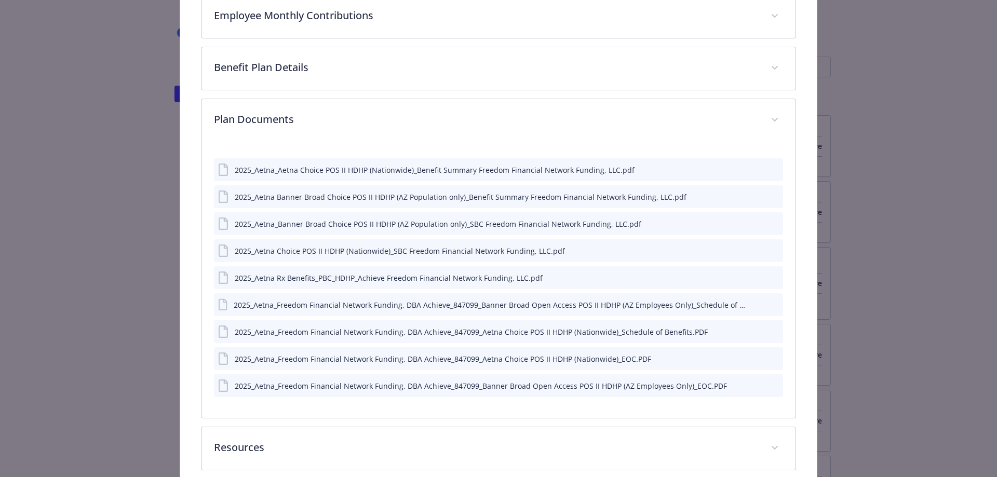
click at [317, 280] on div "2025_Aetna Rx Benefits_PBC_HDHP_Achieve Freedom Financial Network Funding, LLC.…" at bounding box center [389, 278] width 308 height 11
click at [770, 278] on icon "preview file" at bounding box center [773, 277] width 9 height 7
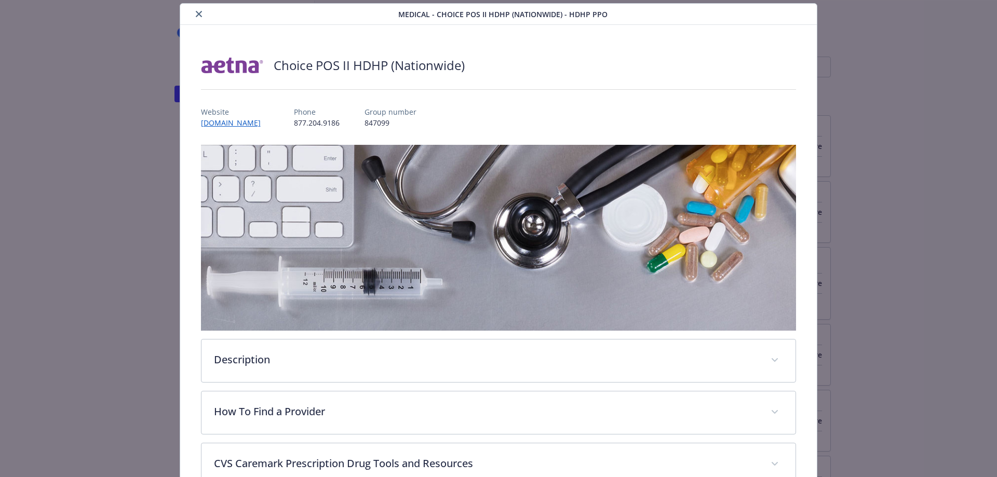
scroll to position [0, 0]
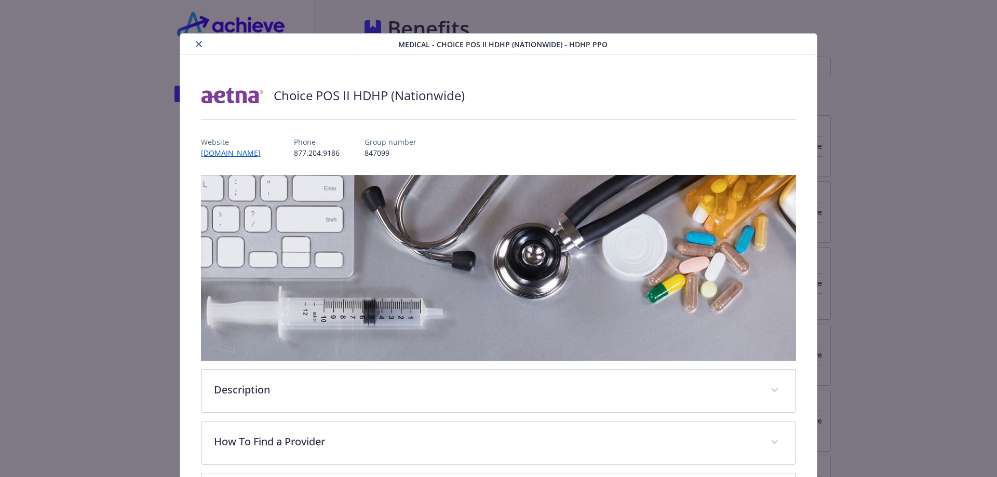
click at [196, 48] on button "close" at bounding box center [199, 44] width 12 height 12
